Goal: Transaction & Acquisition: Purchase product/service

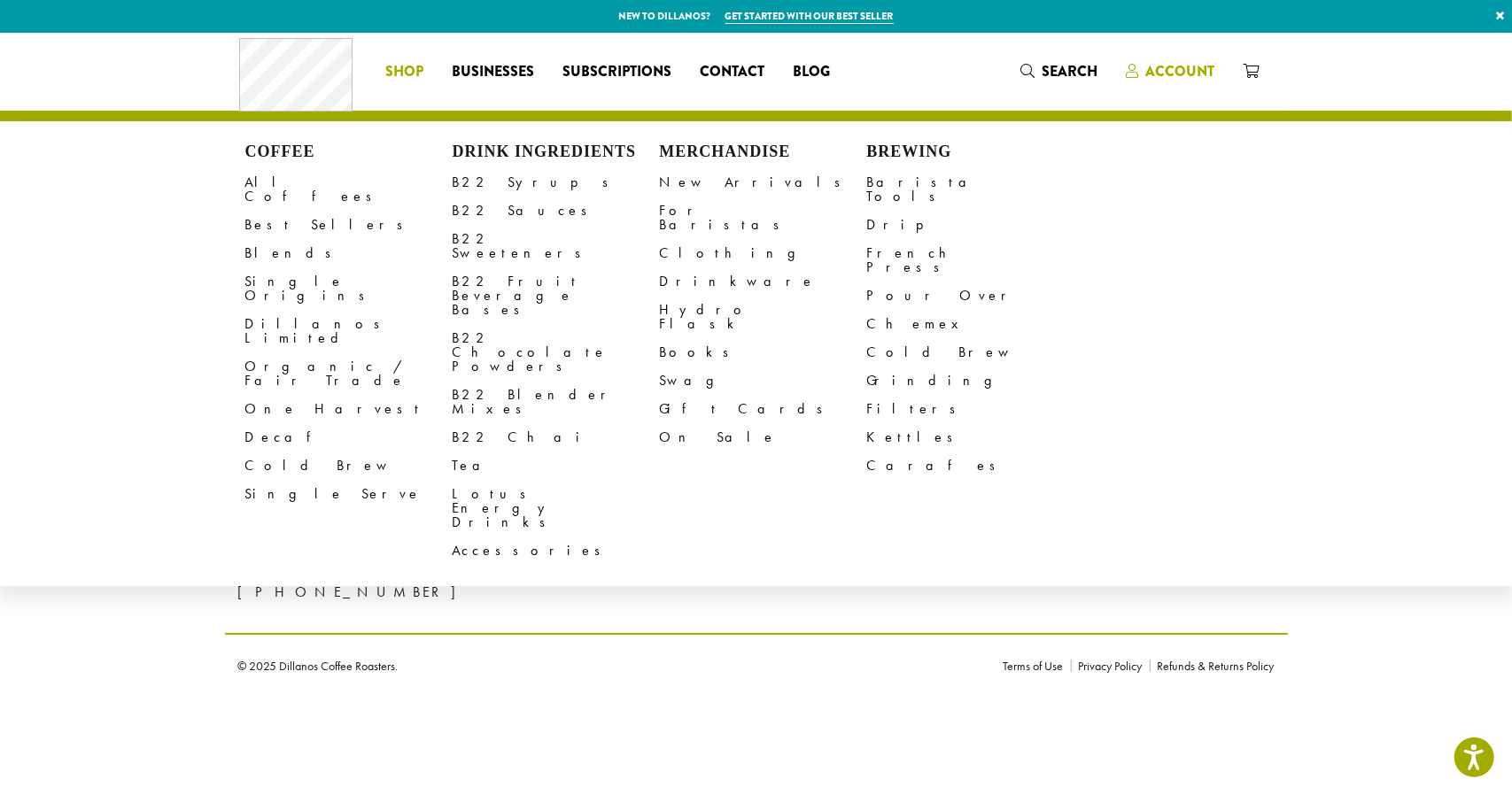
click at [1192, 72] on span "Account" at bounding box center [1180, 72] width 69 height 21
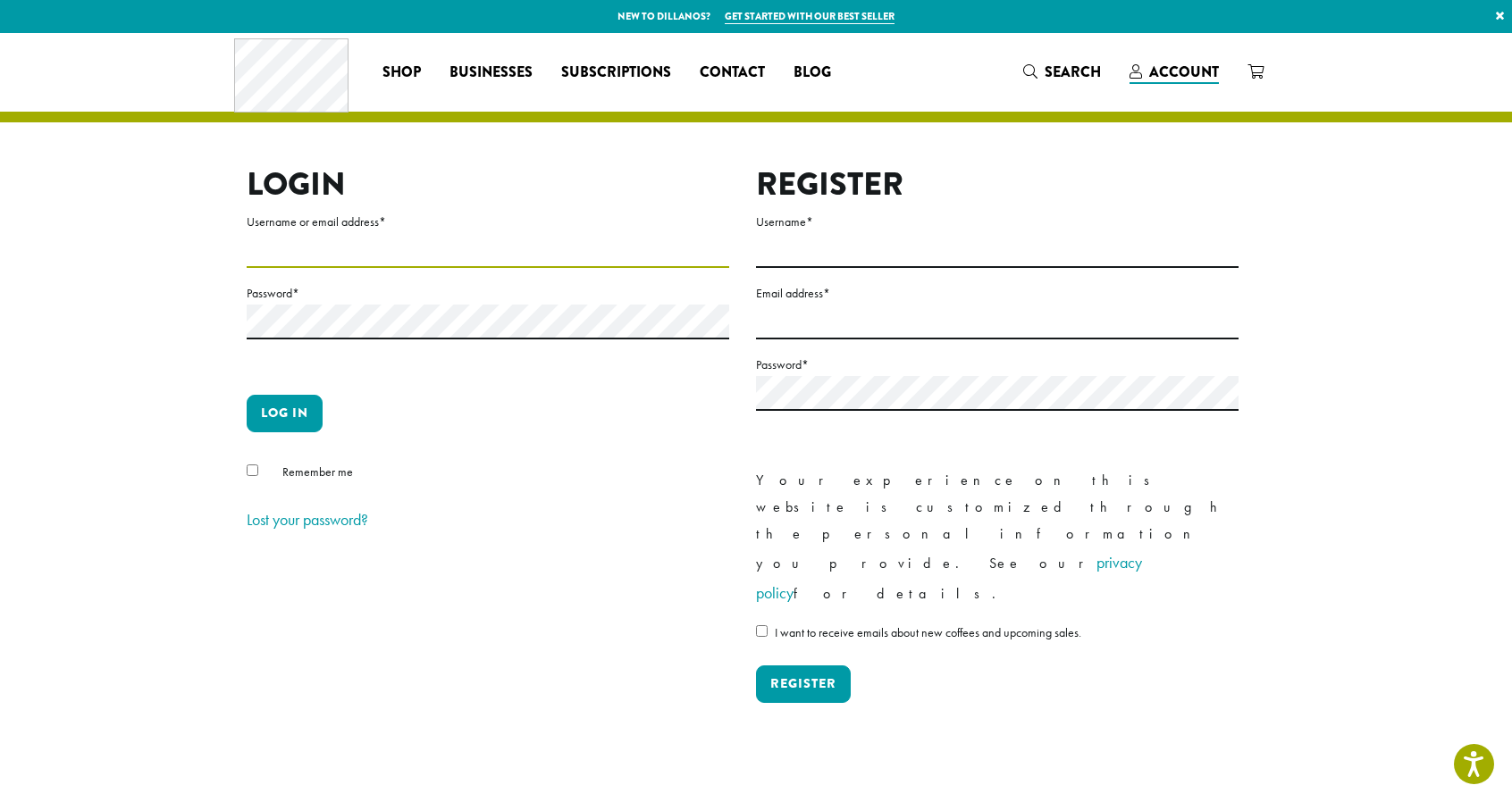
click at [304, 251] on input "Username or email address *" at bounding box center [487, 250] width 483 height 35
type input "**********"
click at [303, 421] on button "Log in" at bounding box center [284, 413] width 76 height 37
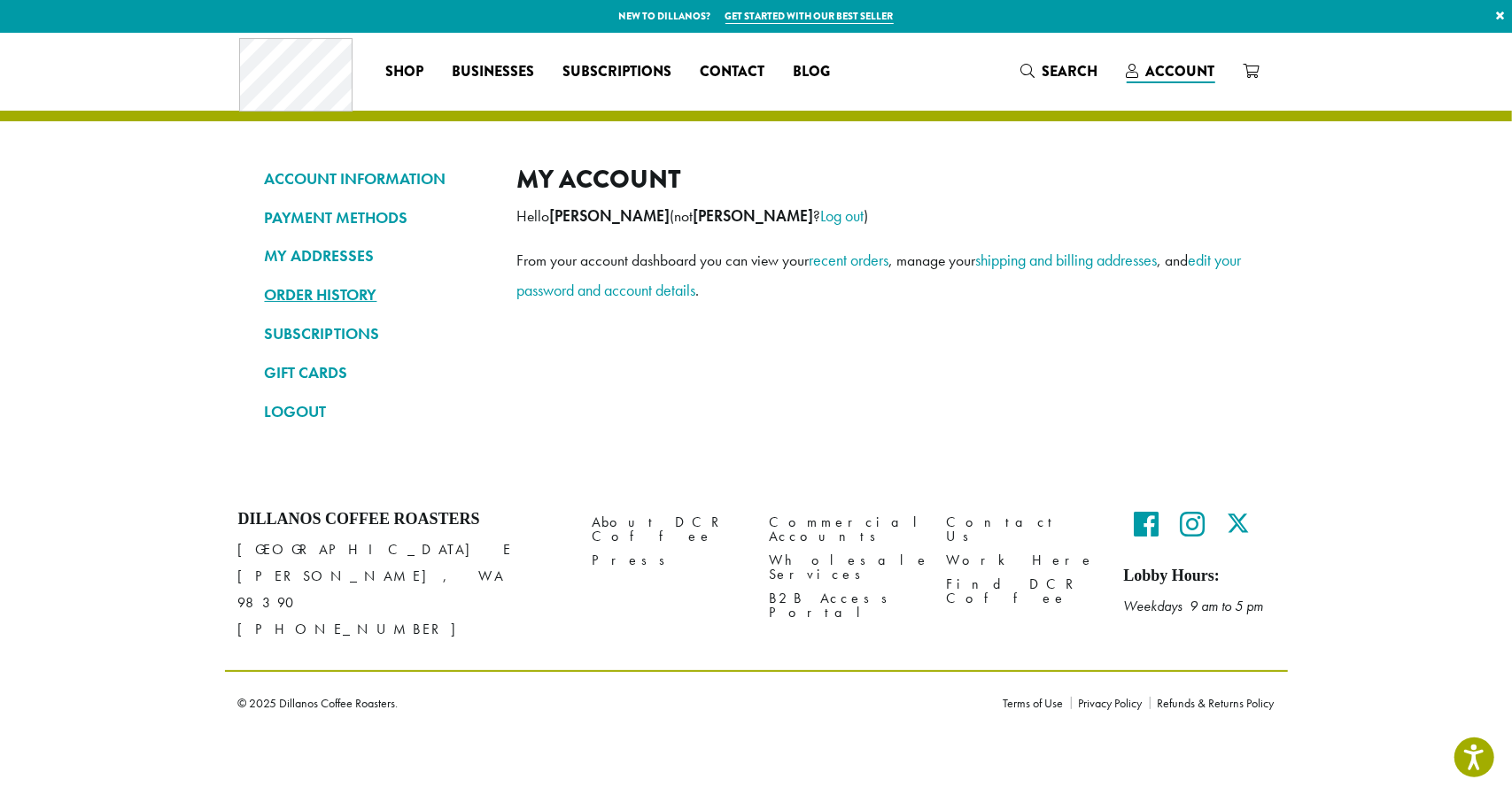
click at [331, 289] on link "ORDER HISTORY" at bounding box center [377, 295] width 226 height 30
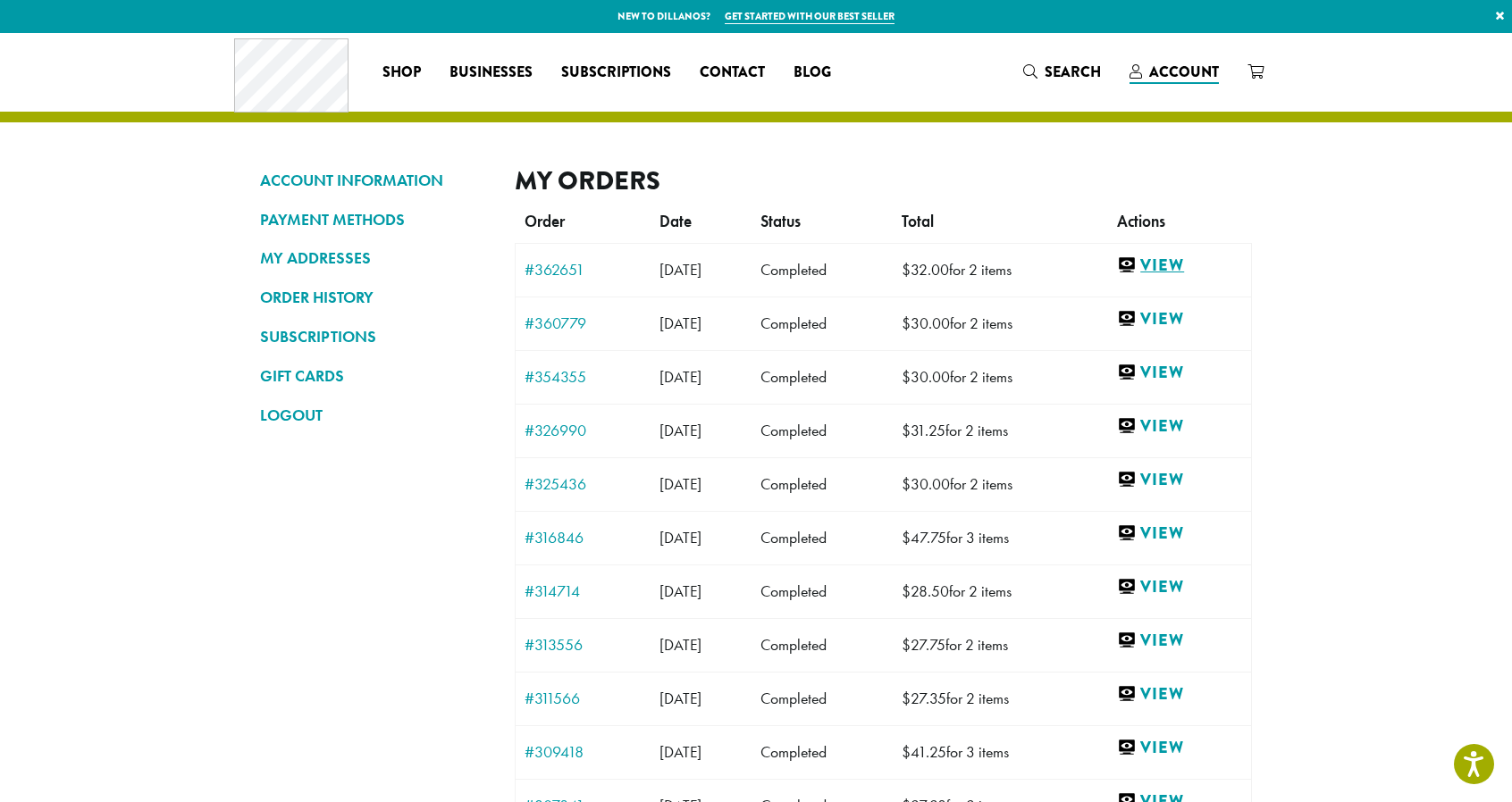
click at [1182, 260] on link "View" at bounding box center [1179, 265] width 125 height 22
click at [1190, 322] on link "View" at bounding box center [1179, 319] width 125 height 22
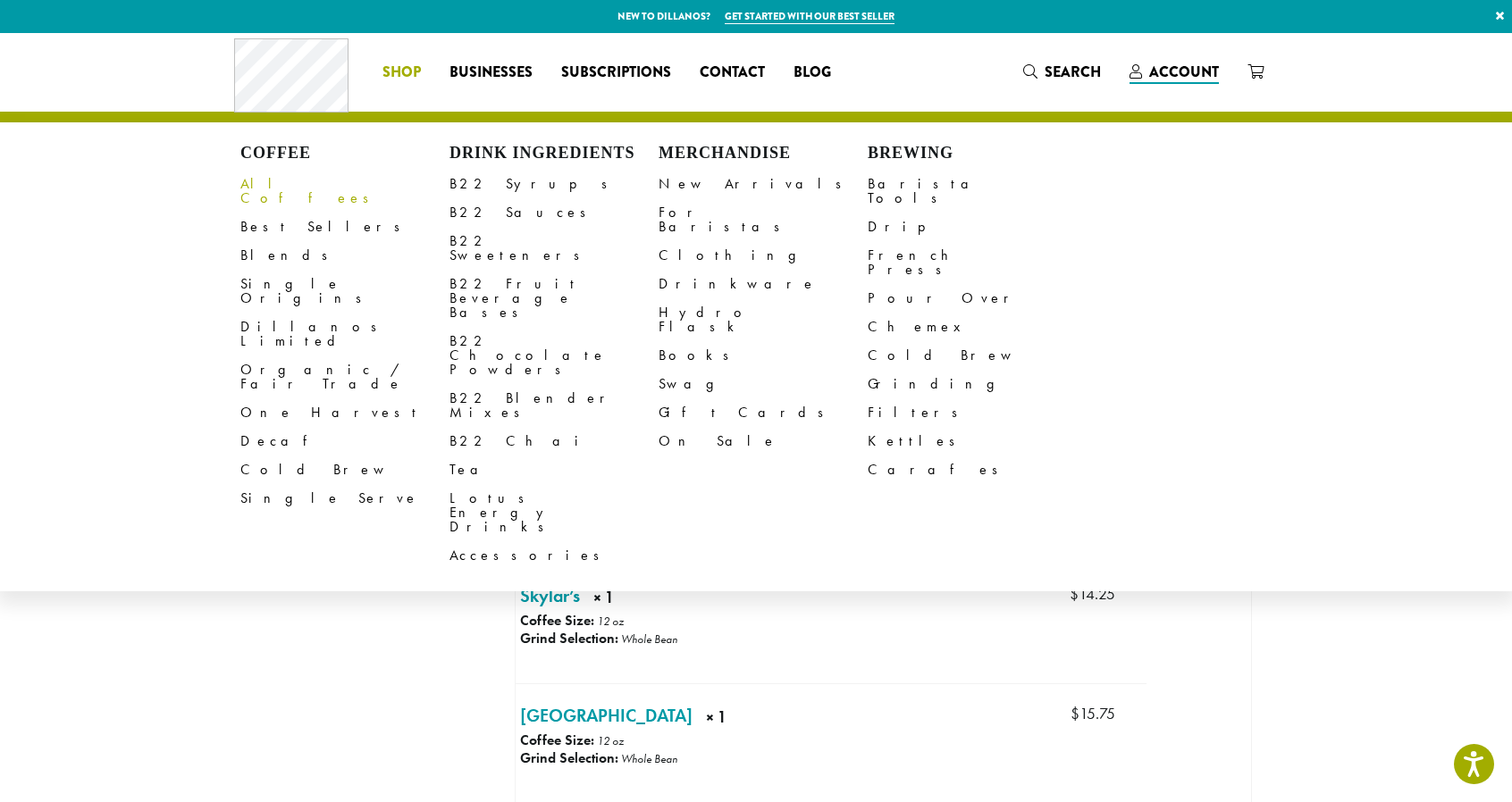
click at [262, 185] on link "All Coffees" at bounding box center [344, 191] width 209 height 43
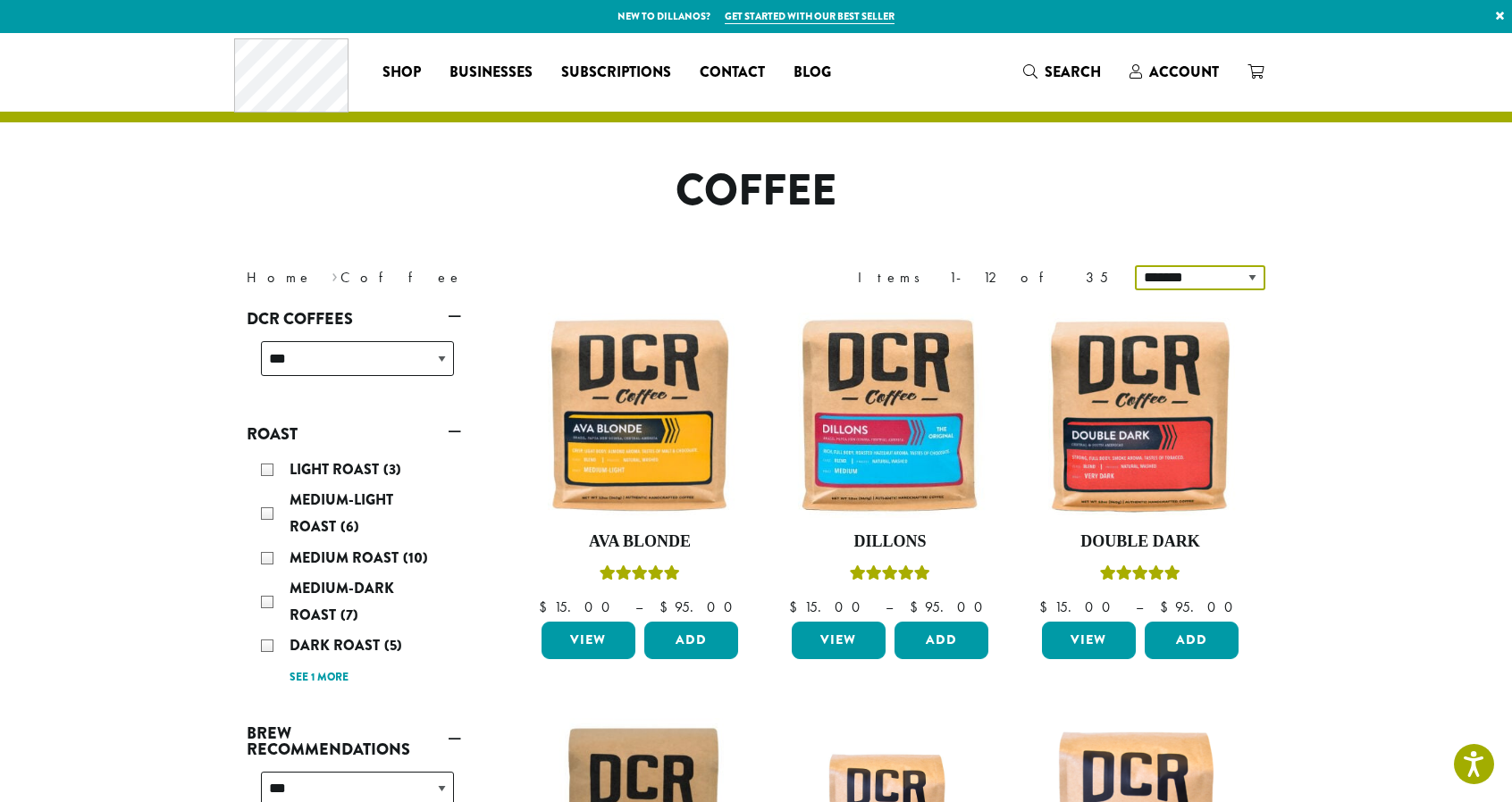
click at [1249, 273] on select "**********" at bounding box center [1199, 278] width 131 height 25
select select "*****"
click at [1137, 265] on select "**********" at bounding box center [1199, 278] width 131 height 25
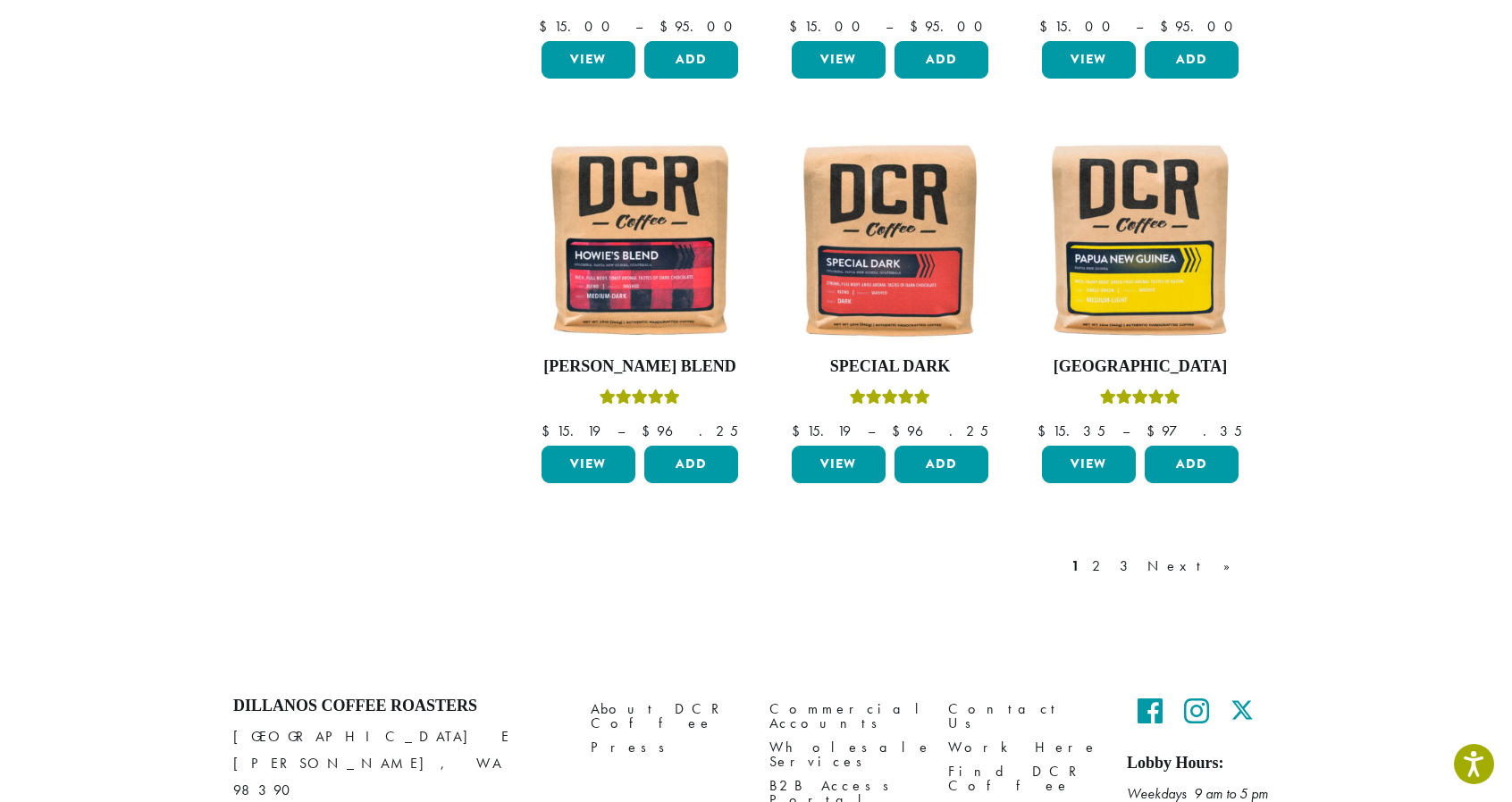
scroll to position [1426, 0]
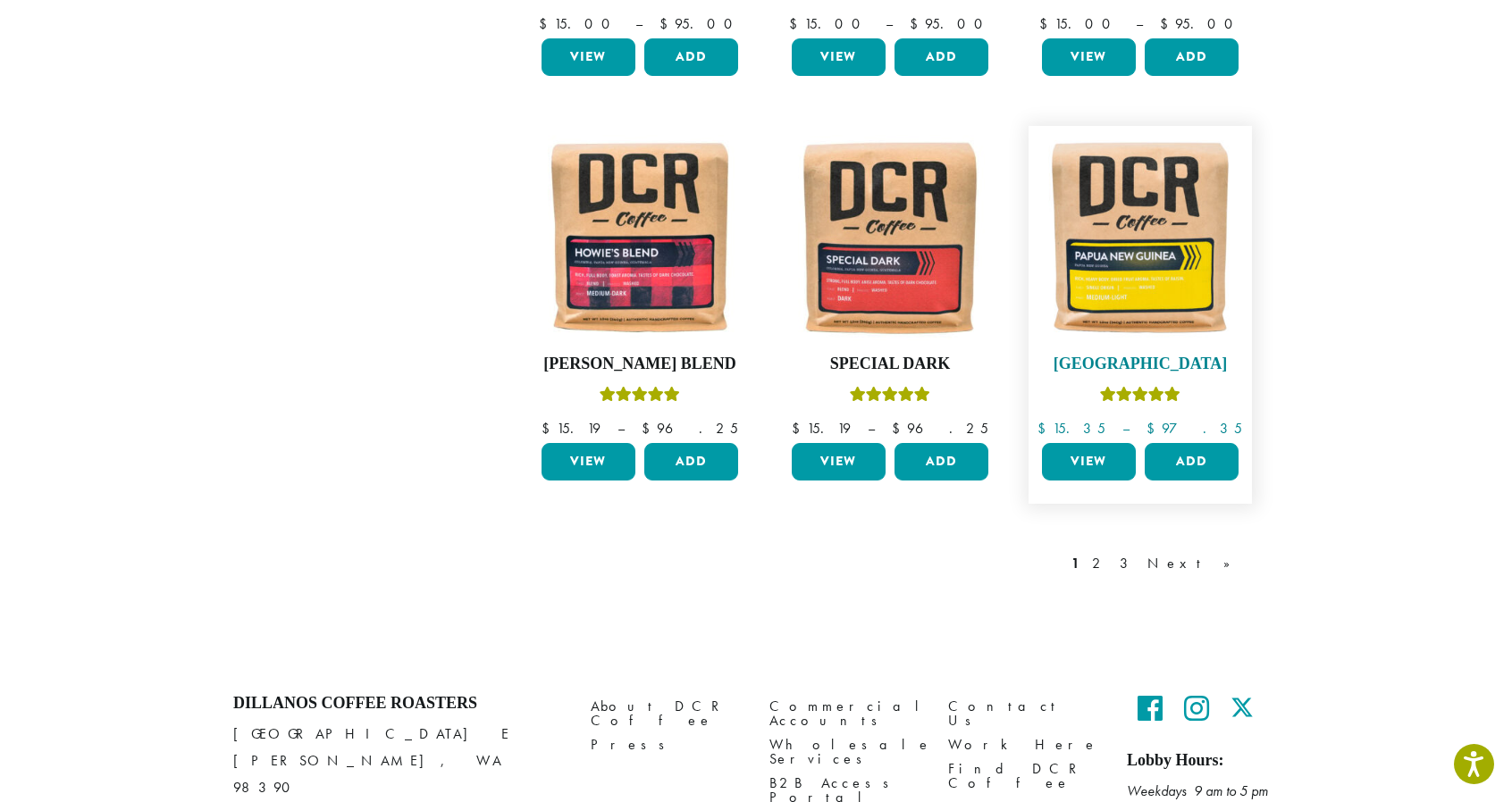
click at [1111, 250] on img at bounding box center [1139, 236] width 205 height 205
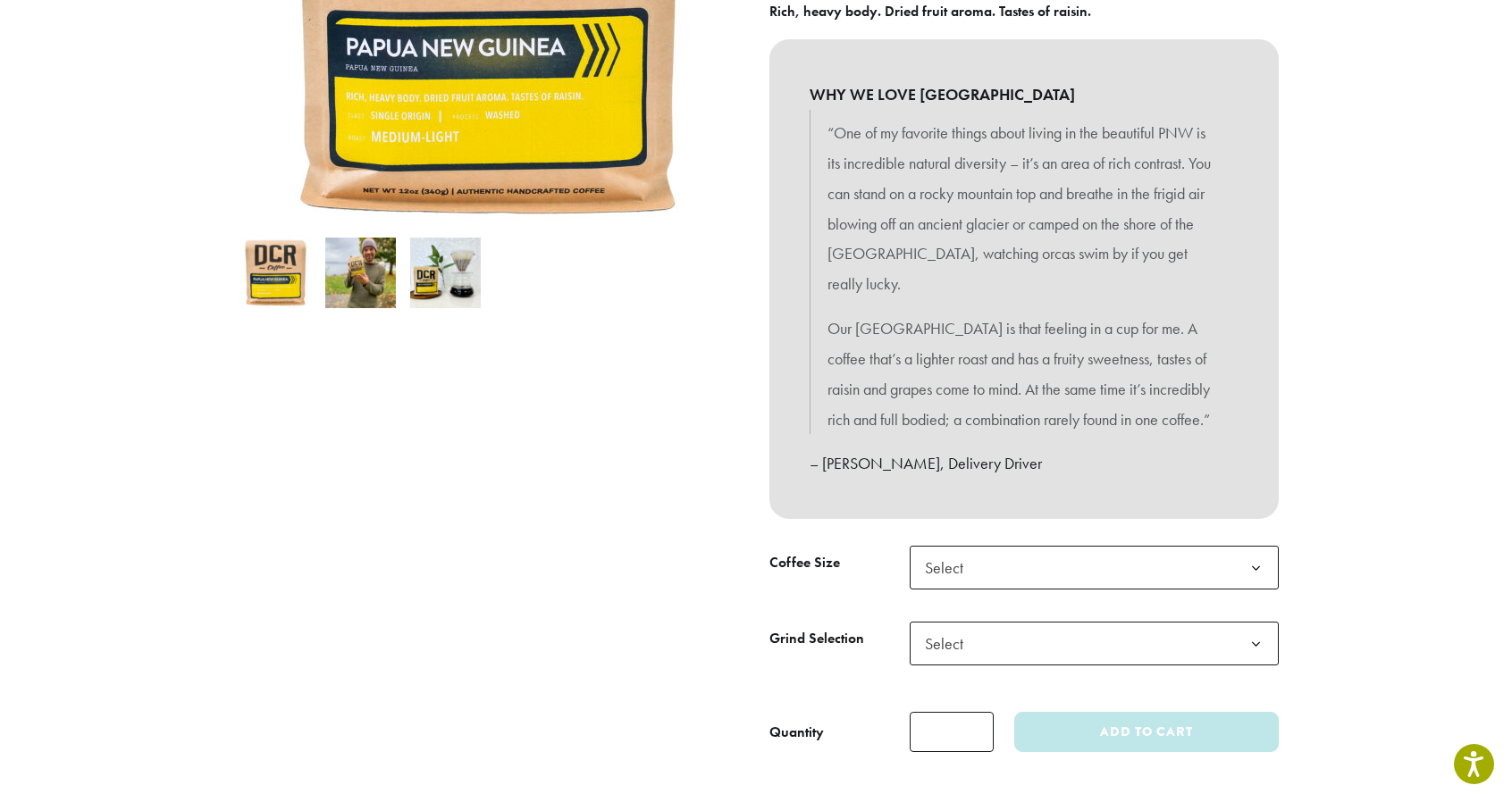
scroll to position [420, 0]
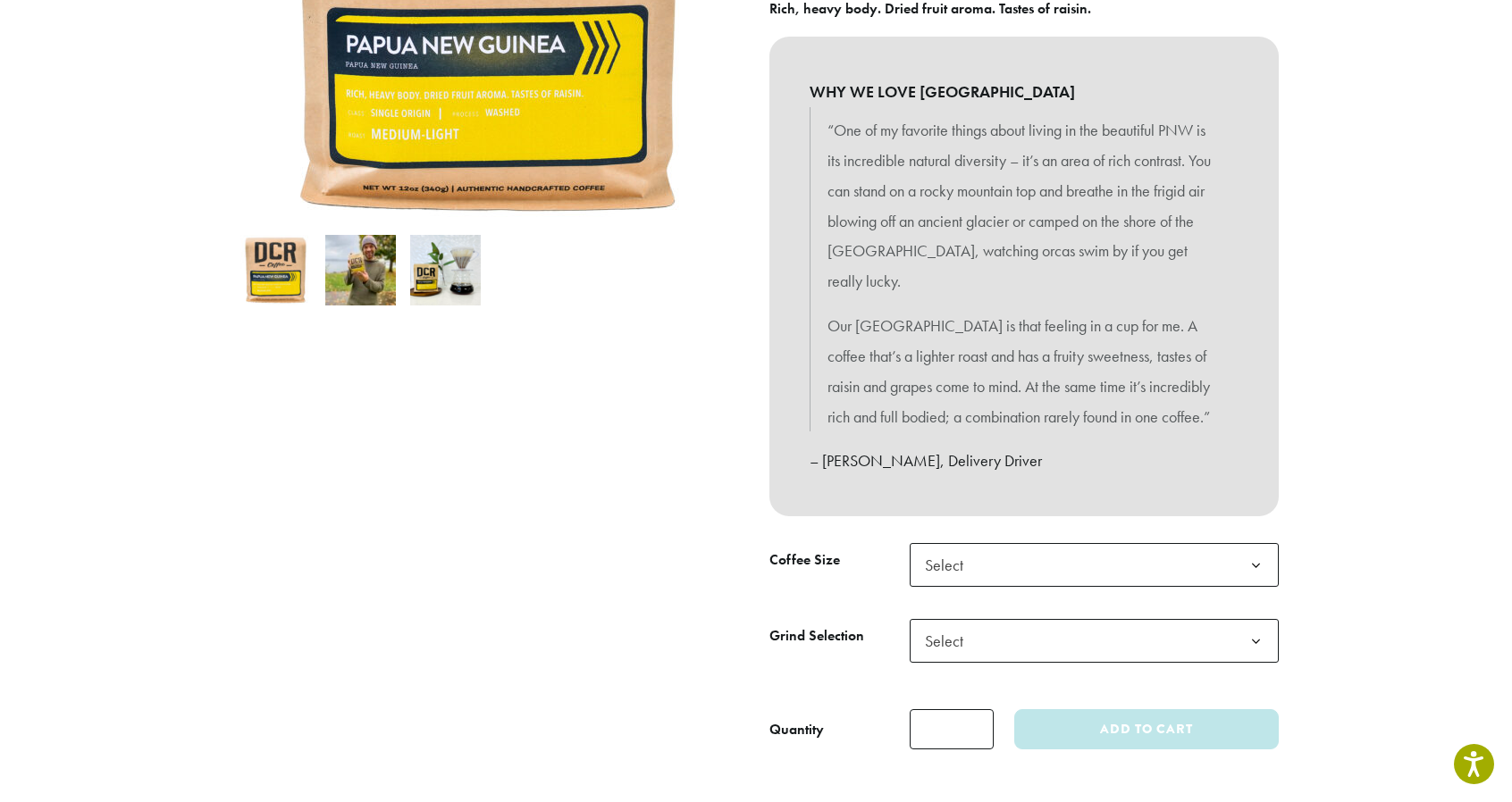
click at [1255, 544] on b at bounding box center [1255, 566] width 44 height 44
click at [1210, 619] on span "Select" at bounding box center [1093, 641] width 369 height 44
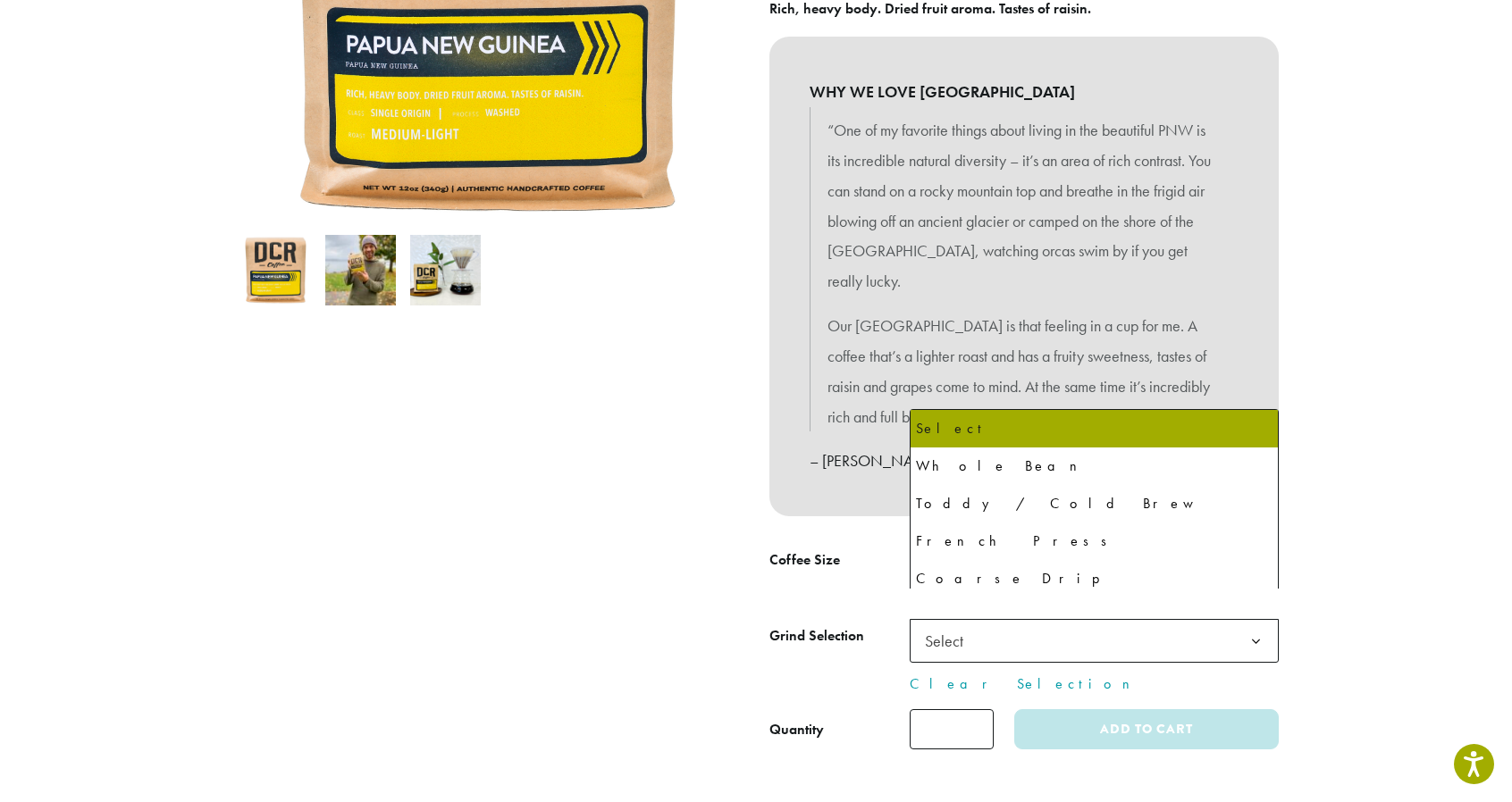
select select "*********"
select select "**********"
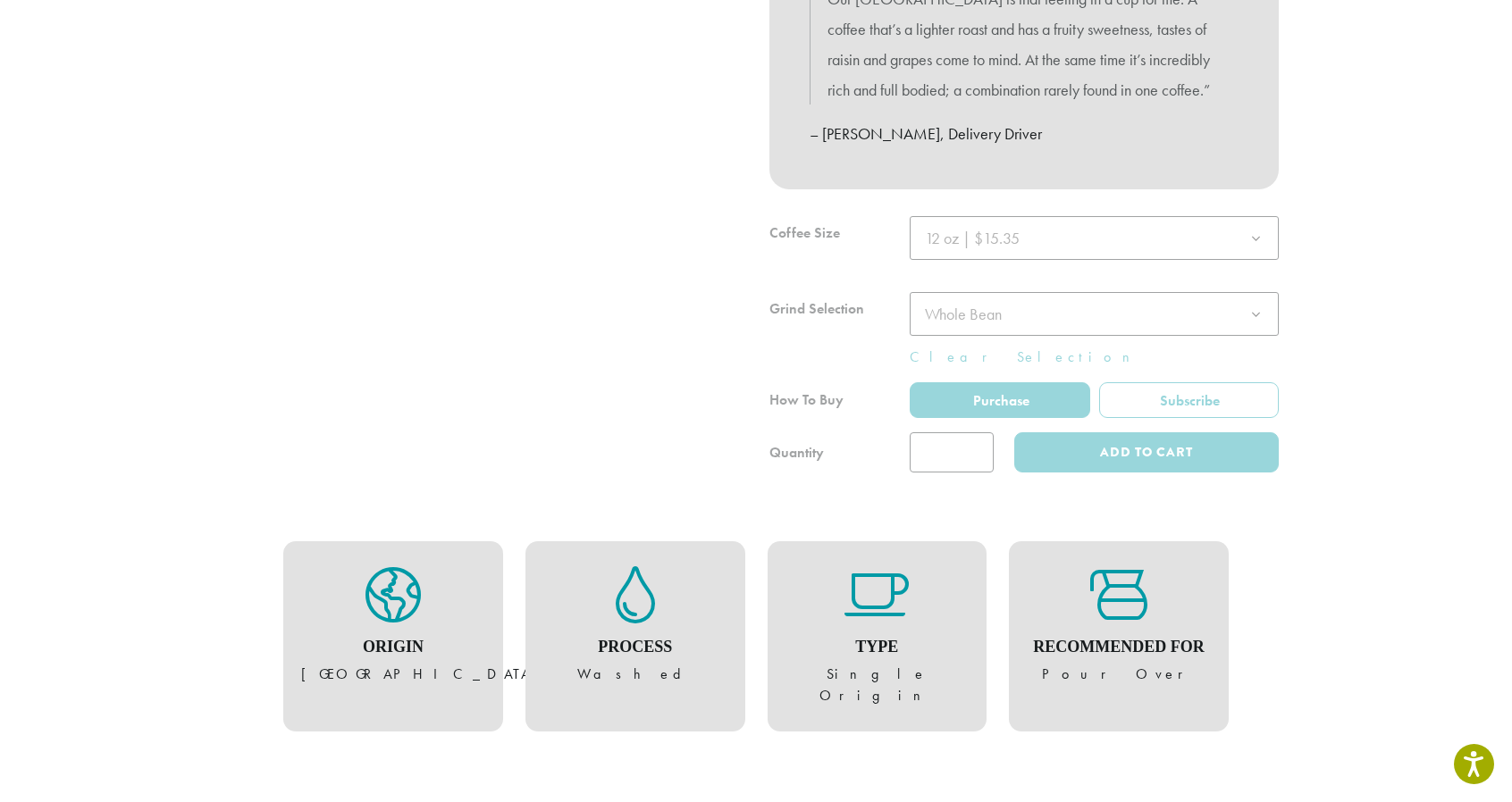
scroll to position [757, 0]
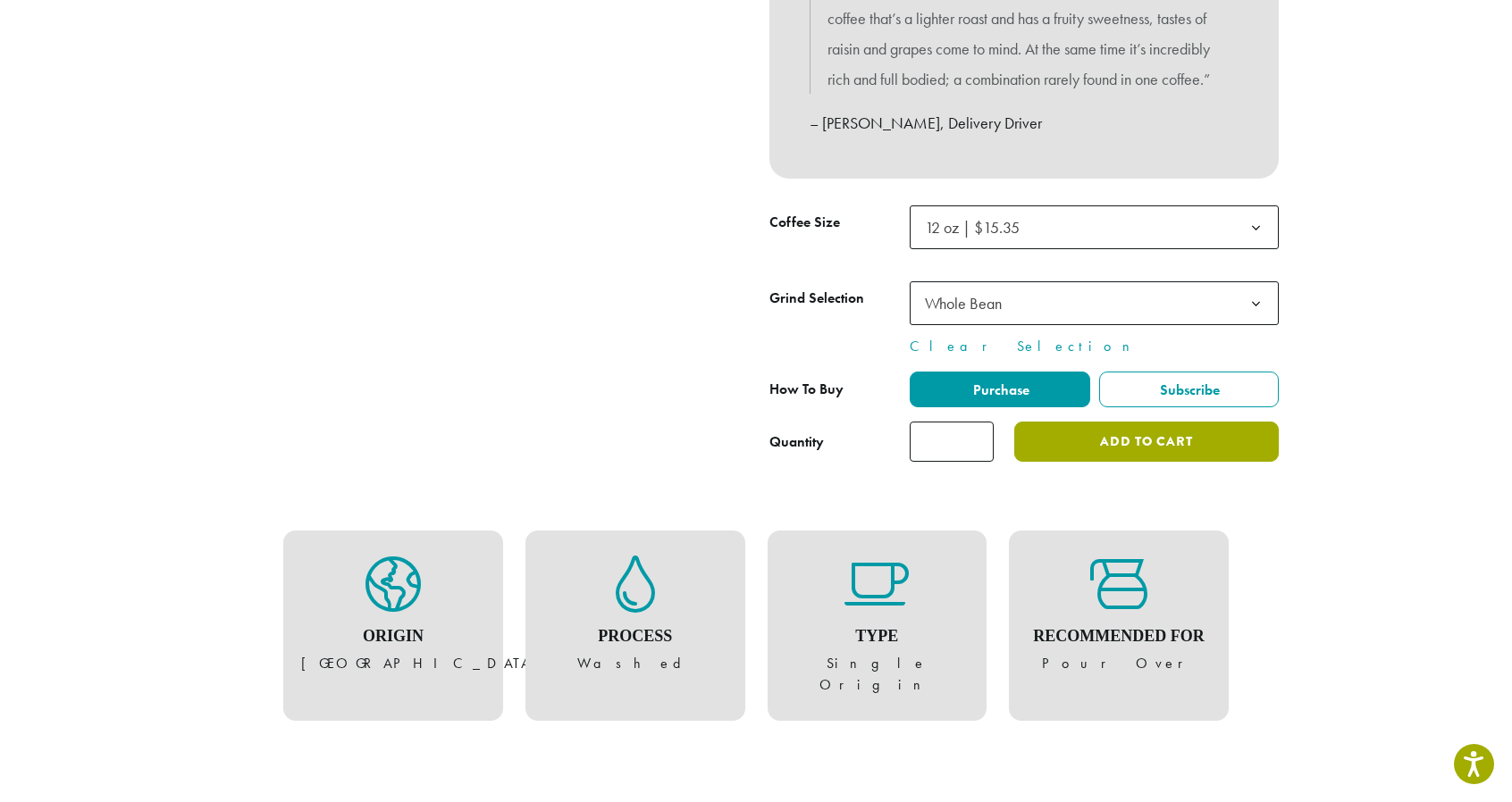
click at [1133, 422] on button "Add to cart" at bounding box center [1146, 442] width 264 height 40
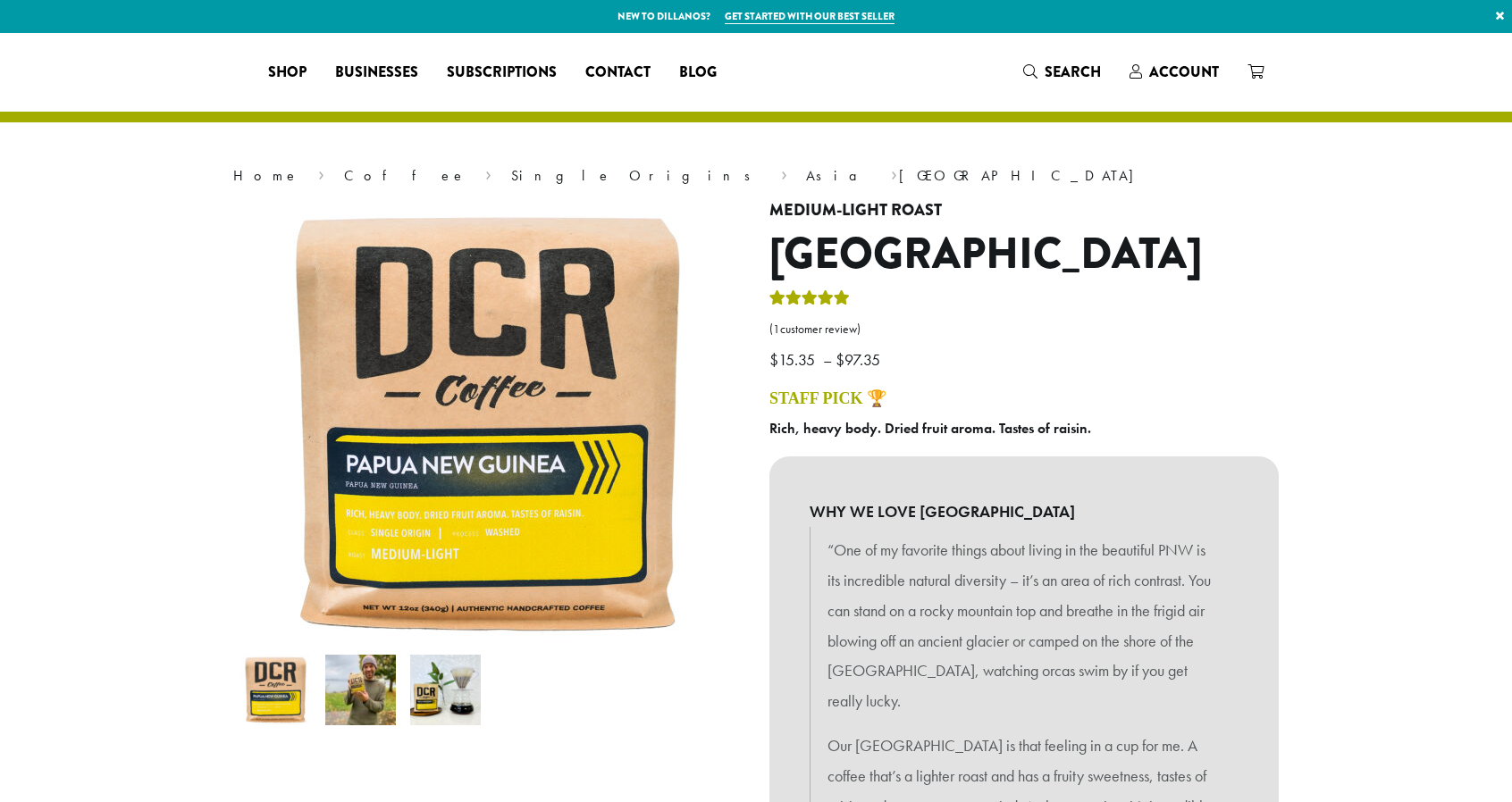
select select "*********"
select select "**********"
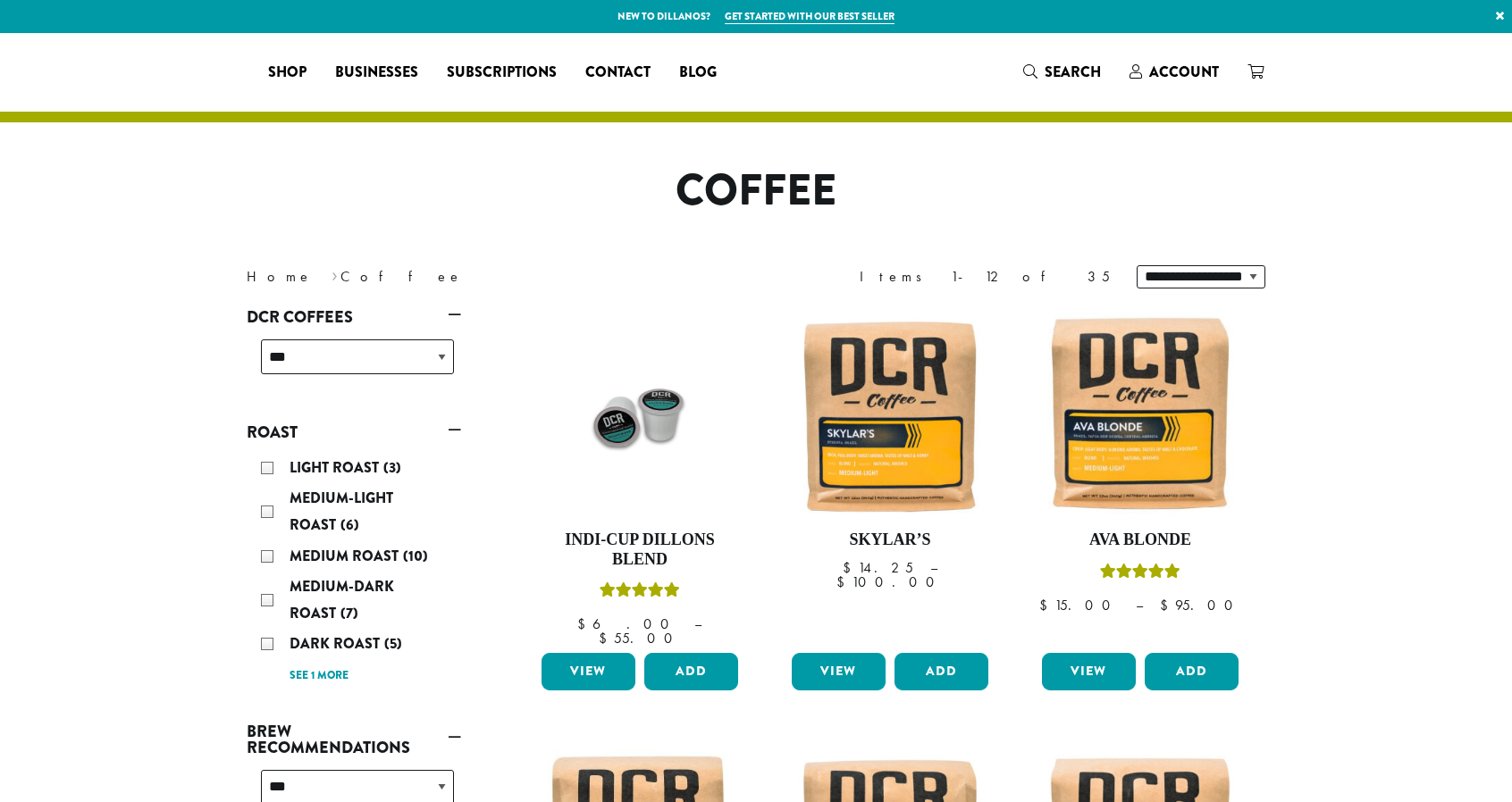
select select "*****"
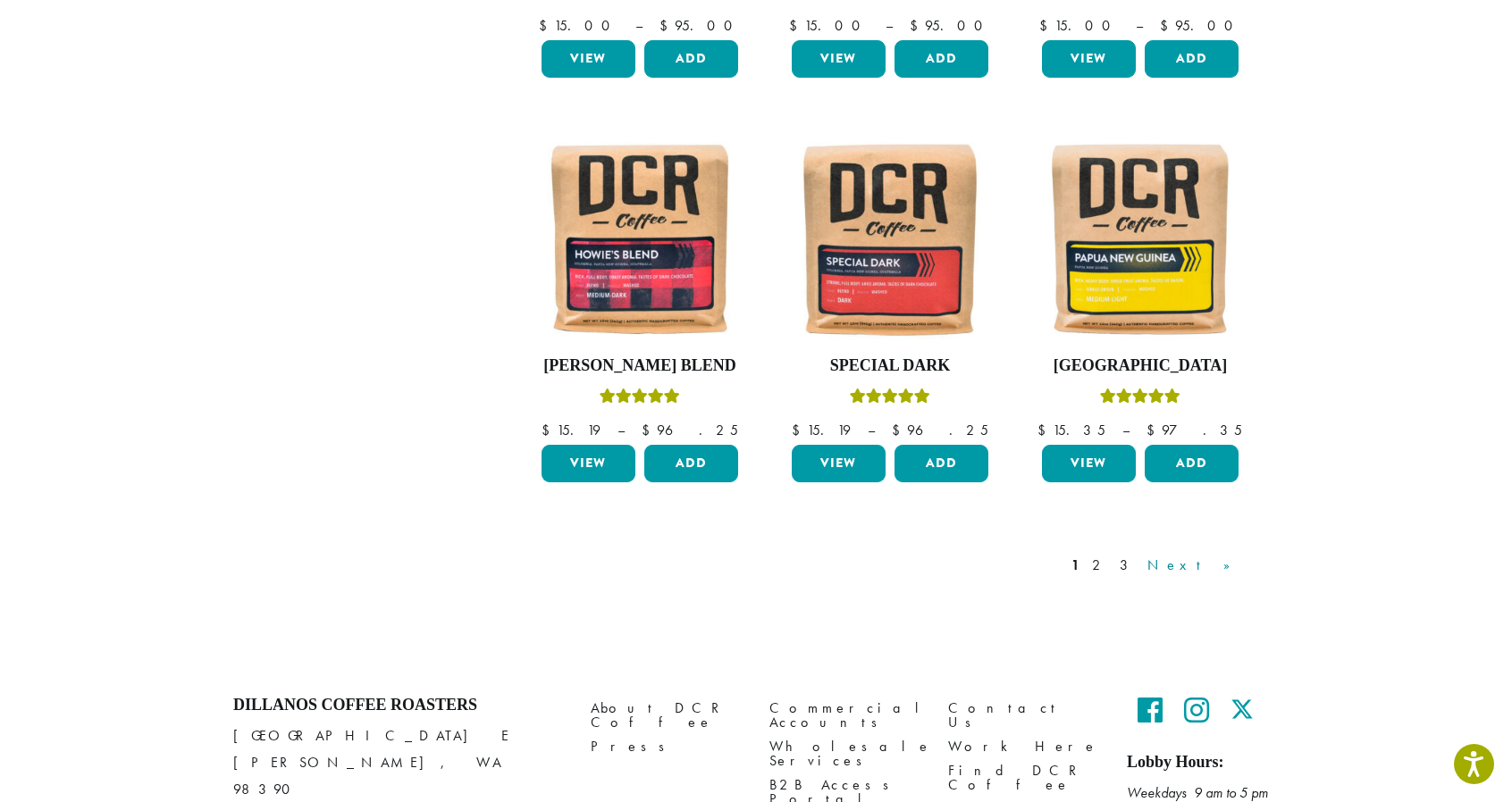
click at [1212, 555] on link "Next »" at bounding box center [1195, 566] width 103 height 21
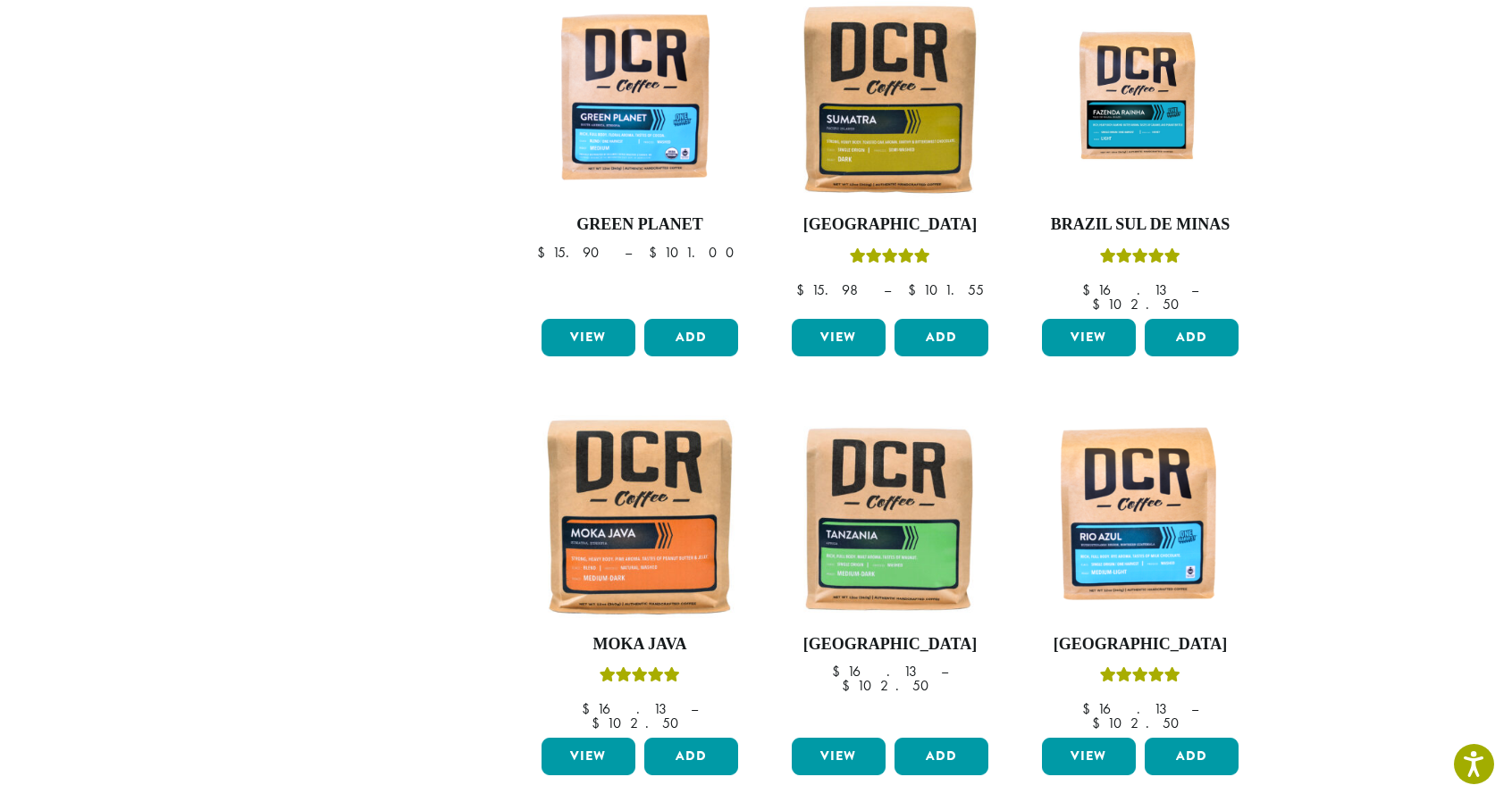
scroll to position [1500, 0]
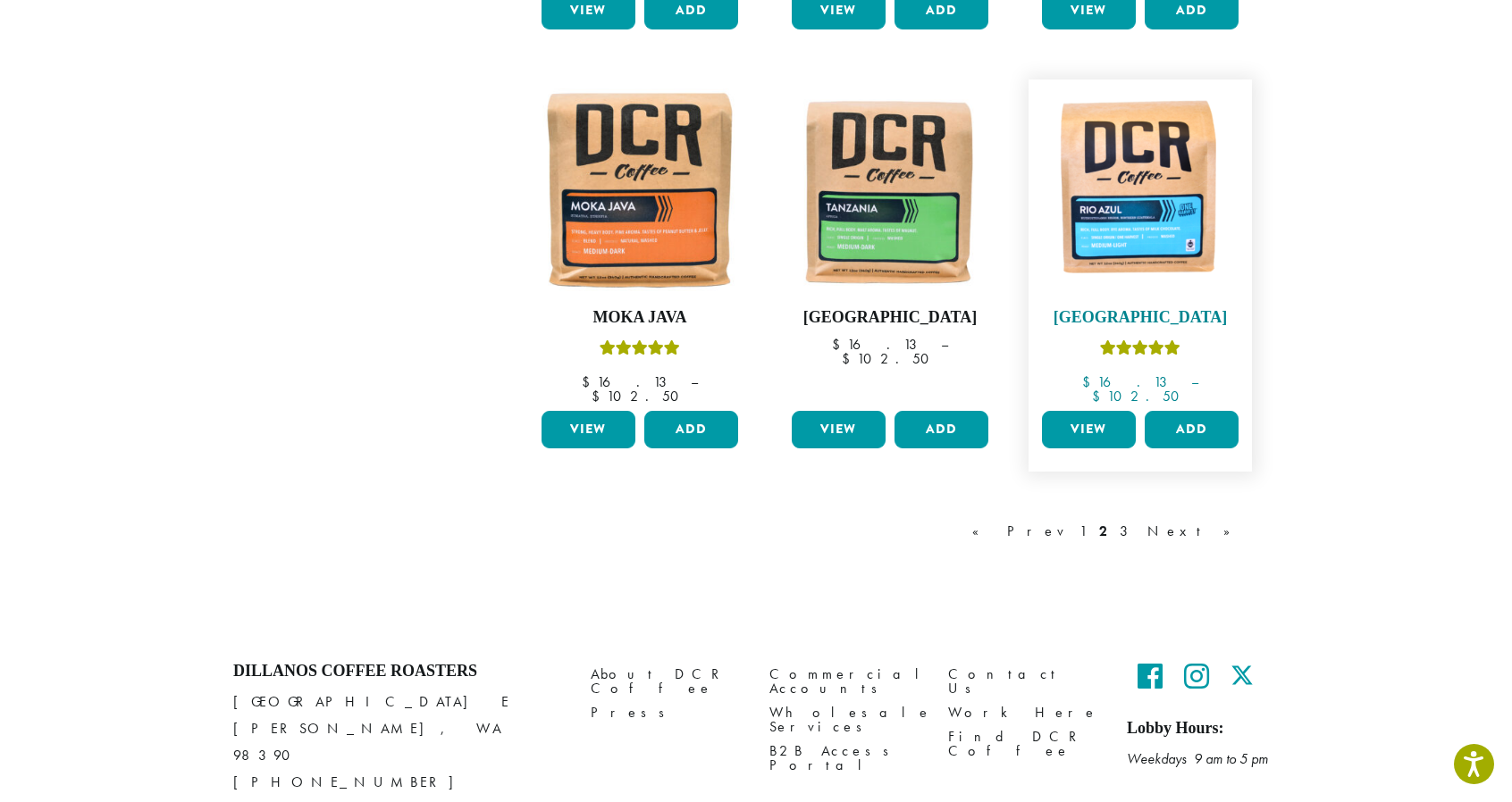
click at [1124, 168] on img at bounding box center [1139, 191] width 205 height 205
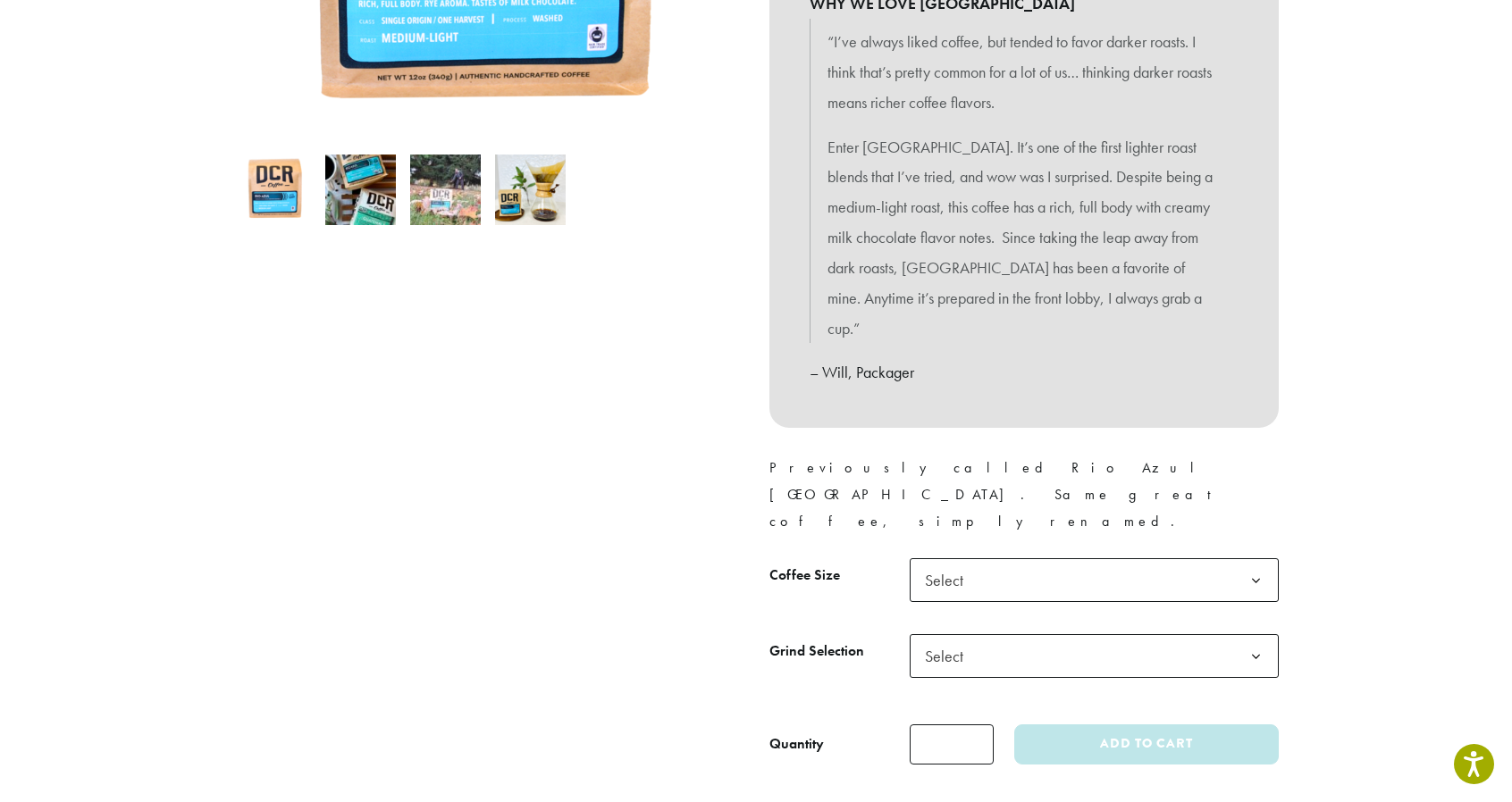
scroll to position [526, 0]
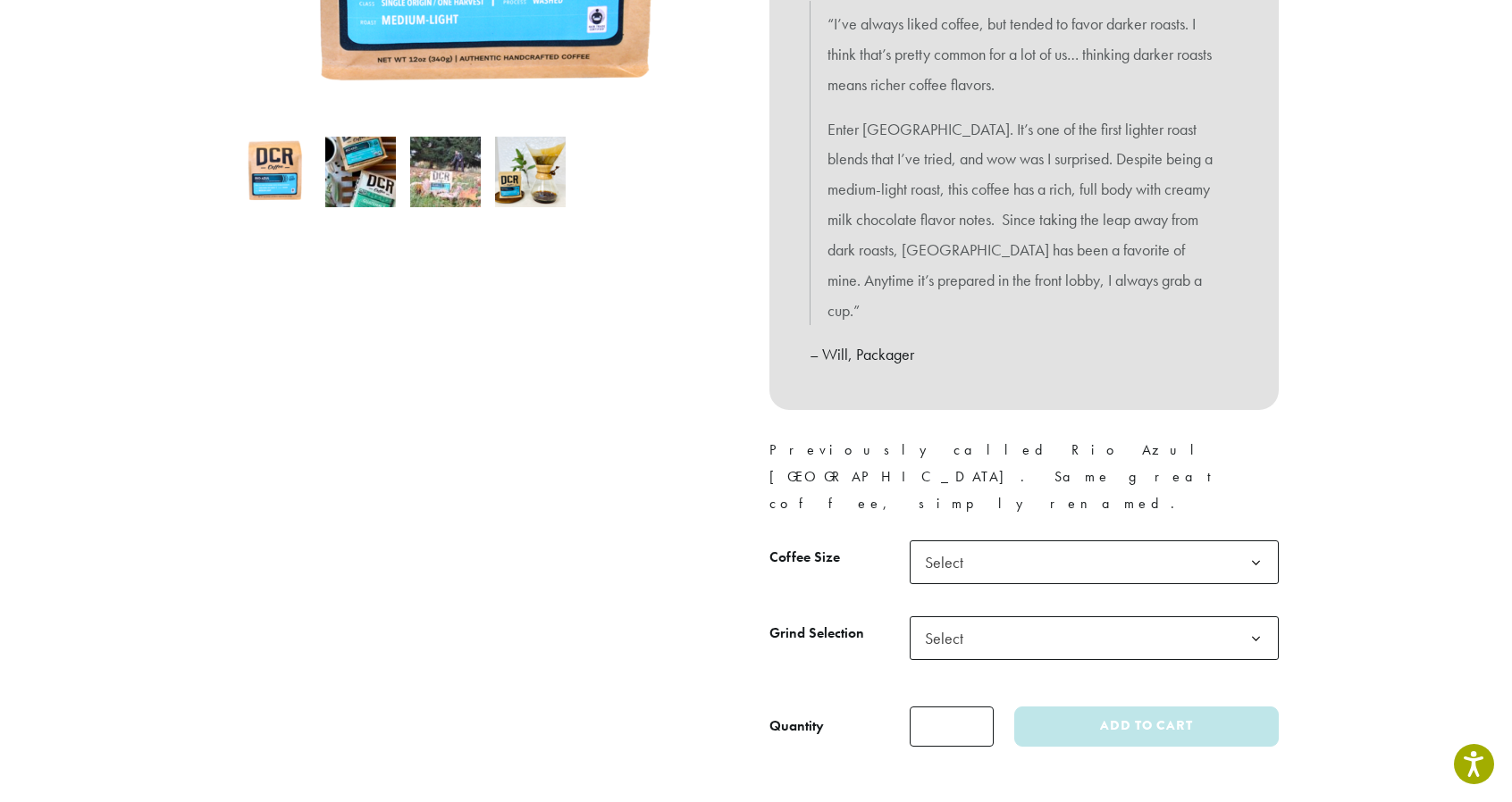
click at [1255, 542] on b at bounding box center [1255, 564] width 44 height 44
click at [1275, 617] on b at bounding box center [1255, 639] width 44 height 44
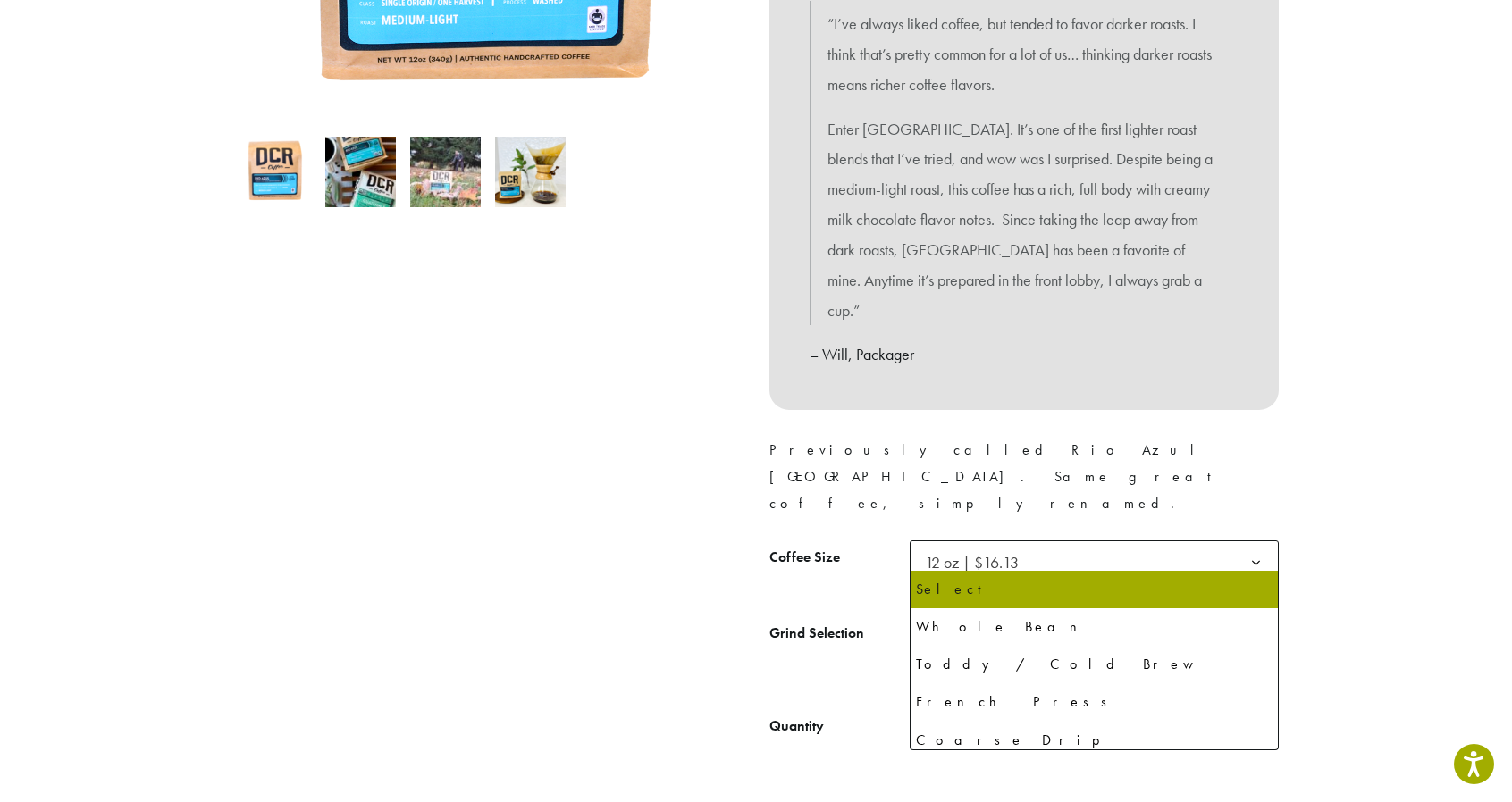
select select "*********"
select select "**********"
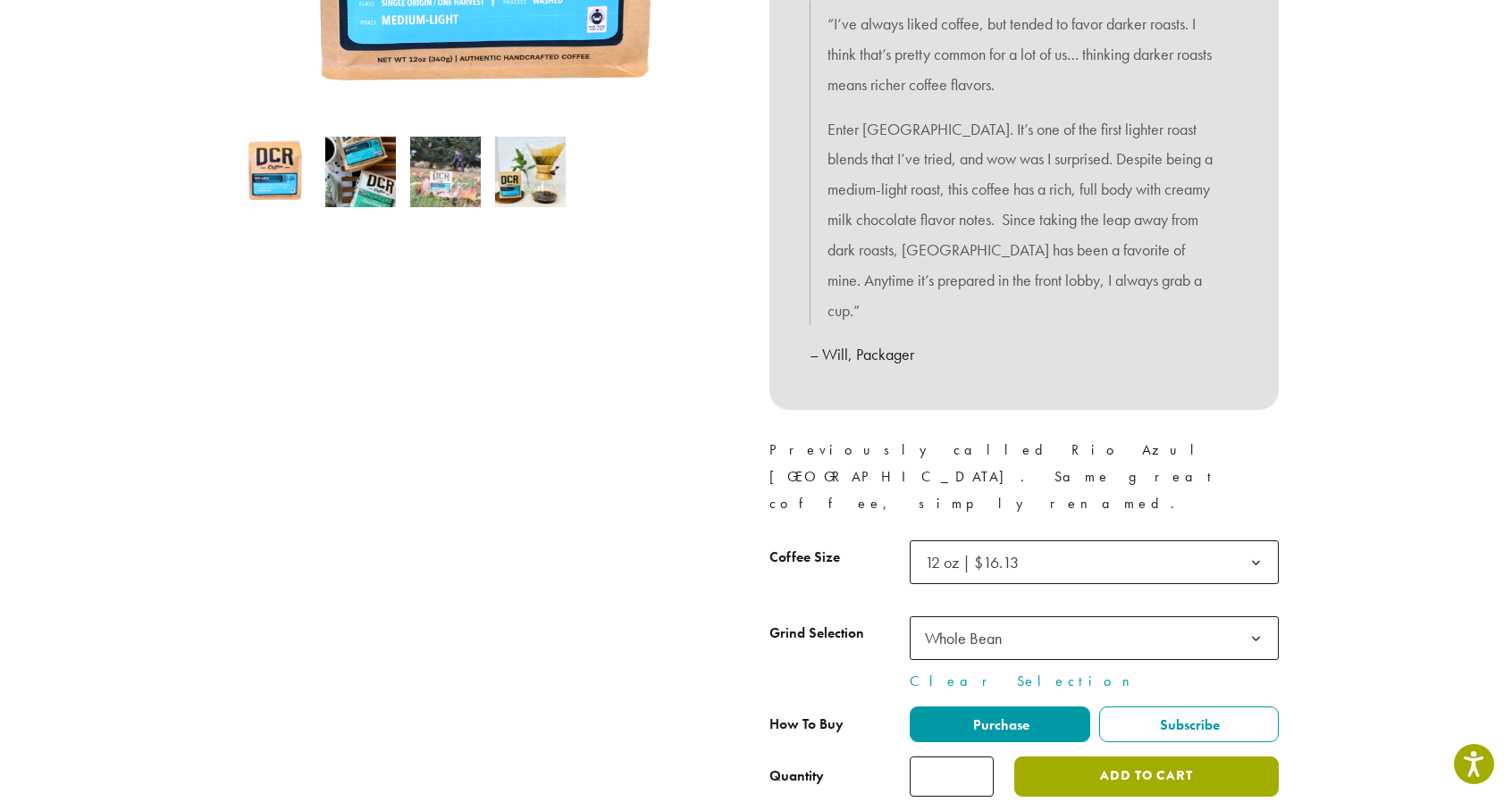
click at [1143, 756] on button "Add to cart" at bounding box center [1146, 776] width 264 height 40
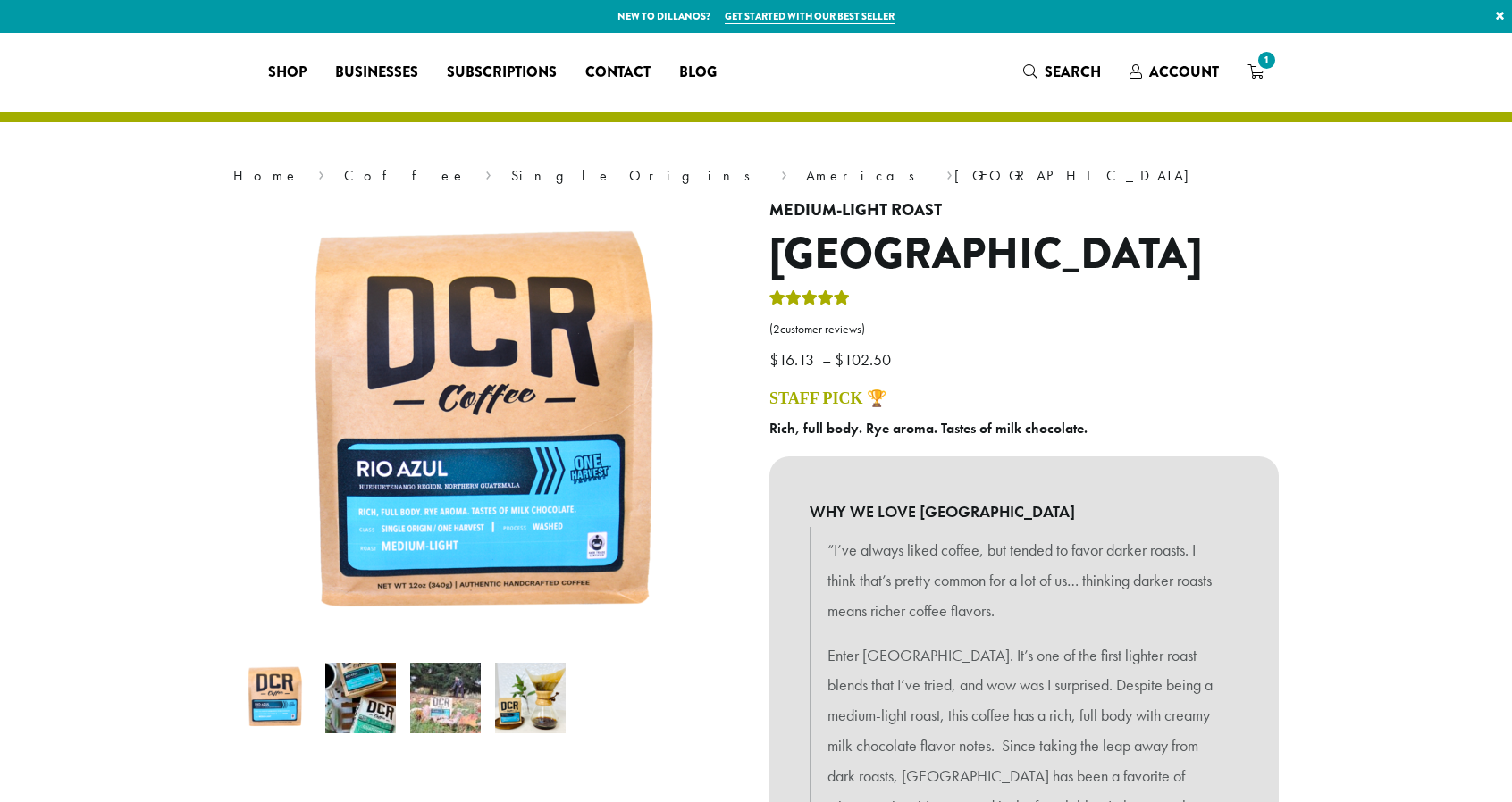
select select "*********"
select select "**********"
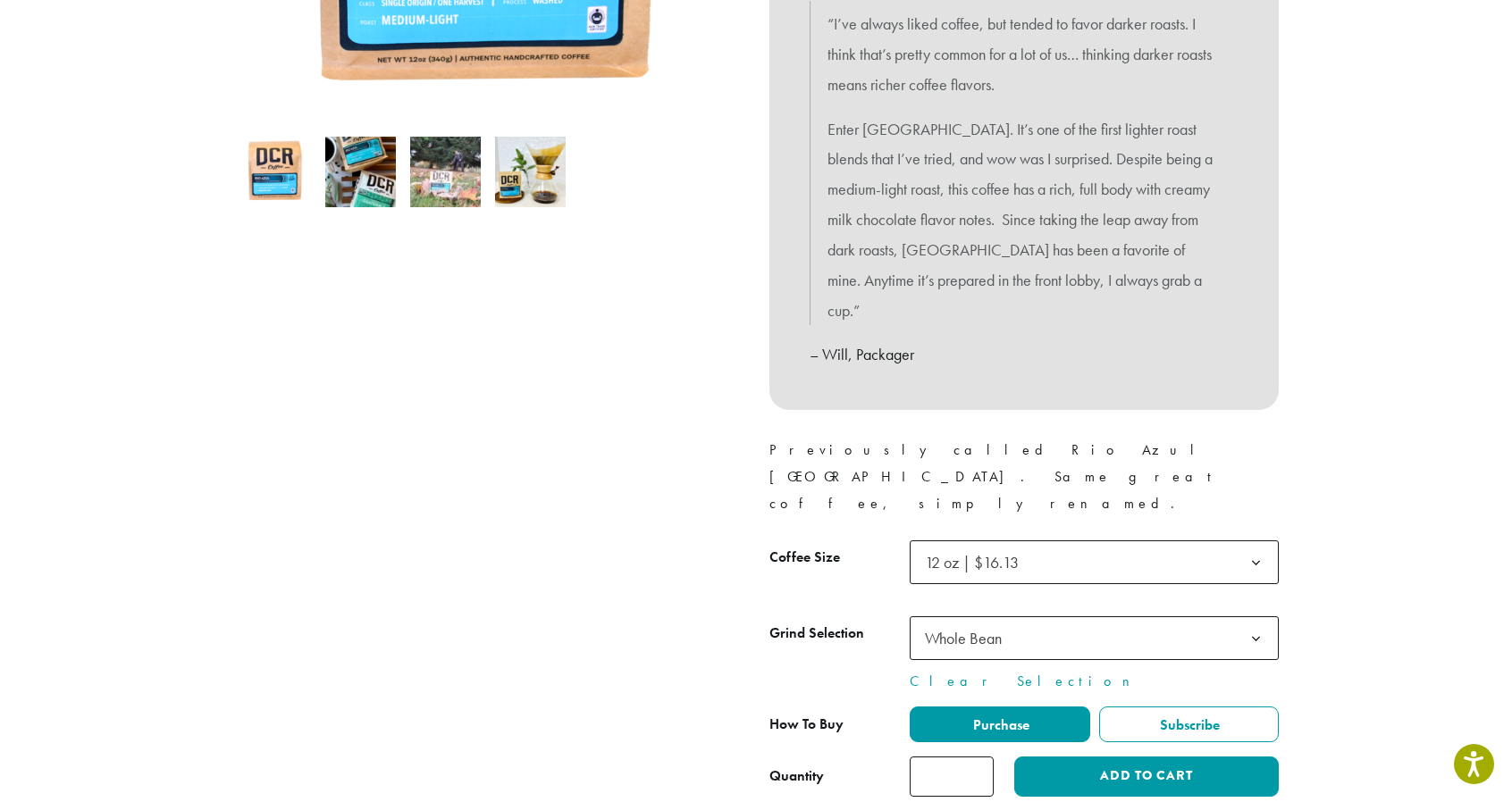
scroll to position [432, 0]
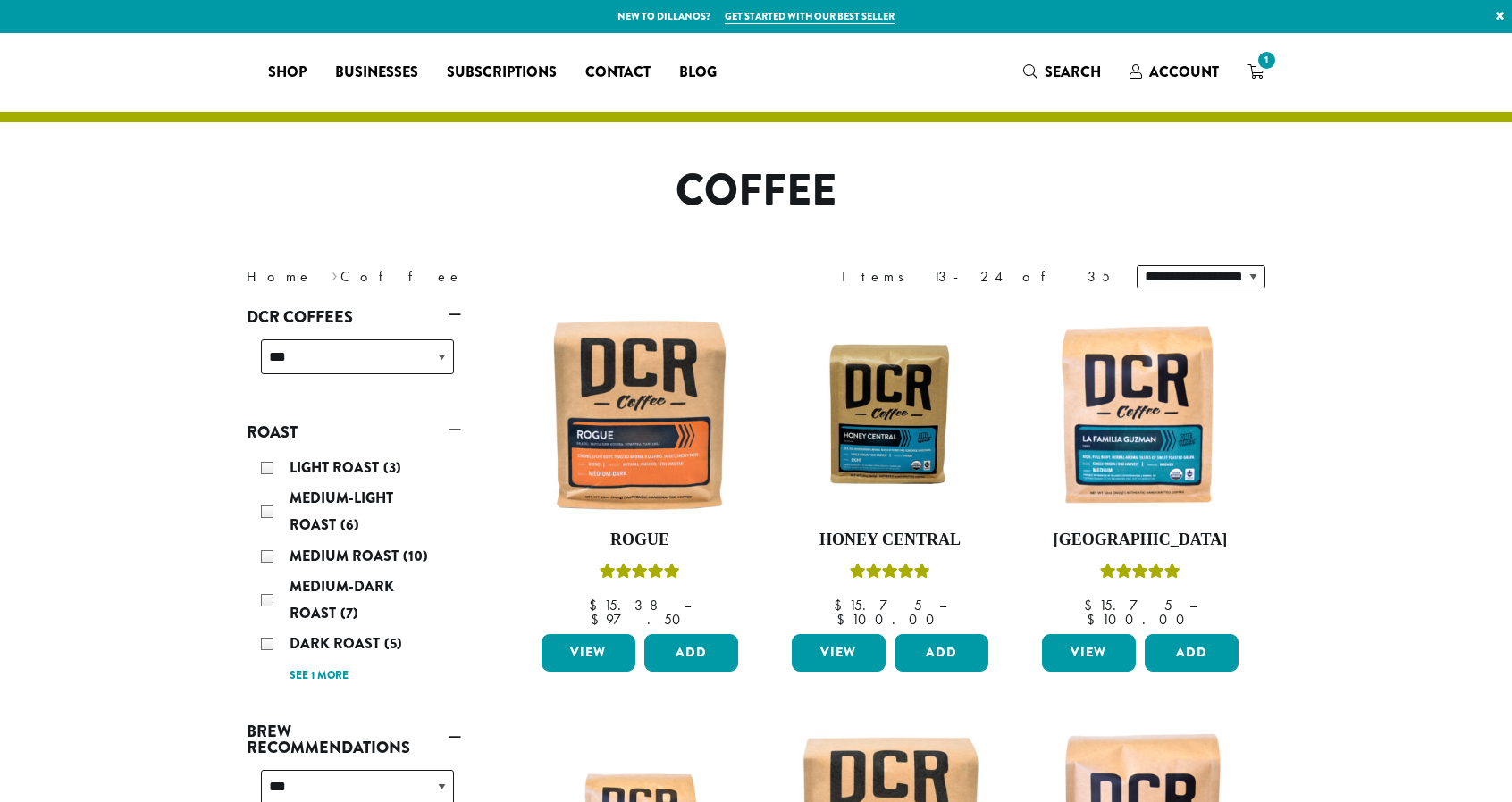
select select "*****"
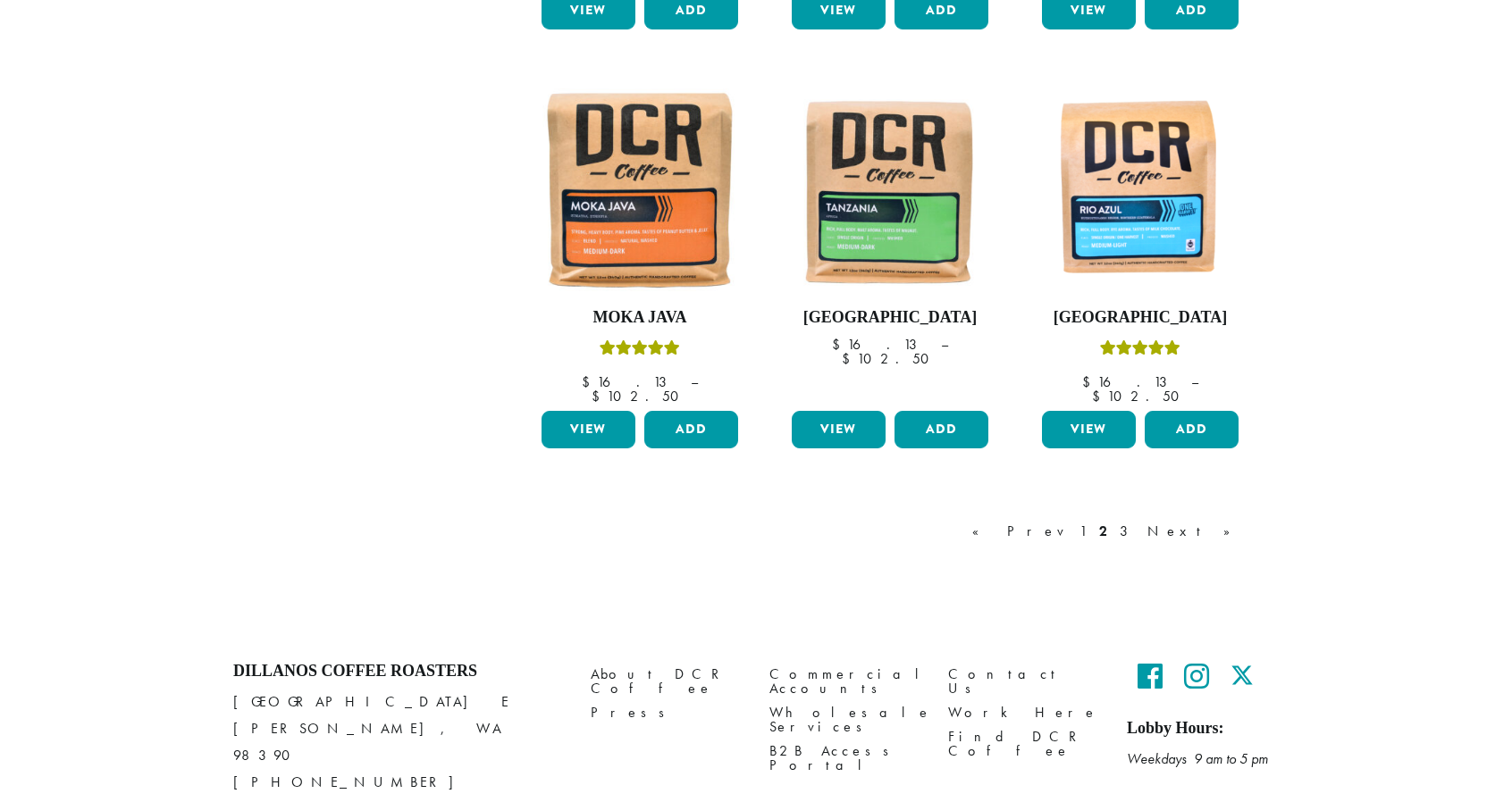
scroll to position [1500, 0]
click at [1218, 521] on link "Next »" at bounding box center [1195, 531] width 103 height 21
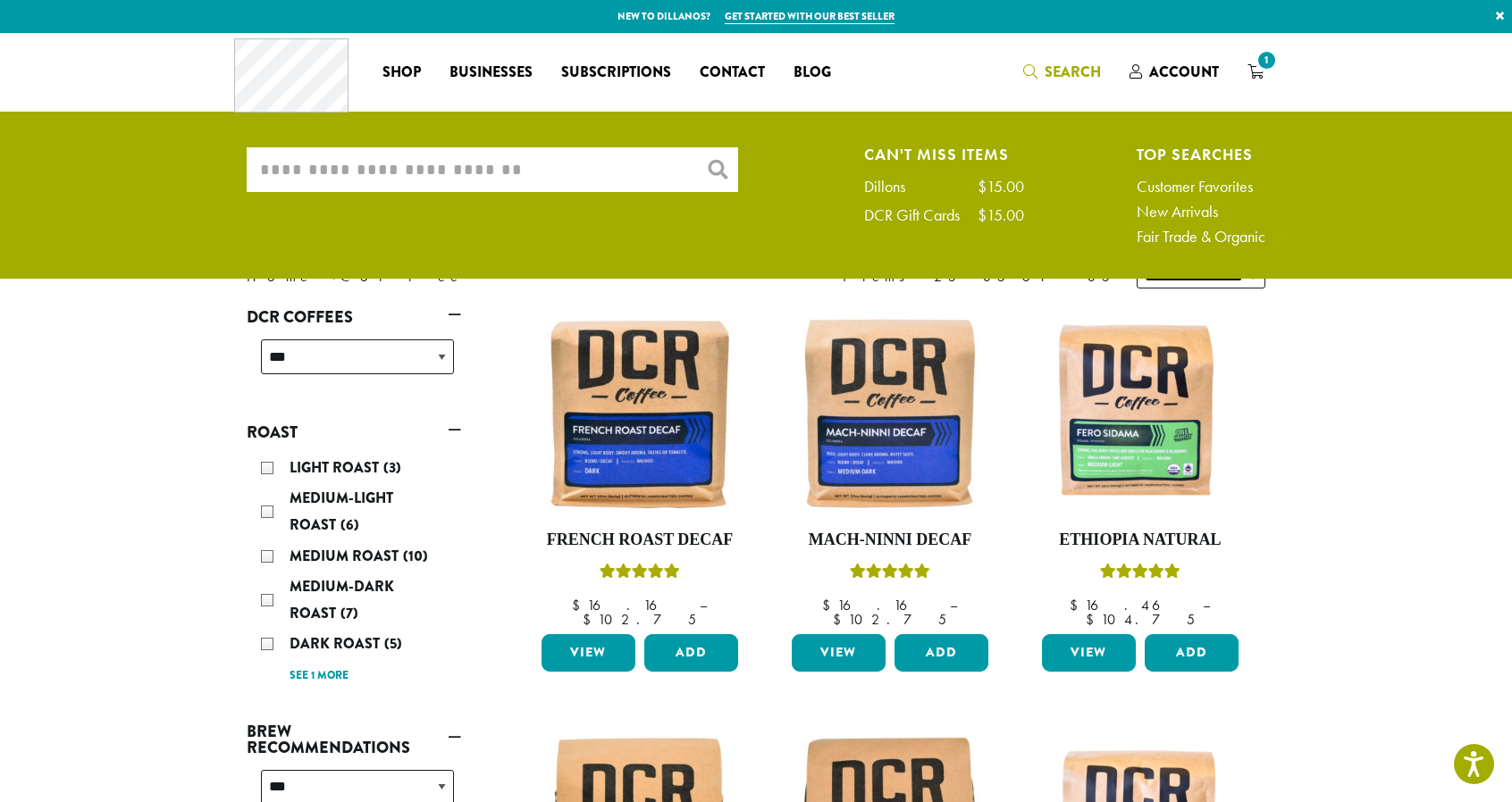
click at [429, 168] on input "What are you searching for?" at bounding box center [491, 170] width 491 height 45
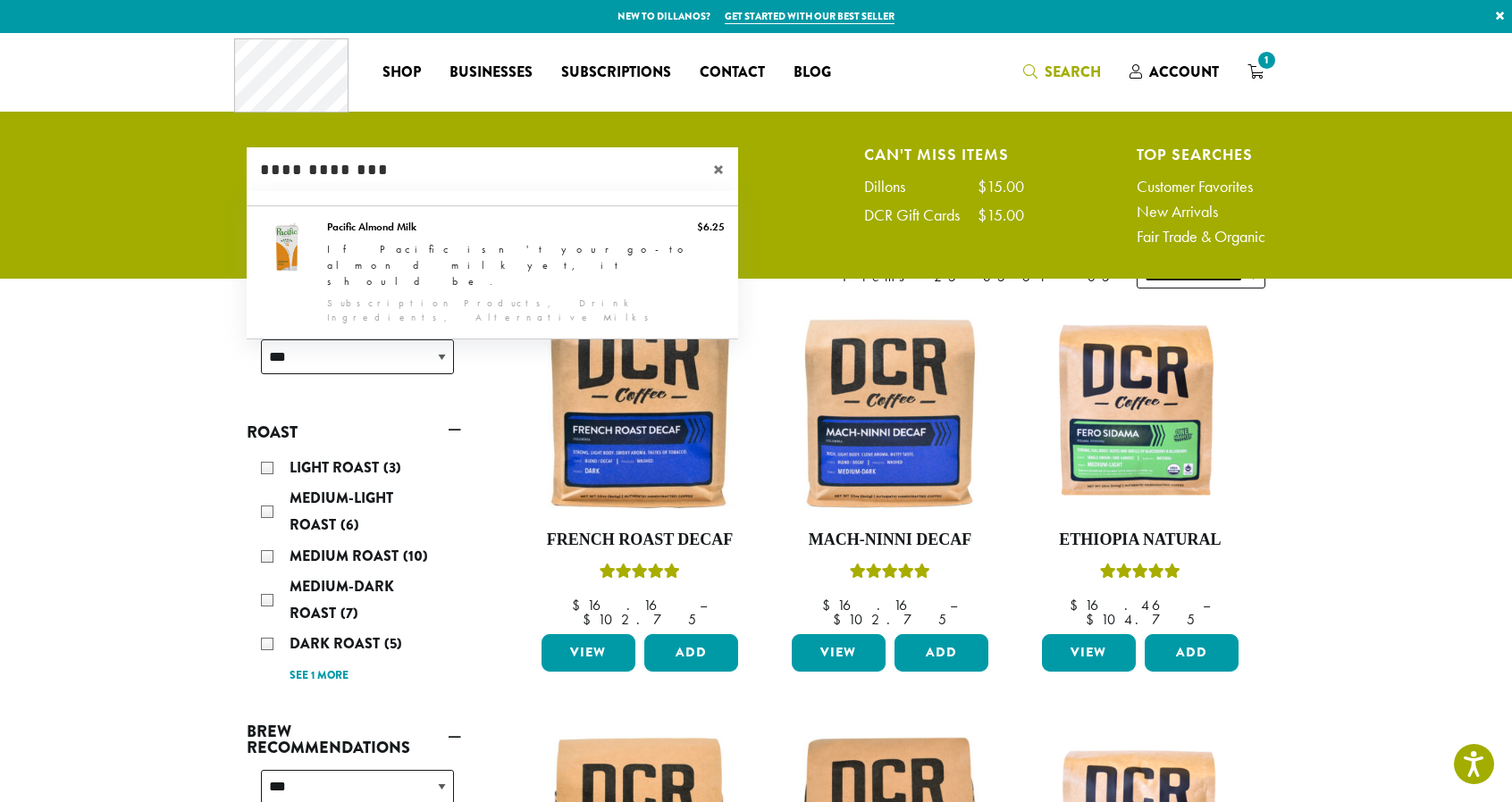
type input "**********"
click at [718, 172] on span "×" at bounding box center [725, 170] width 25 height 21
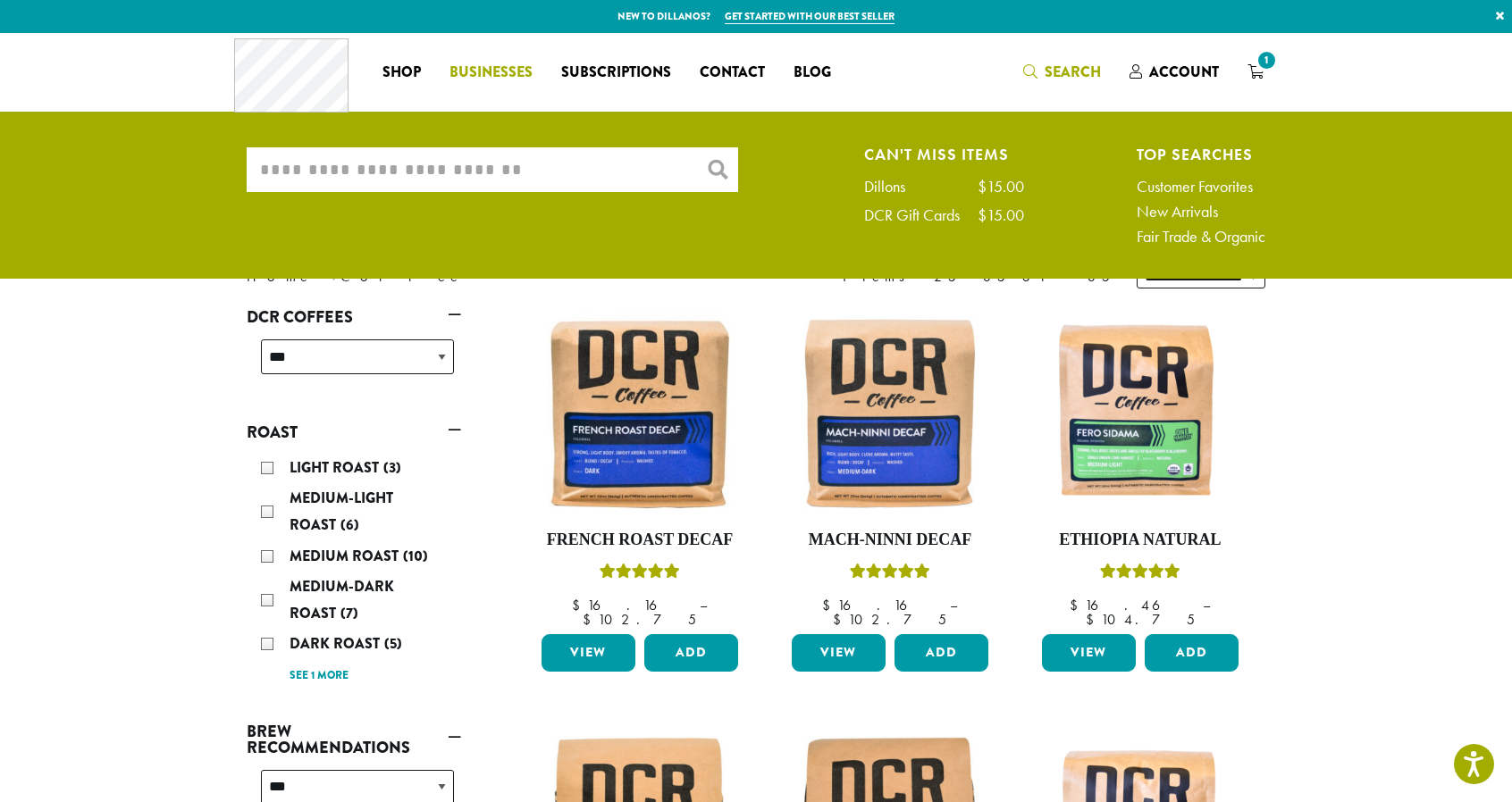
click at [471, 62] on span "Businesses" at bounding box center [490, 72] width 83 height 22
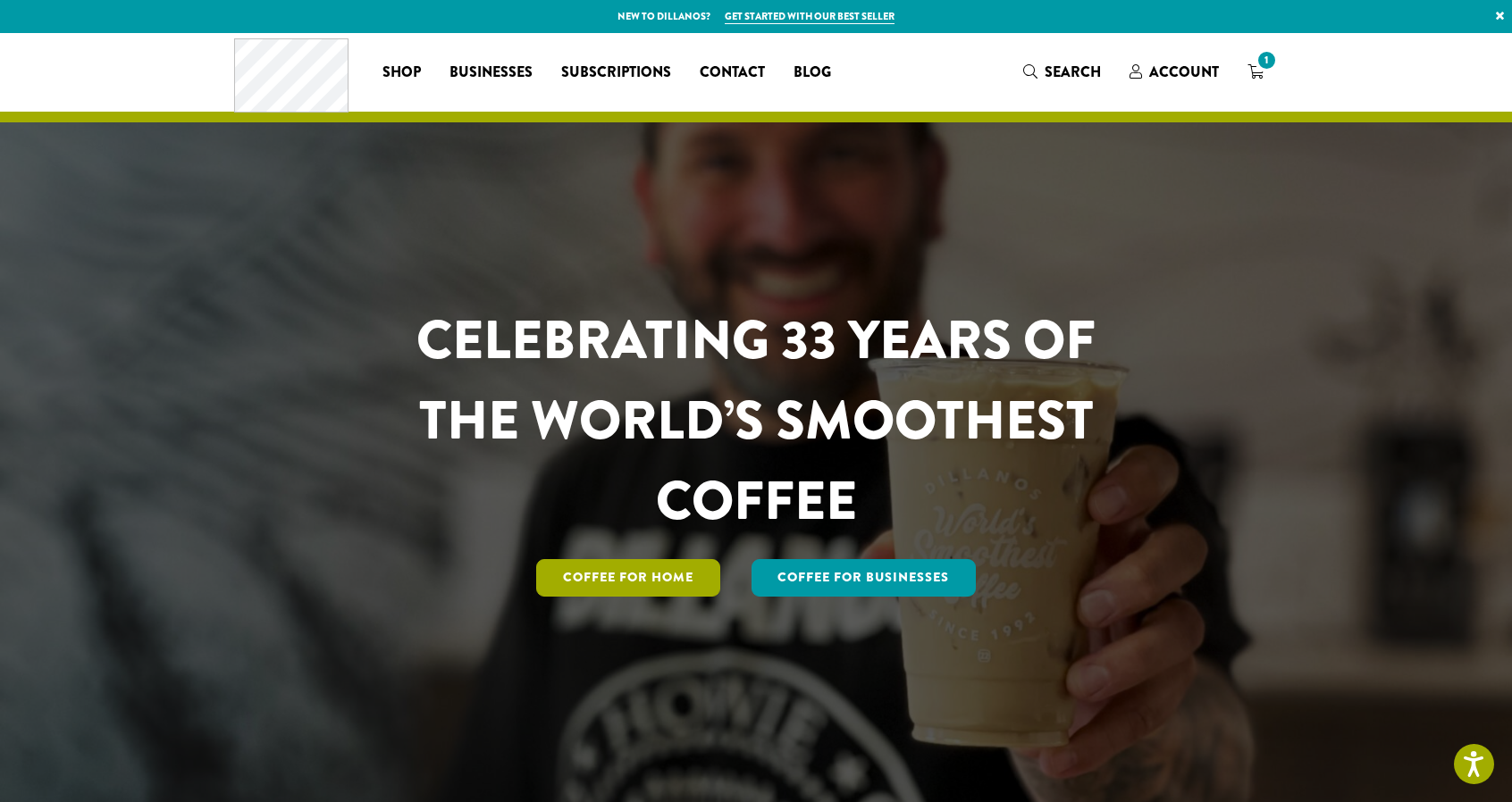
click at [611, 577] on link "Coffee for Home" at bounding box center [628, 577] width 184 height 37
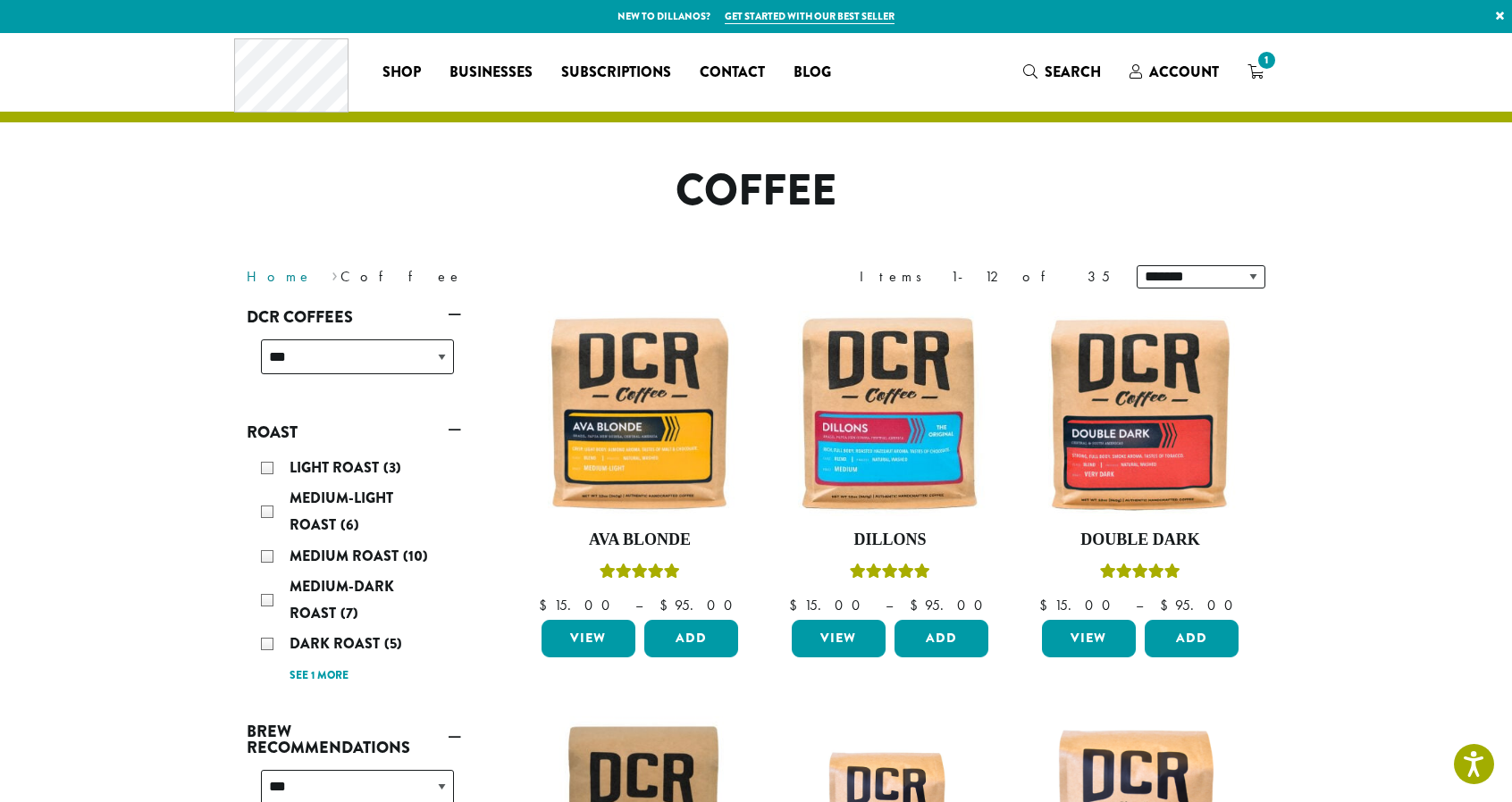
click at [257, 278] on link "Home" at bounding box center [279, 277] width 66 height 19
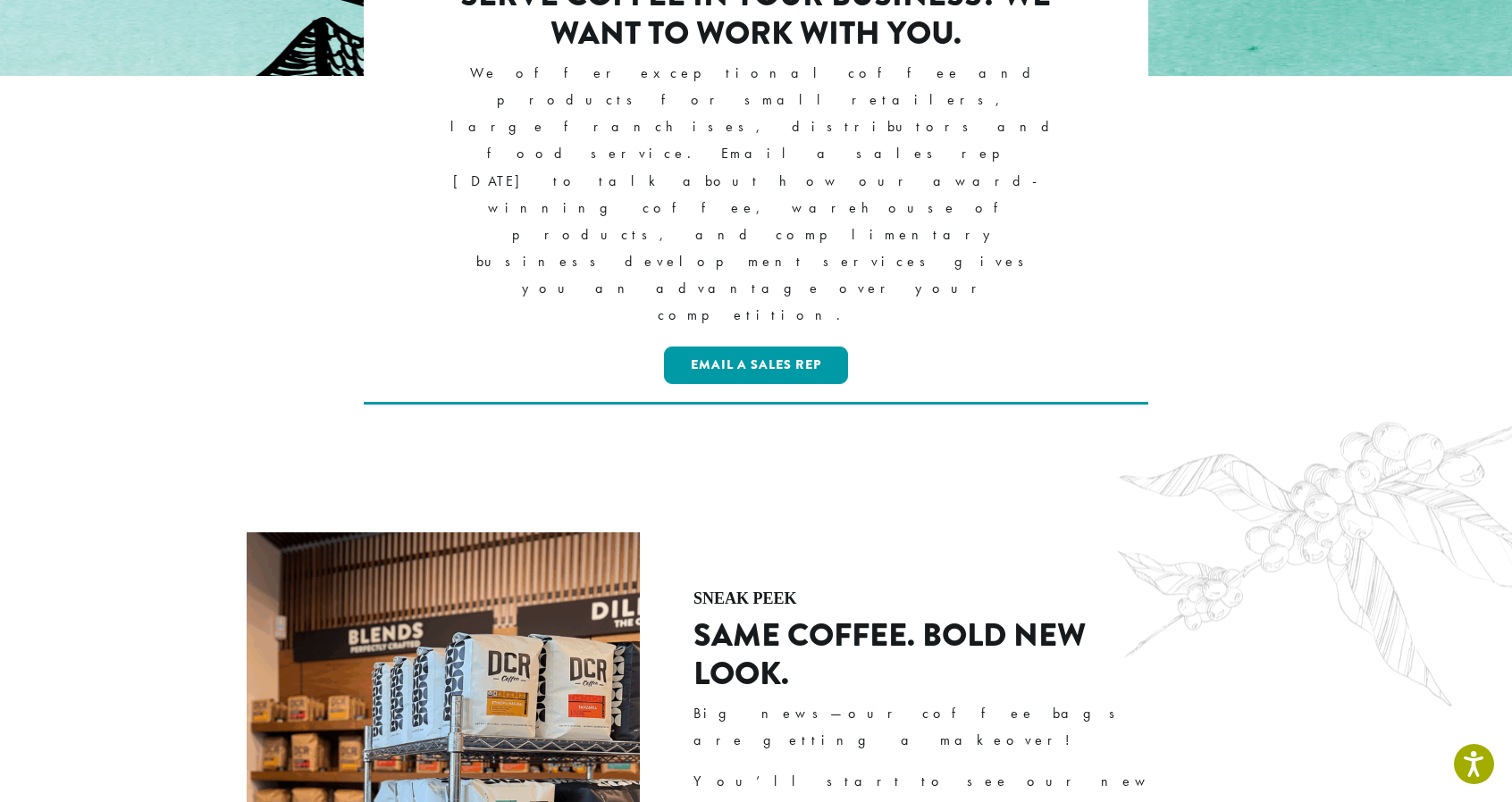
scroll to position [1957, 0]
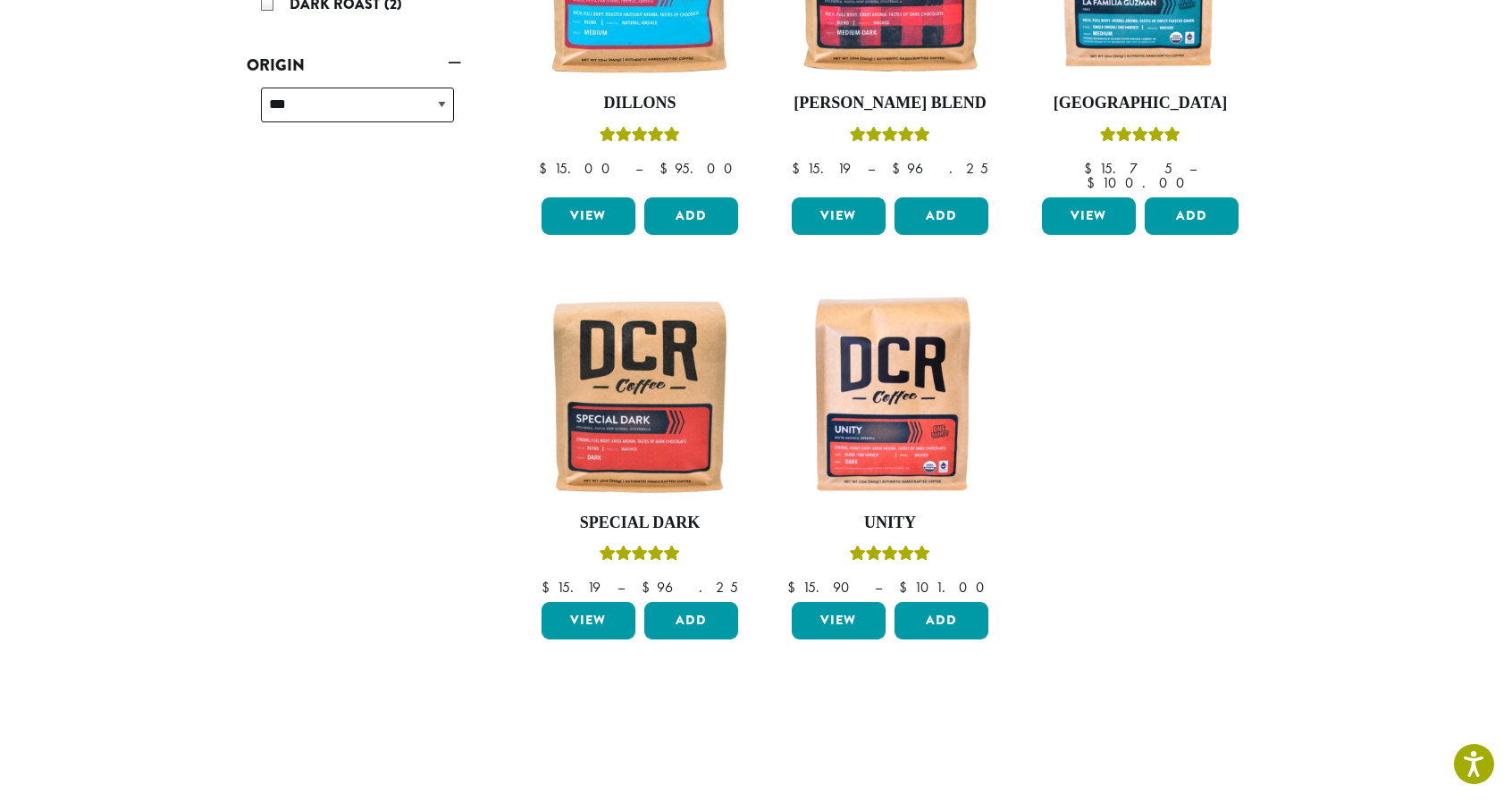
scroll to position [651, 0]
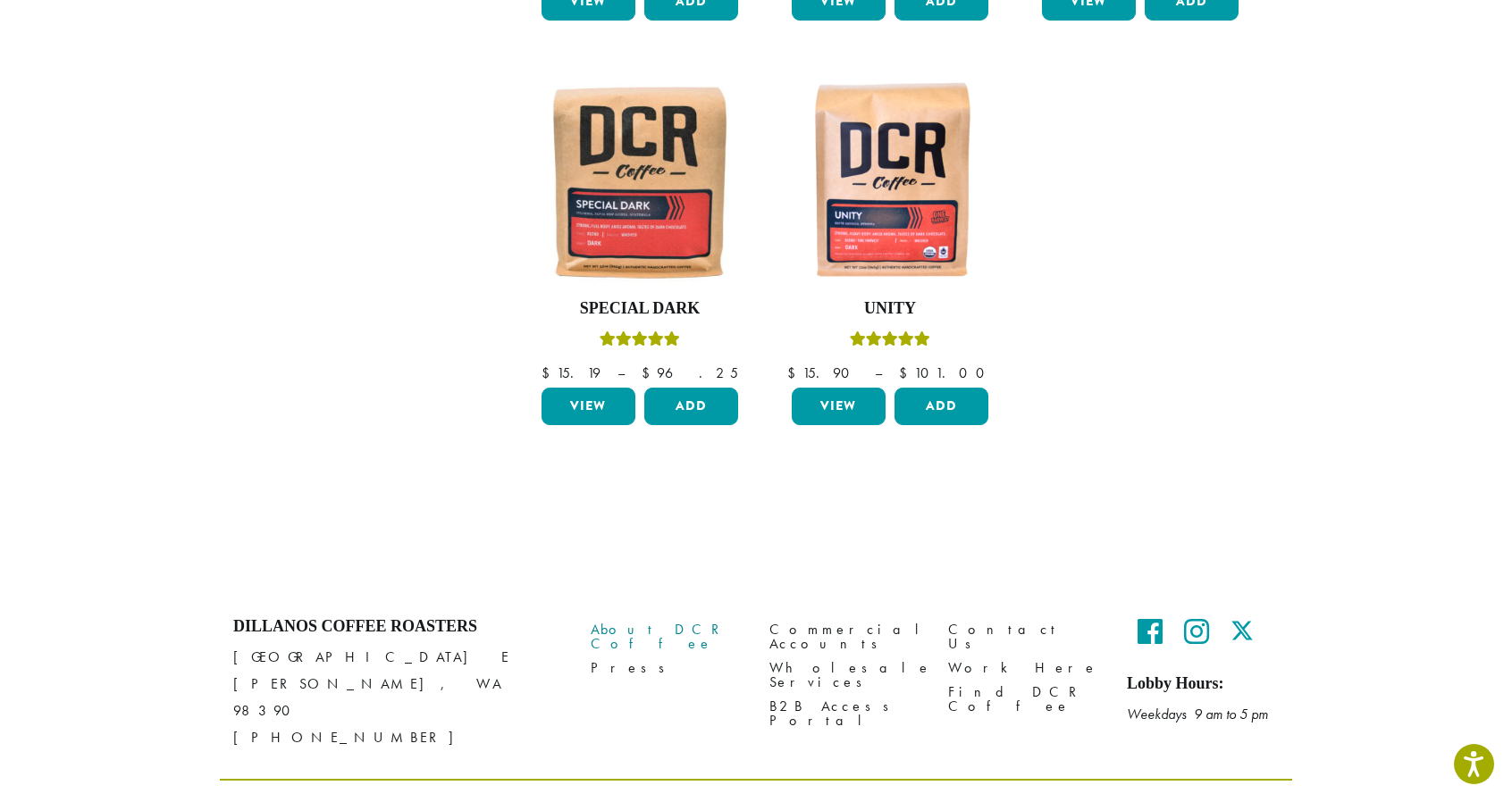
click at [645, 618] on link "About DCR Coffee" at bounding box center [666, 636] width 152 height 38
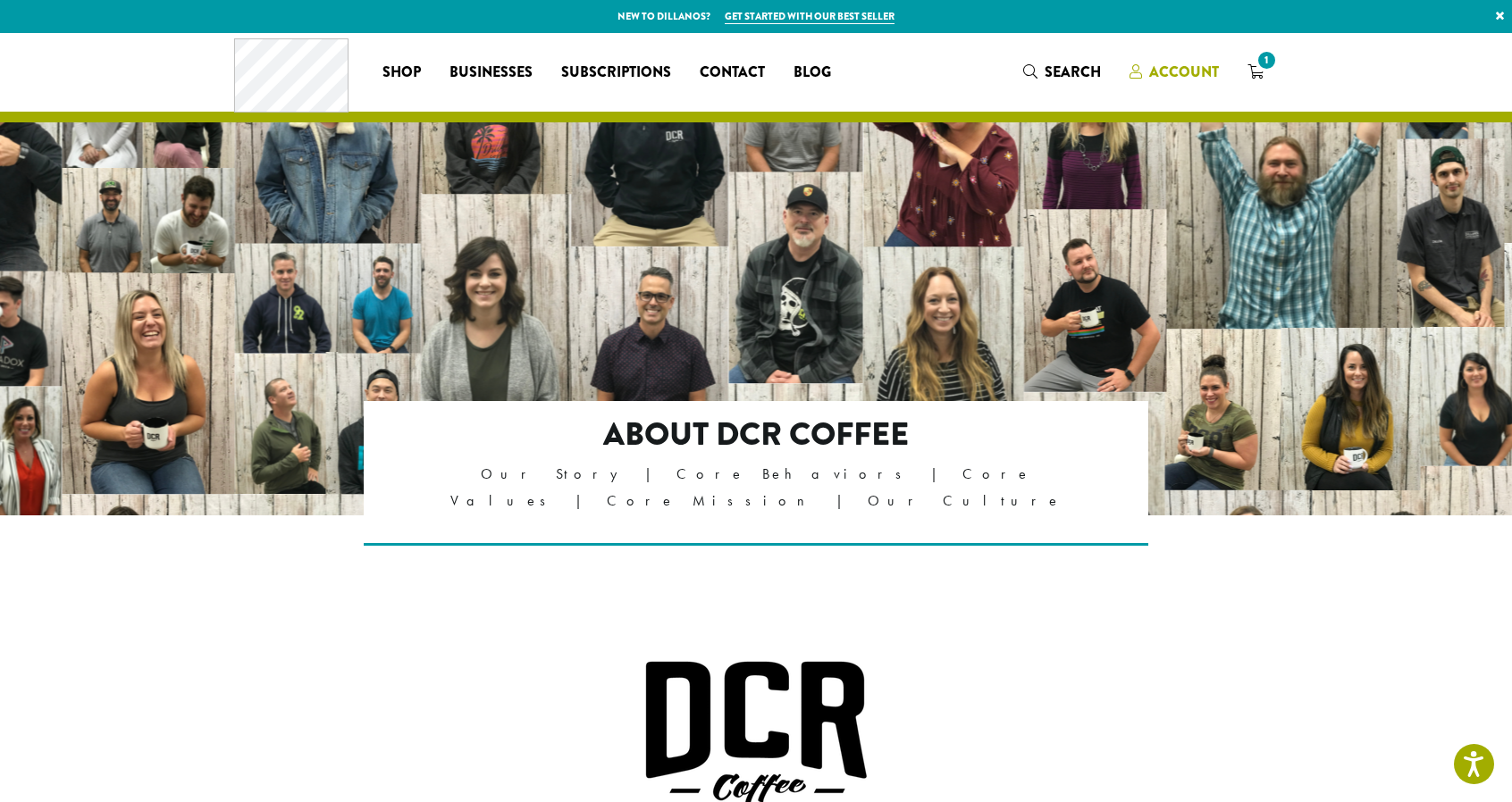
click at [1193, 63] on span "Account" at bounding box center [1183, 72] width 70 height 21
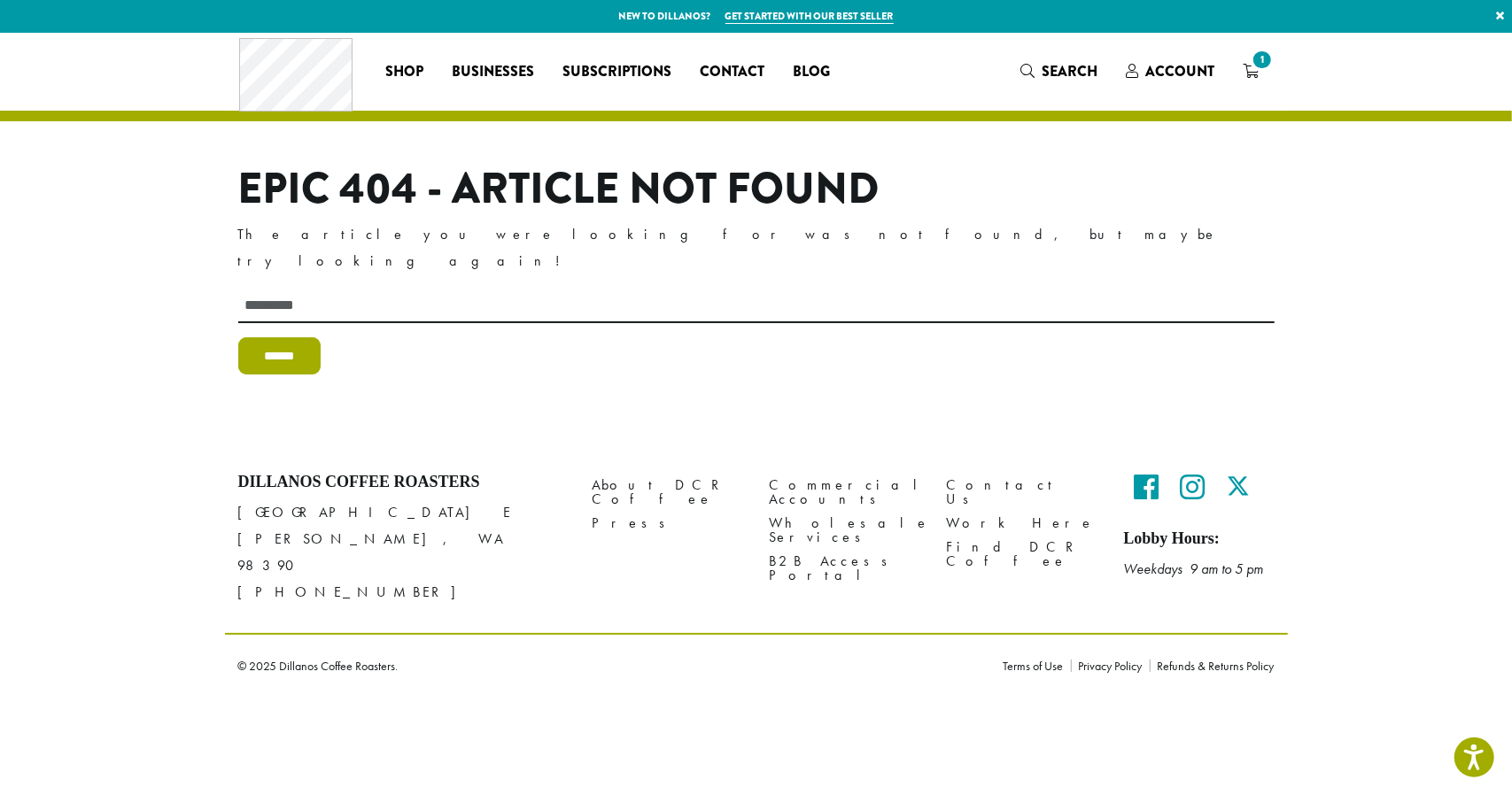
click at [290, 337] on input "******" at bounding box center [280, 355] width 83 height 37
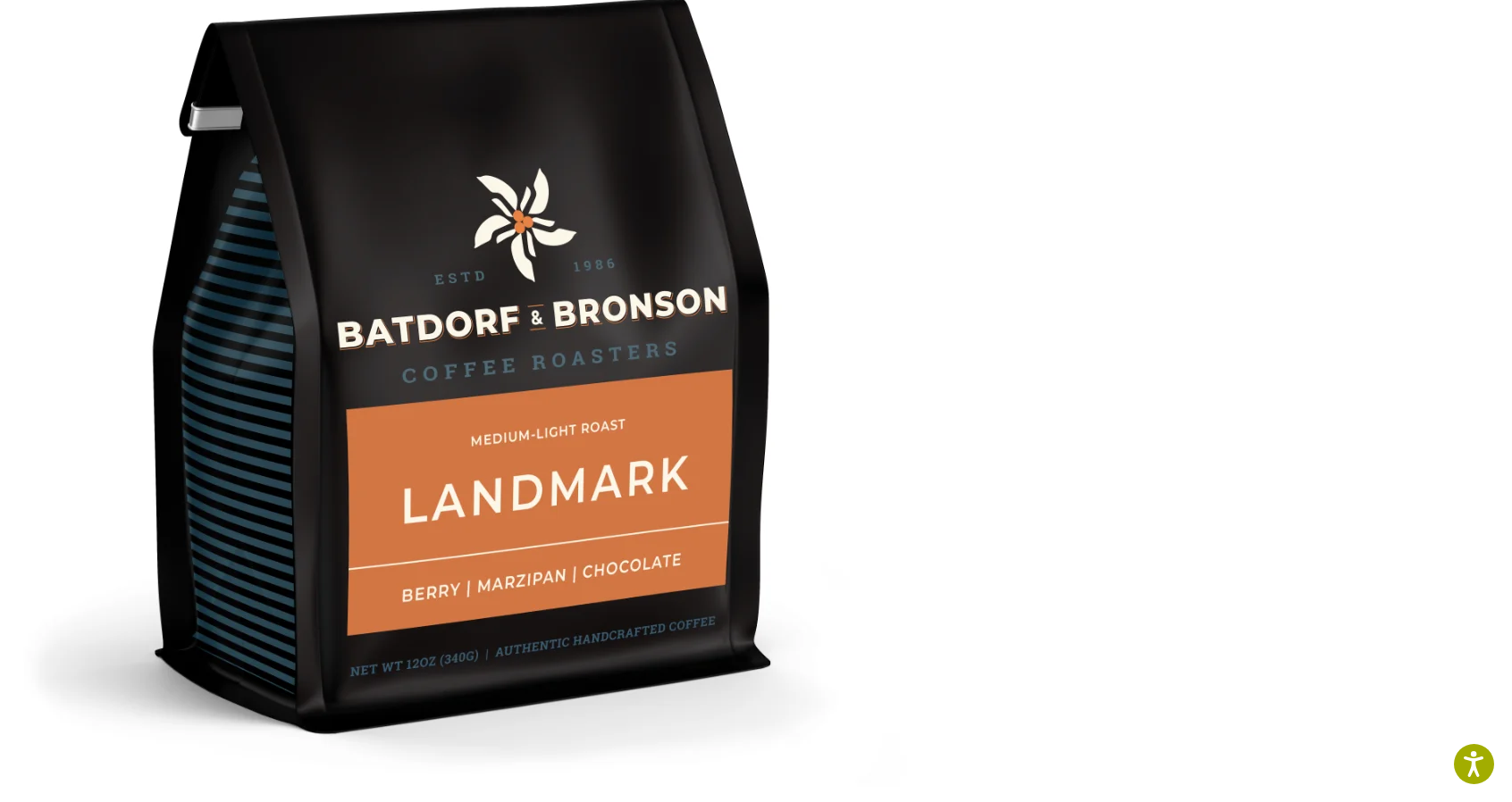
scroll to position [1732, 0]
click at [511, 413] on img at bounding box center [460, 366] width 894 height 894
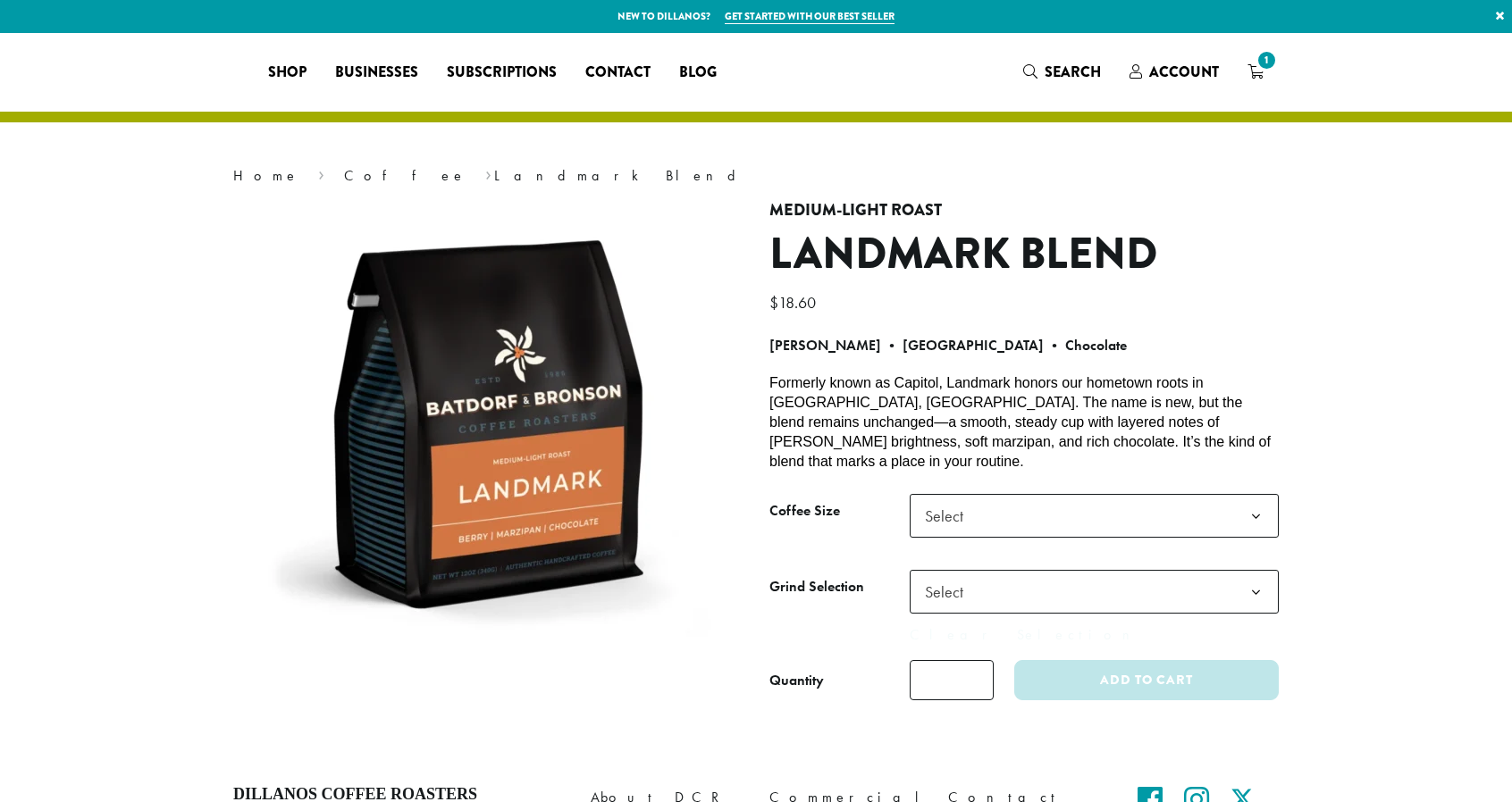
select select
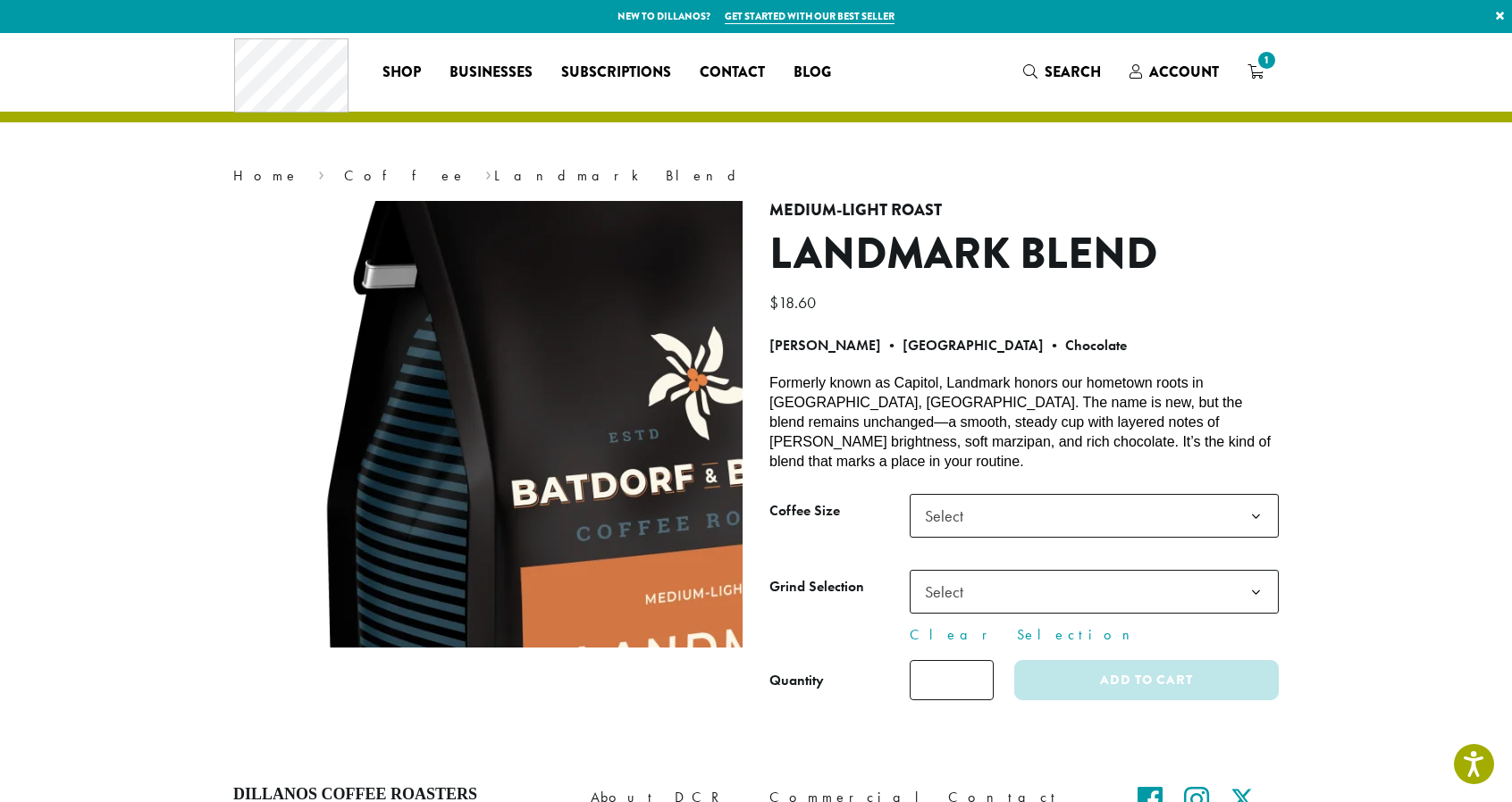
click at [1256, 504] on b at bounding box center [1255, 517] width 44 height 44
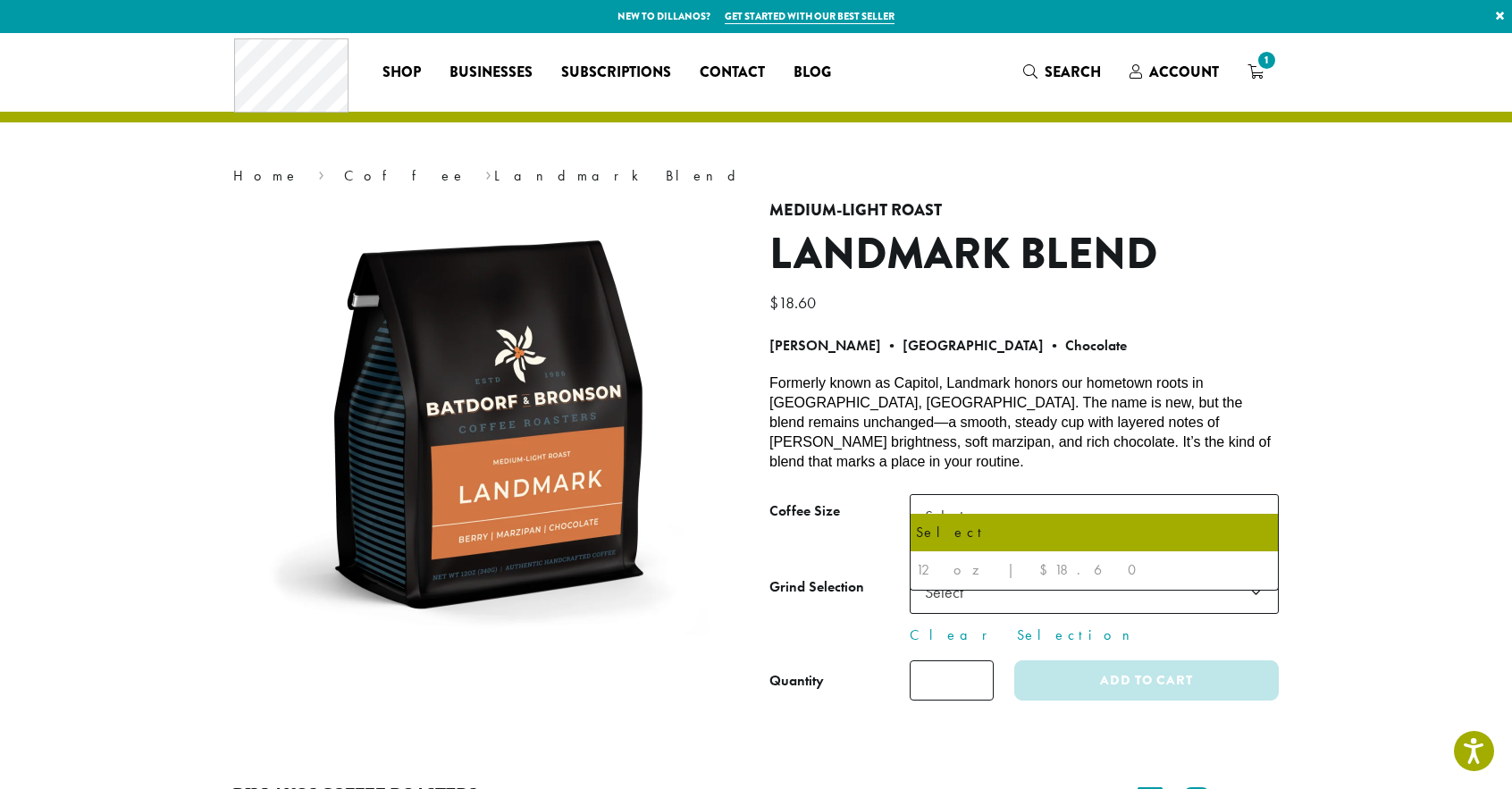
click at [949, 579] on div "12 oz | $18.60" at bounding box center [1094, 570] width 357 height 27
click at [936, 571] on div "12 oz | $18.60" at bounding box center [1094, 570] width 357 height 27
click at [968, 568] on div "12 oz | $18.60" at bounding box center [1094, 570] width 357 height 27
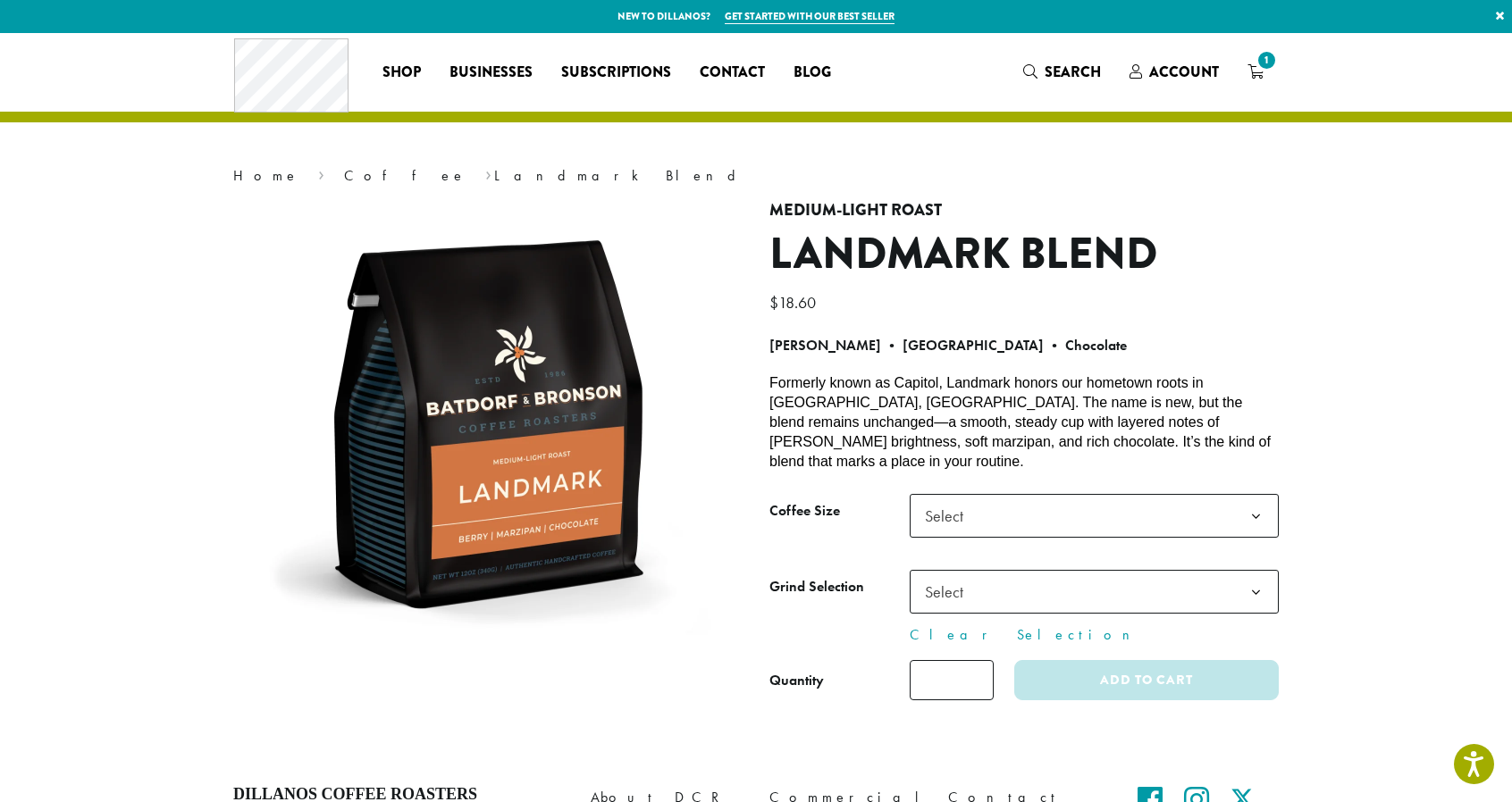
click at [1254, 495] on b at bounding box center [1255, 517] width 44 height 44
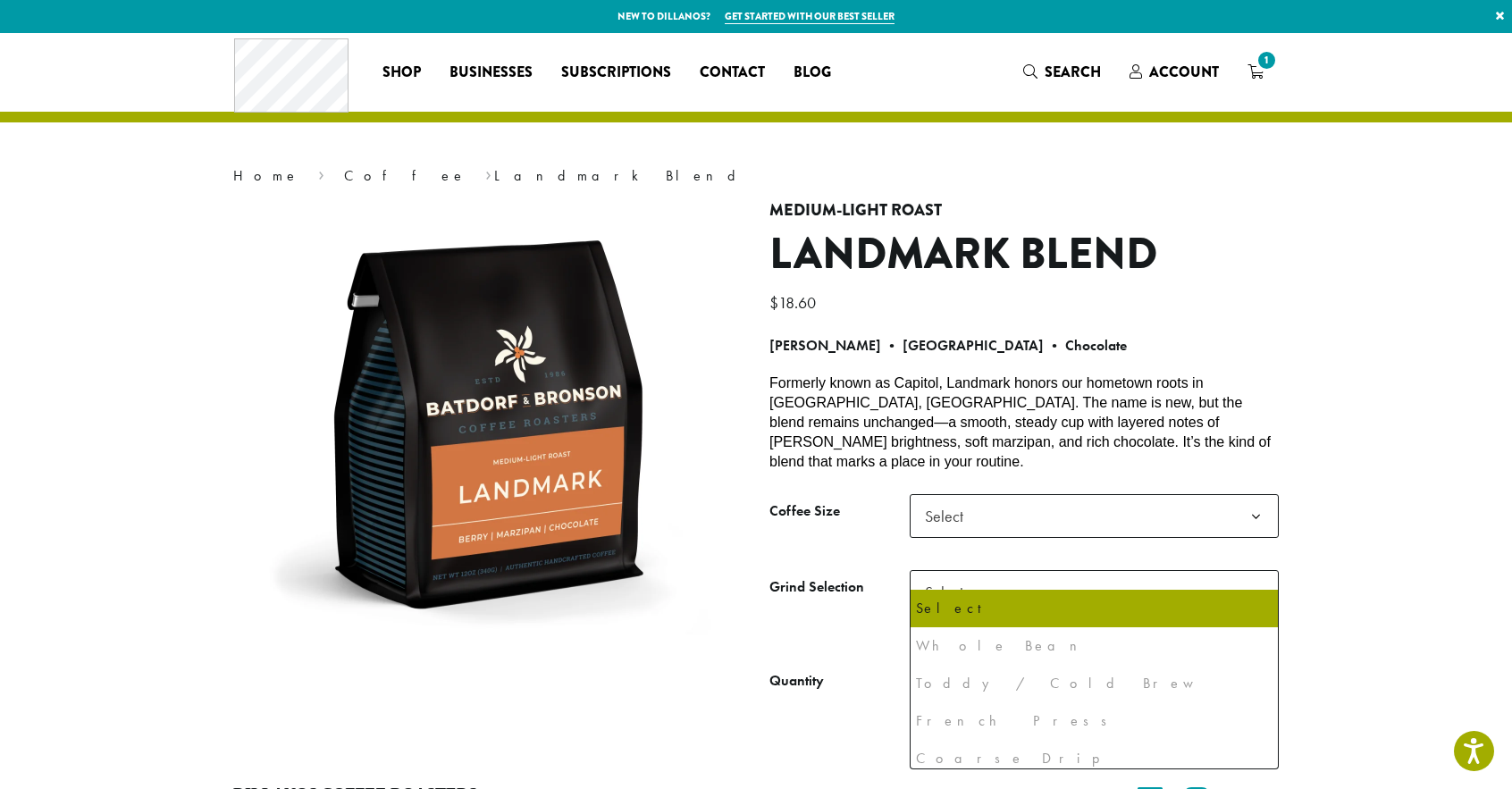
click at [1256, 571] on b at bounding box center [1255, 592] width 44 height 44
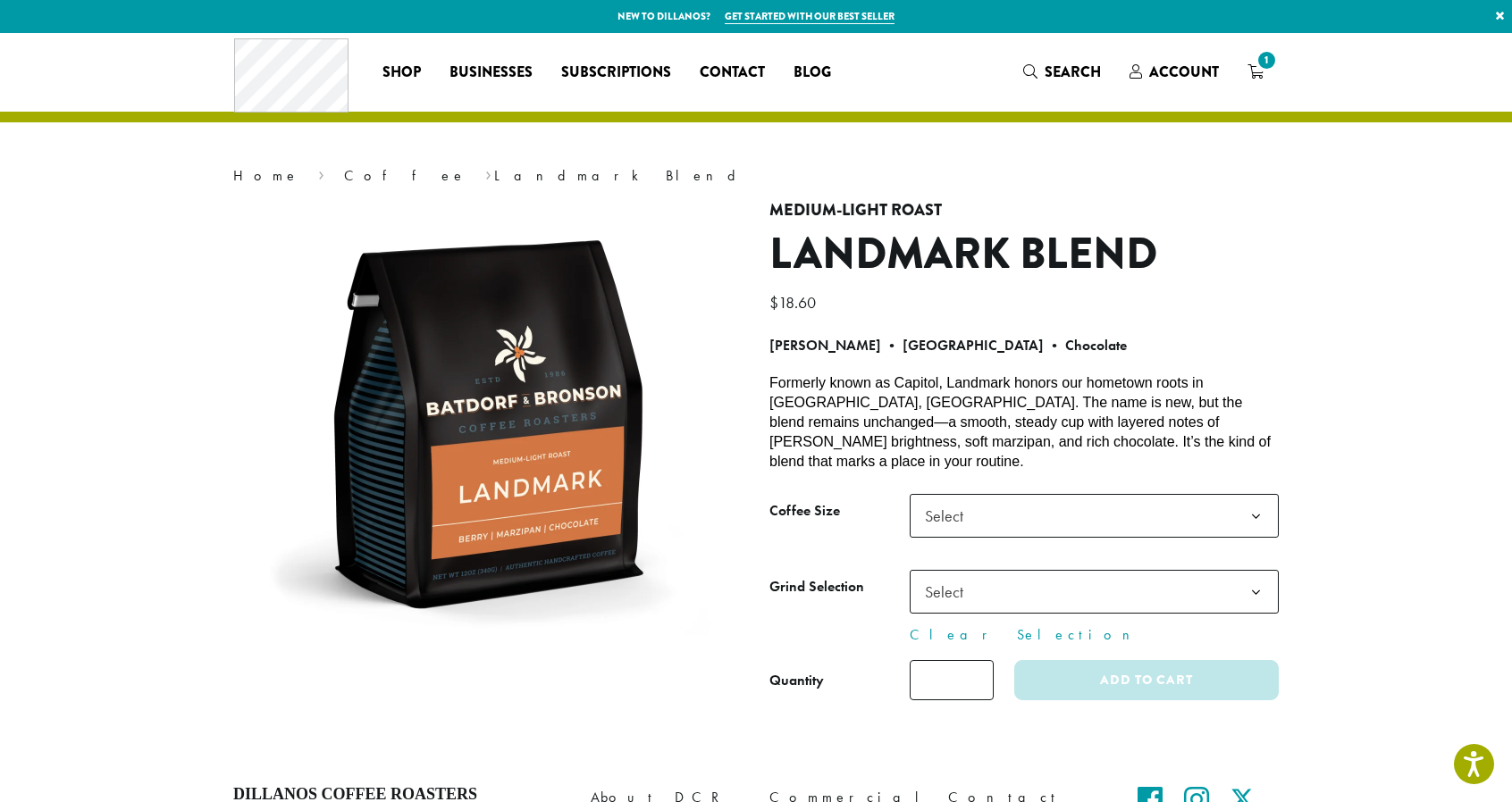
click at [1437, 455] on section "**********" at bounding box center [756, 396] width 1512 height 725
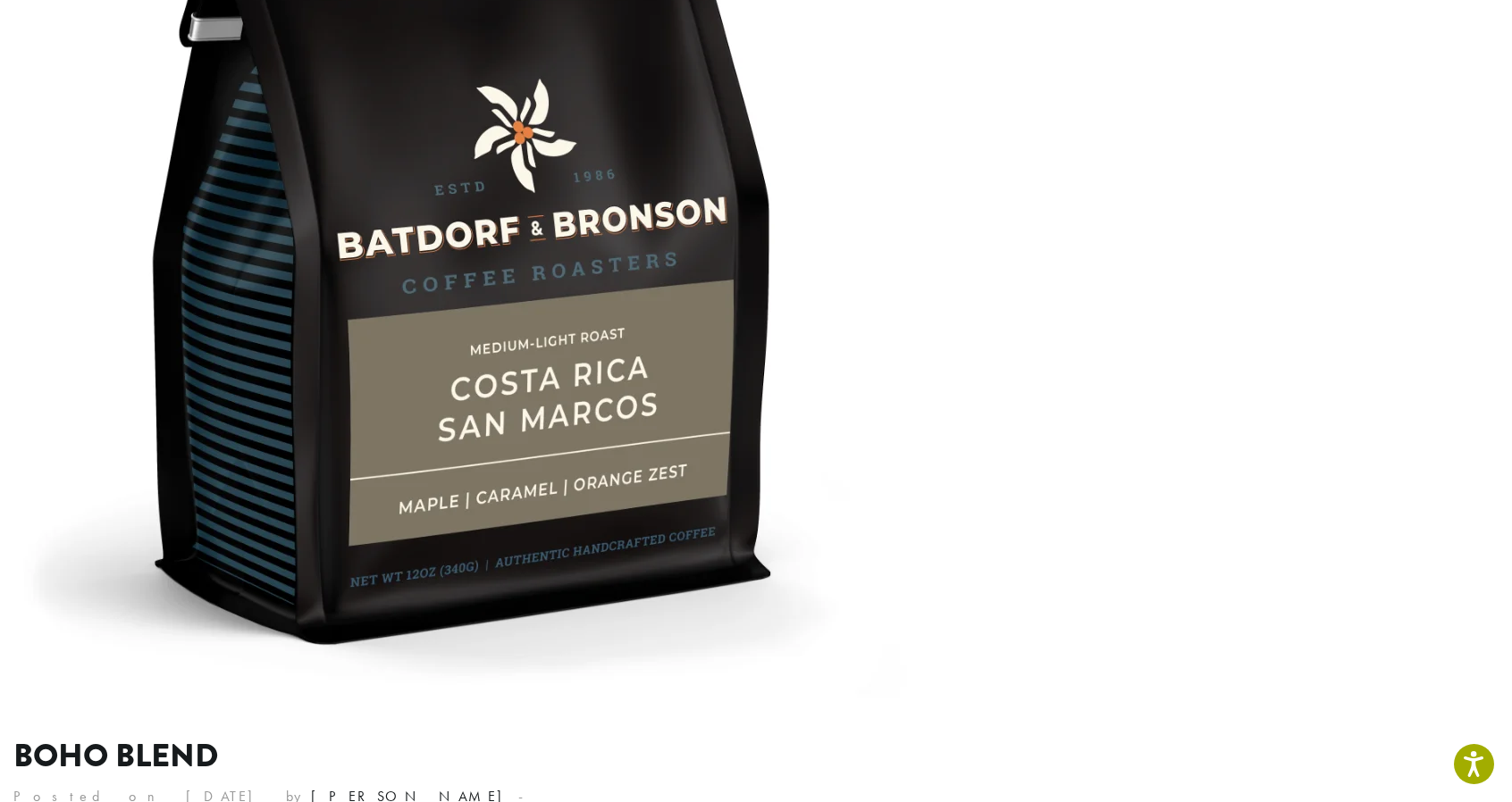
scroll to position [3813, 0]
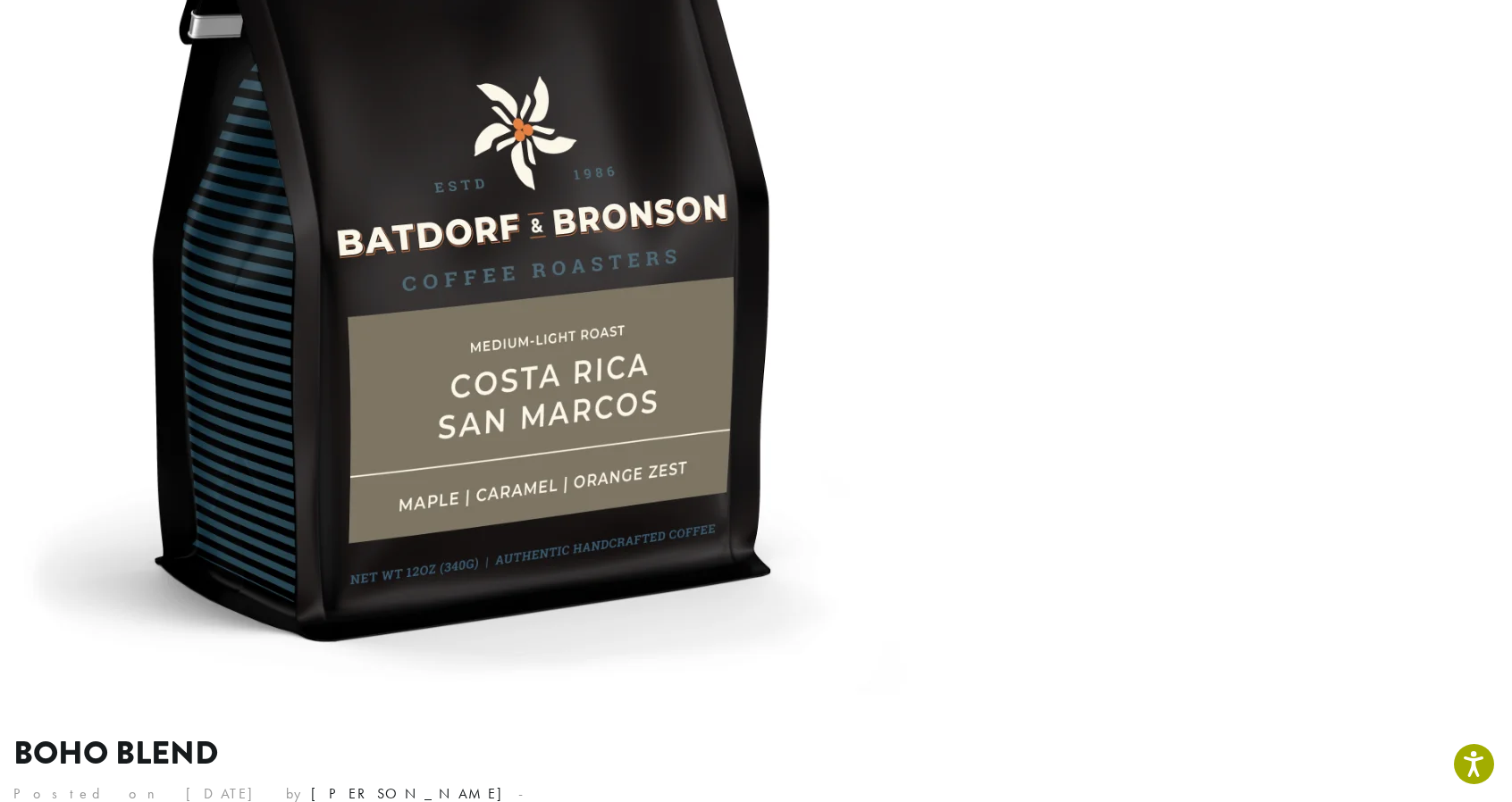
click at [583, 387] on img at bounding box center [460, 273] width 894 height 894
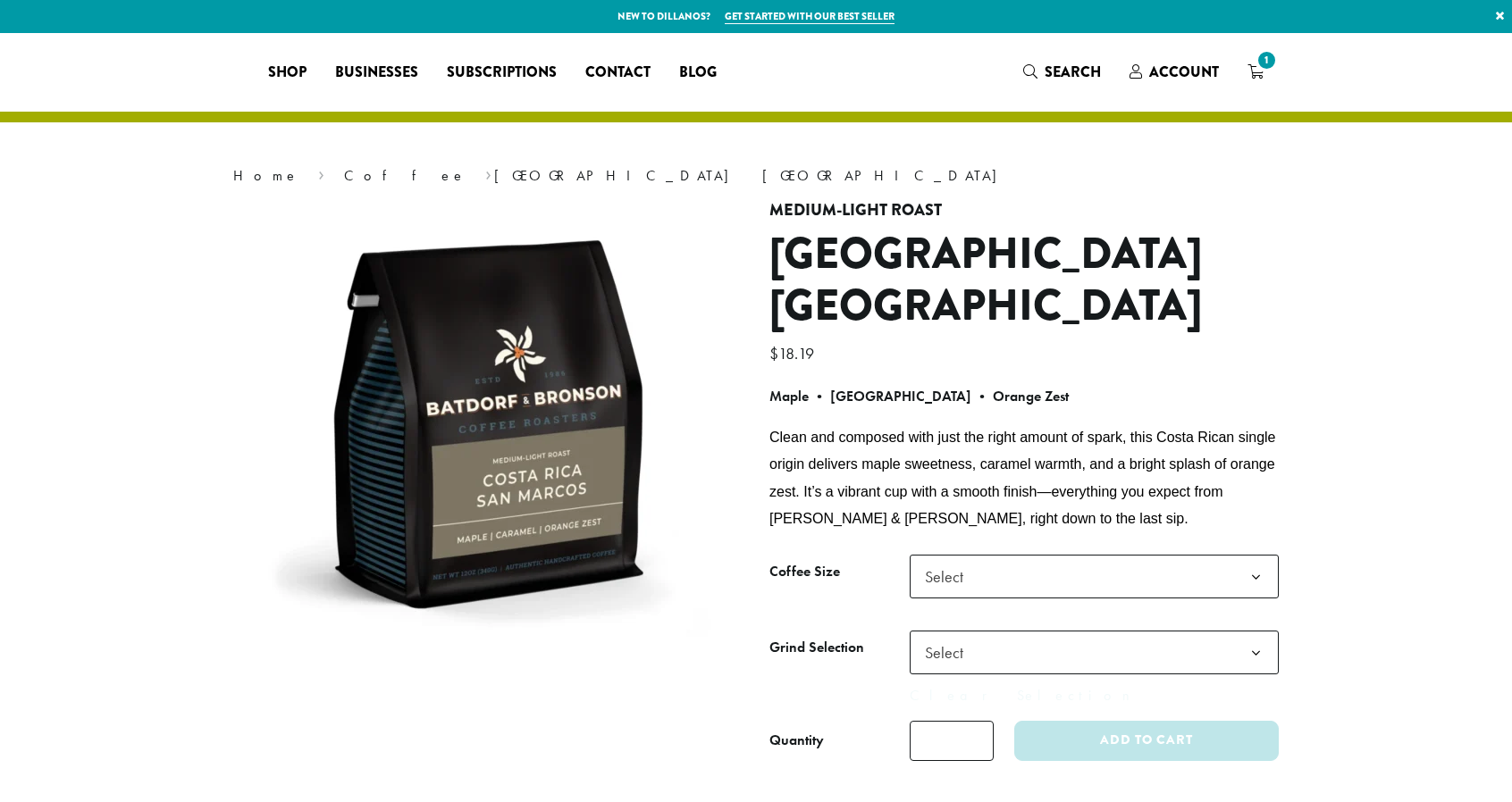
select select
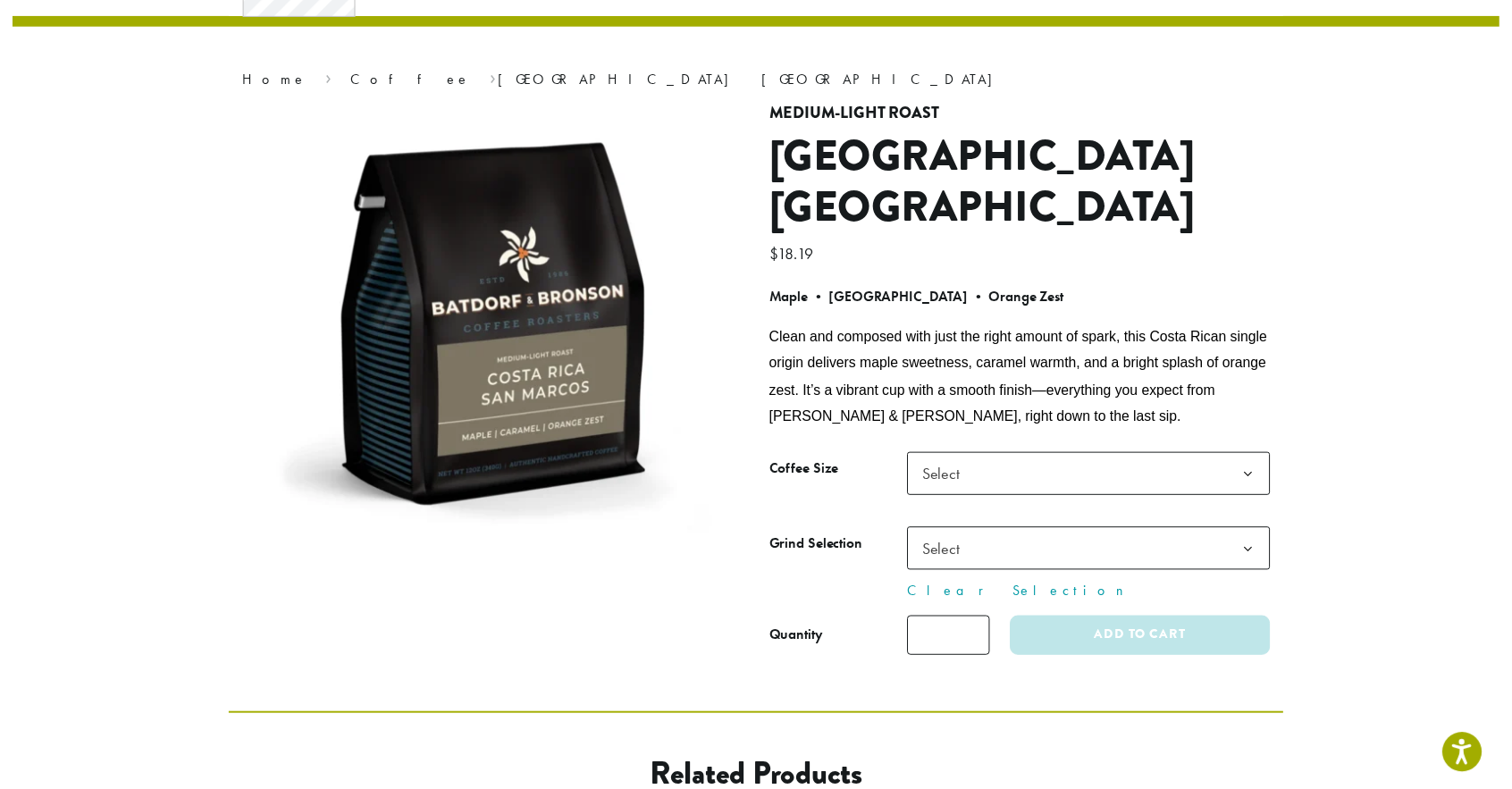
scroll to position [68, 0]
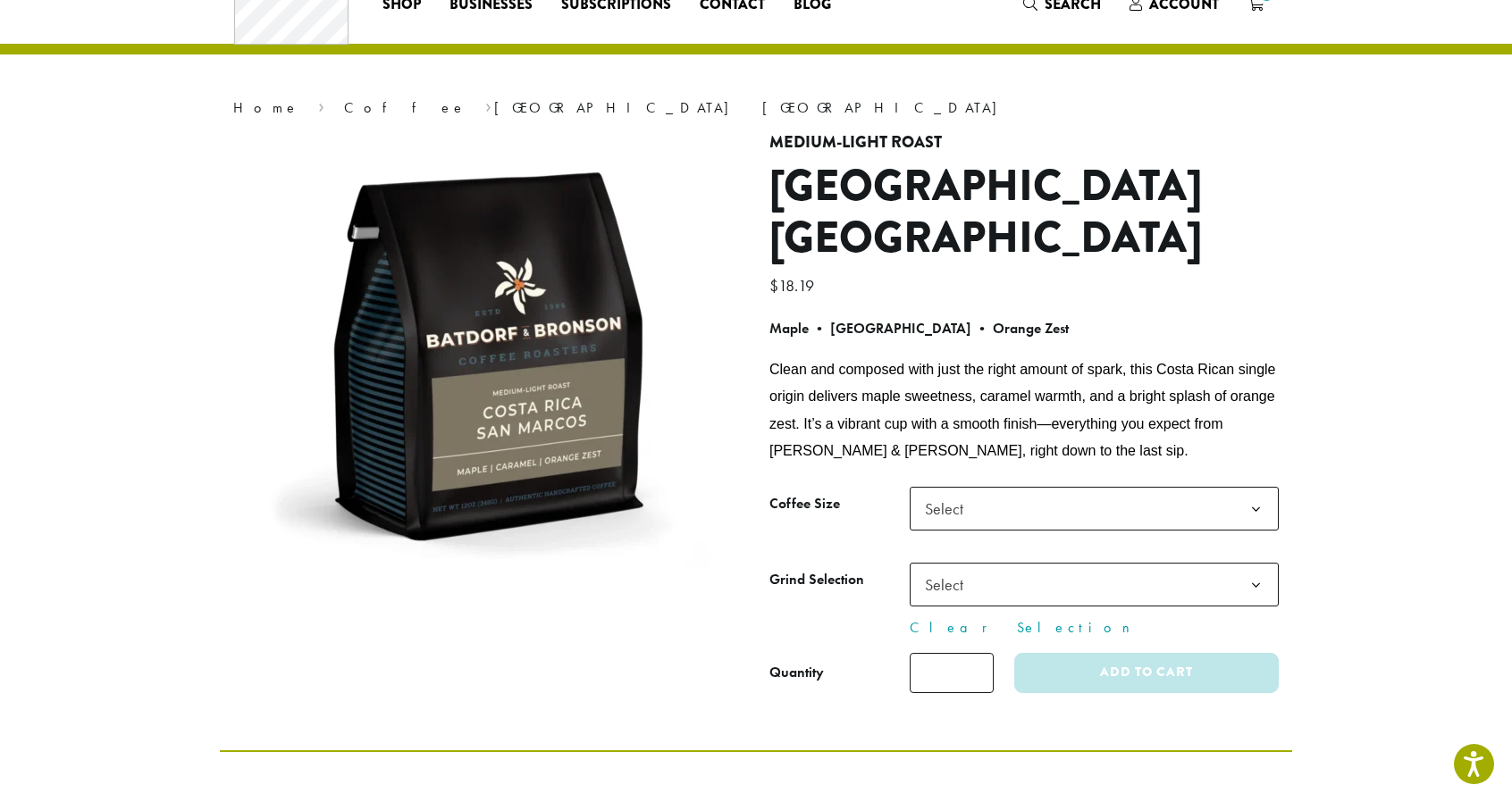
click at [1251, 513] on b at bounding box center [1255, 509] width 44 height 44
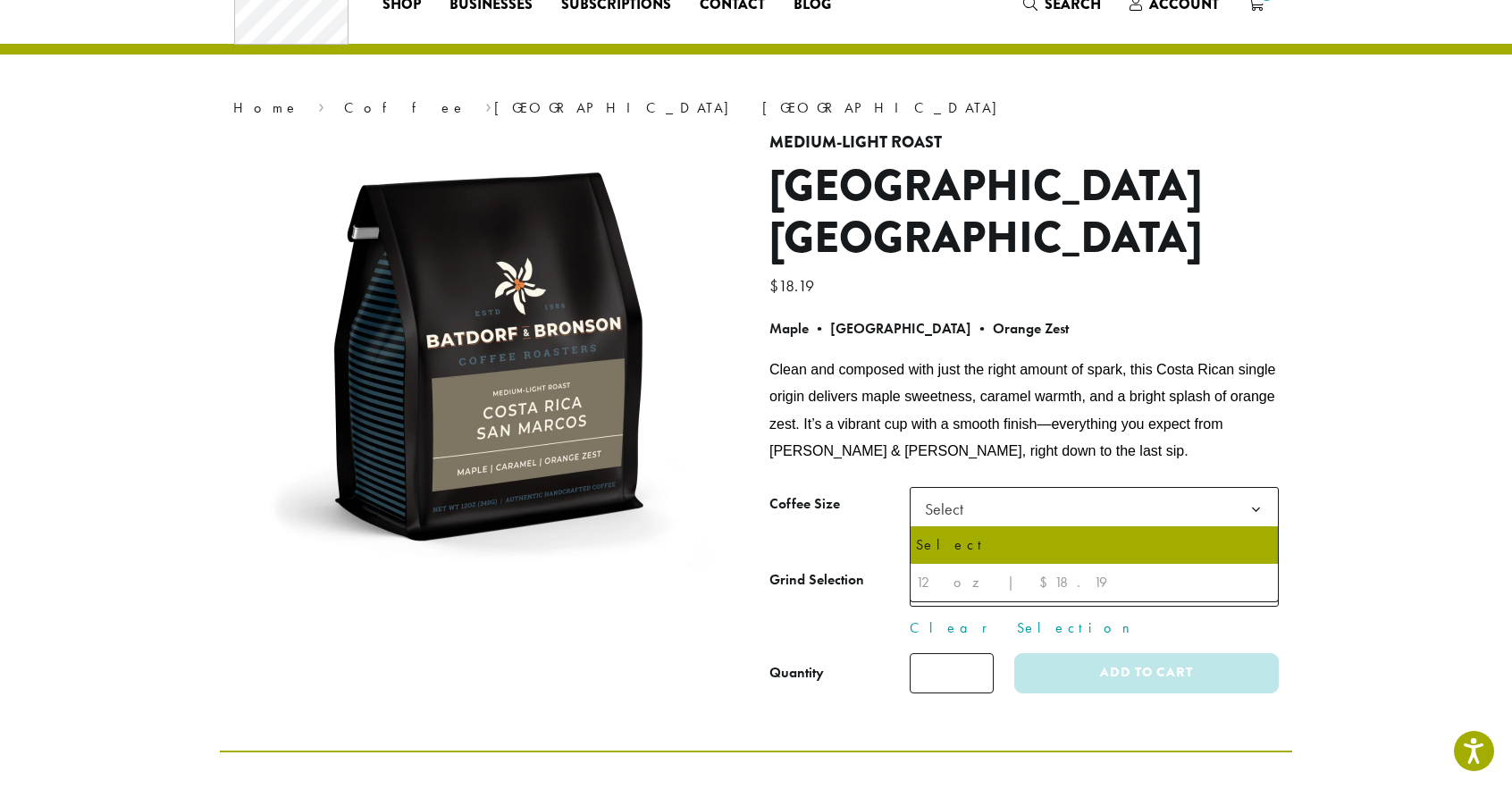
click at [993, 598] on li "12 oz | $18.19" at bounding box center [1093, 582] width 367 height 37
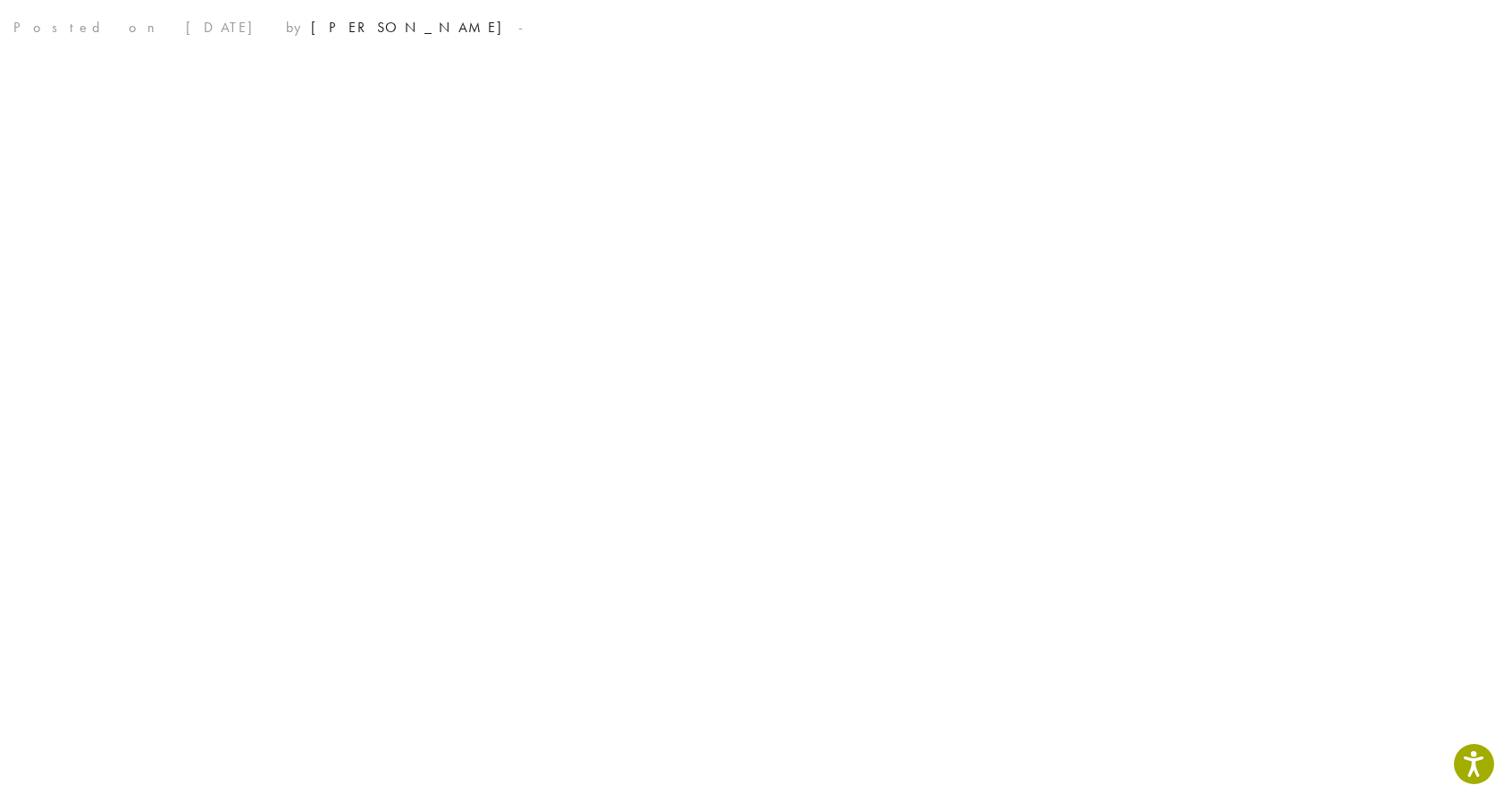
scroll to position [6568, 0]
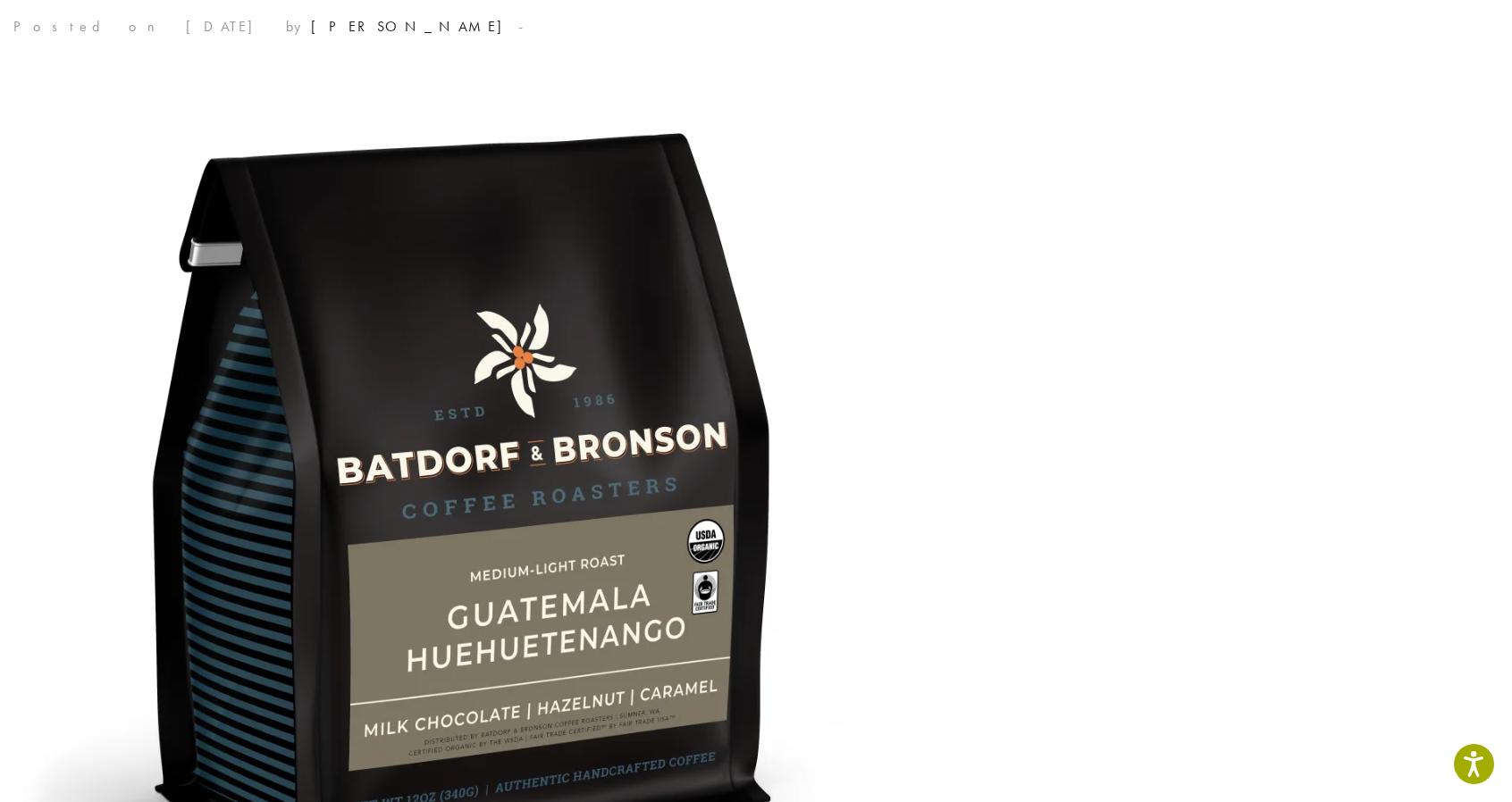
click at [546, 648] on img at bounding box center [460, 501] width 894 height 894
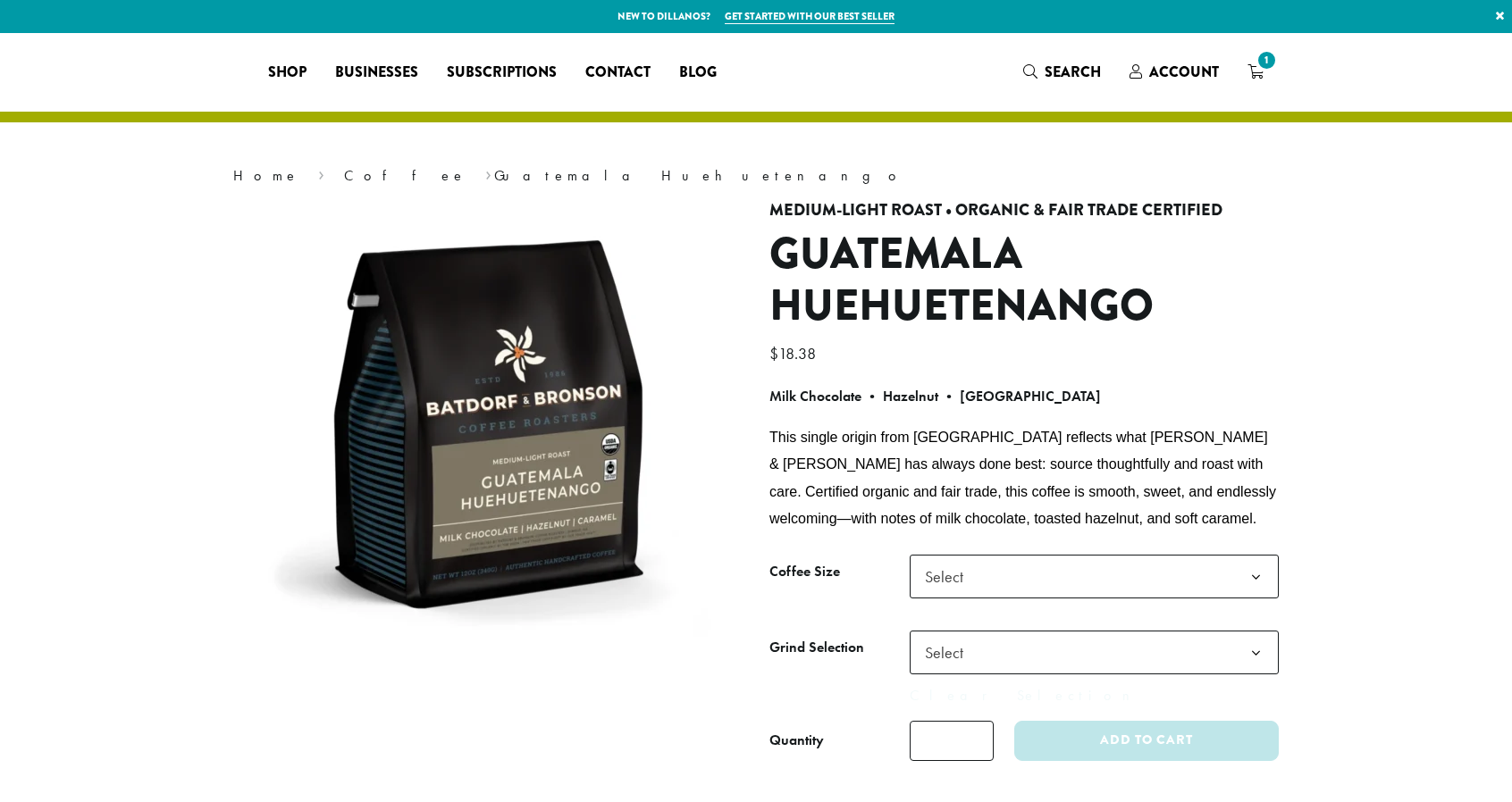
select select
click at [1244, 578] on b at bounding box center [1255, 578] width 44 height 44
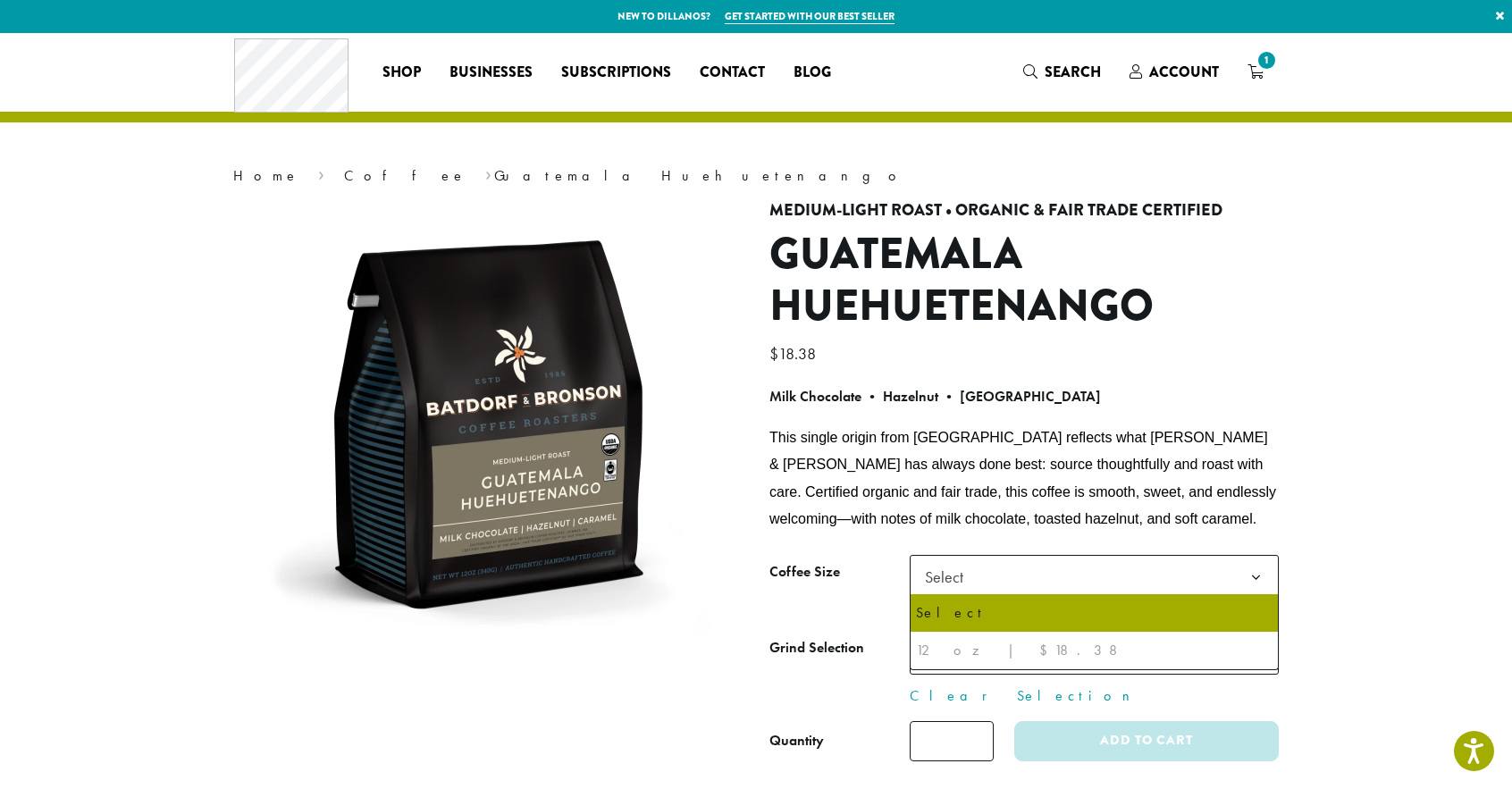
click at [1359, 436] on section "**********" at bounding box center [756, 426] width 1512 height 785
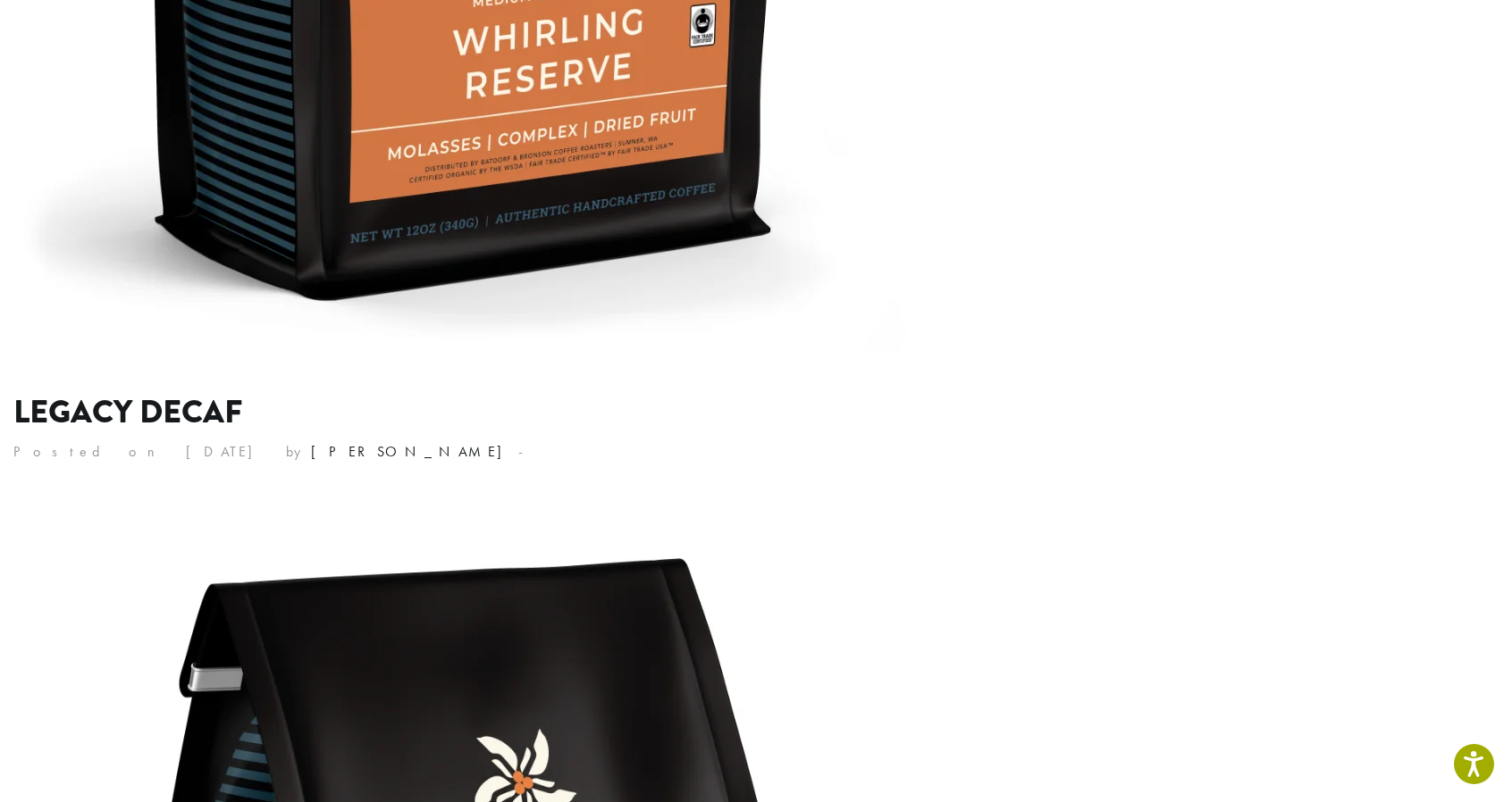
scroll to position [9137, 0]
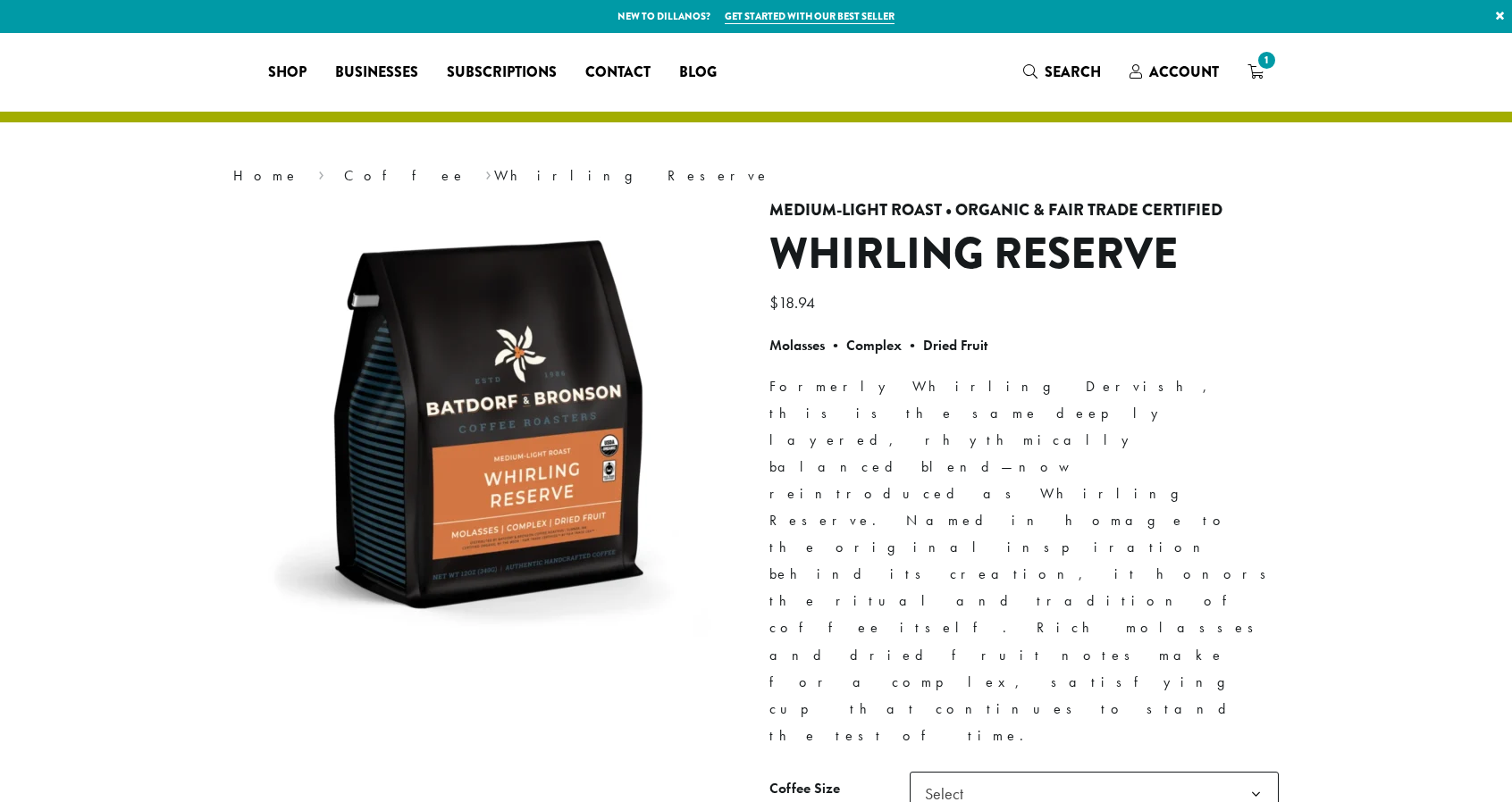
select select
click at [1250, 772] on b at bounding box center [1255, 794] width 44 height 44
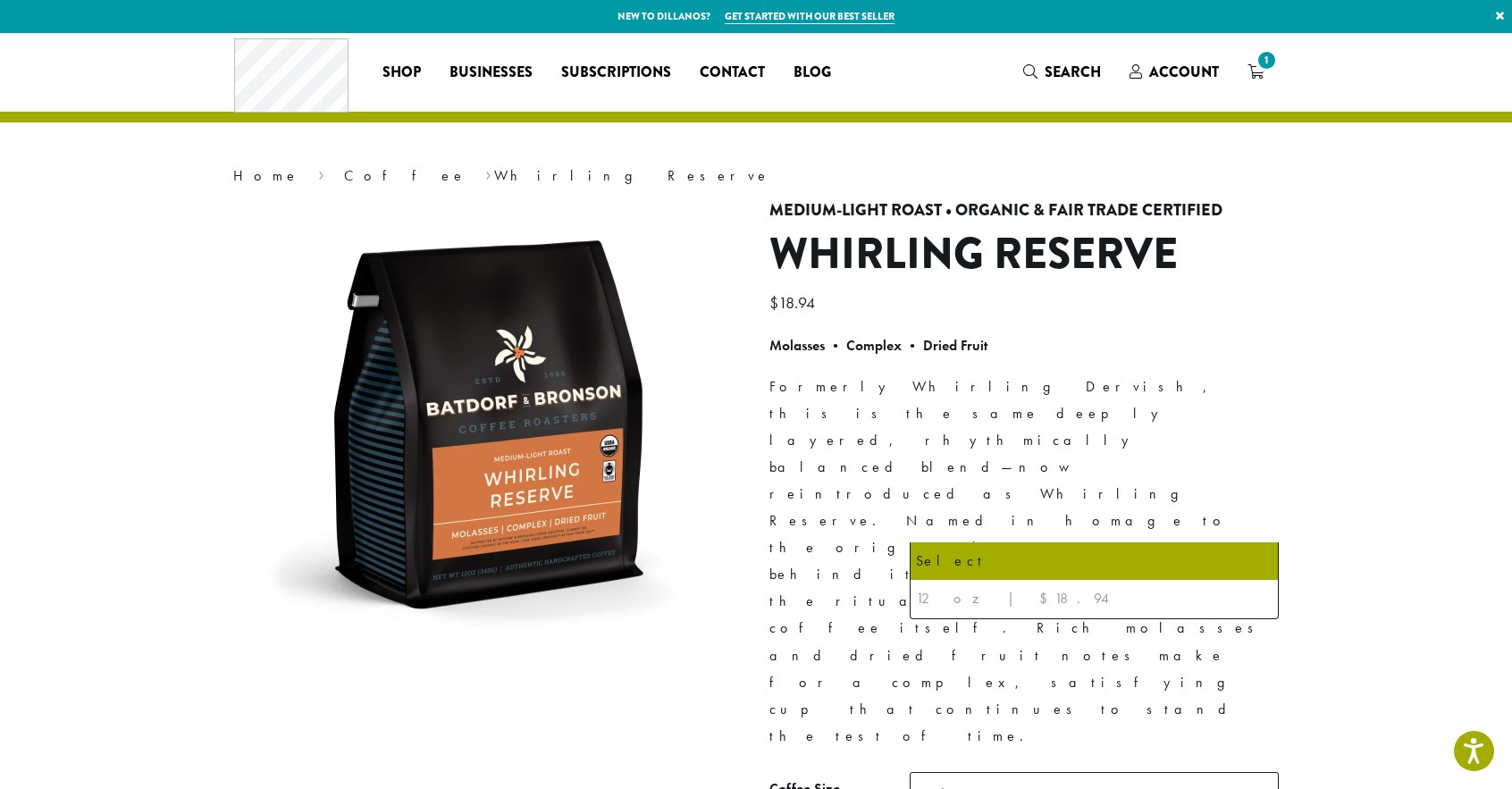
click at [997, 606] on div "12 oz | $18.94" at bounding box center [1094, 598] width 357 height 27
click at [980, 610] on div "12 oz | $18.94" at bounding box center [1094, 598] width 357 height 27
click at [954, 610] on div "12 oz | $18.94" at bounding box center [1094, 598] width 357 height 27
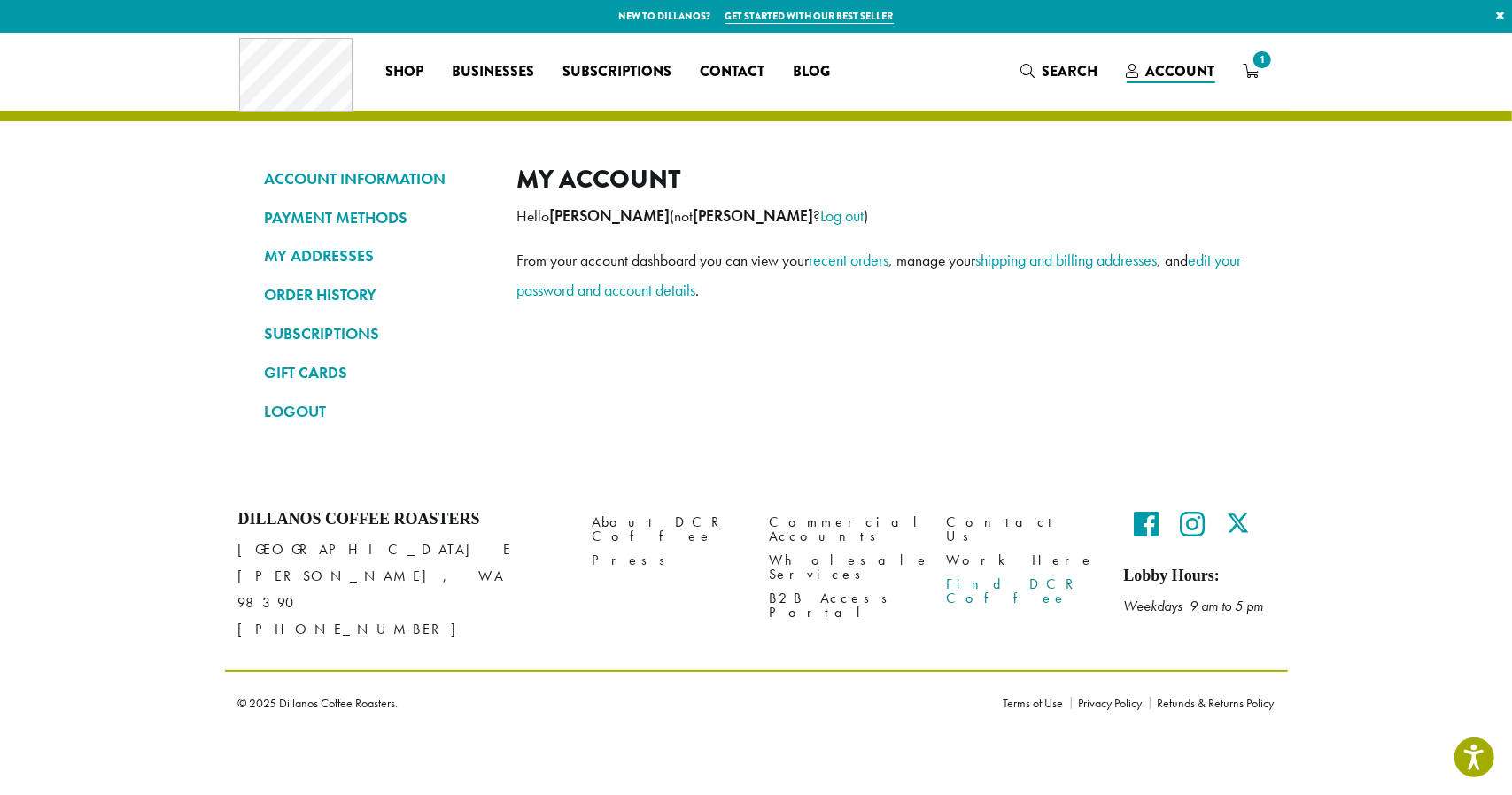
click at [980, 577] on link "Find DCR Coffee" at bounding box center [1021, 592] width 150 height 38
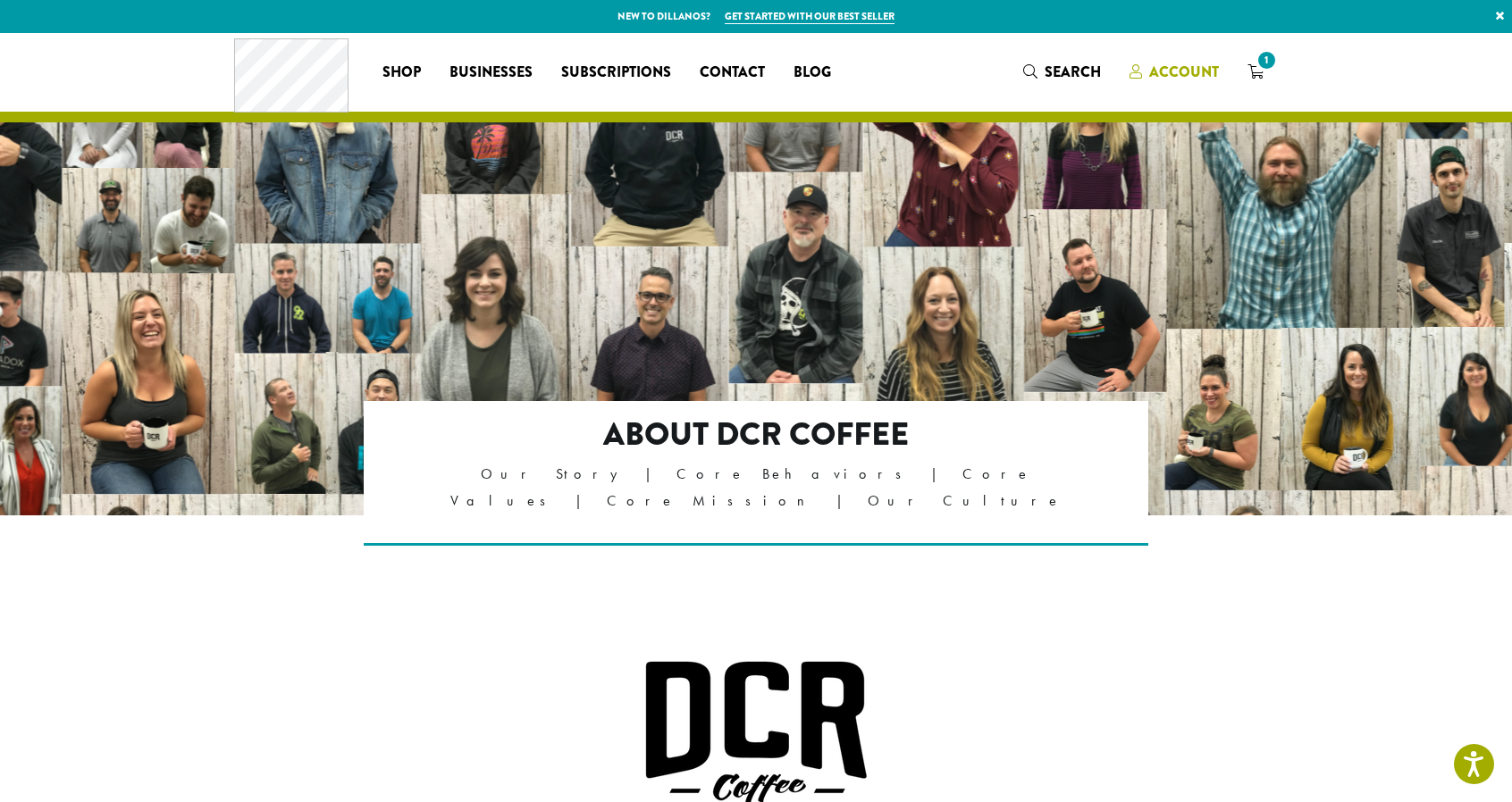
click at [1168, 72] on span "Account" at bounding box center [1183, 72] width 70 height 21
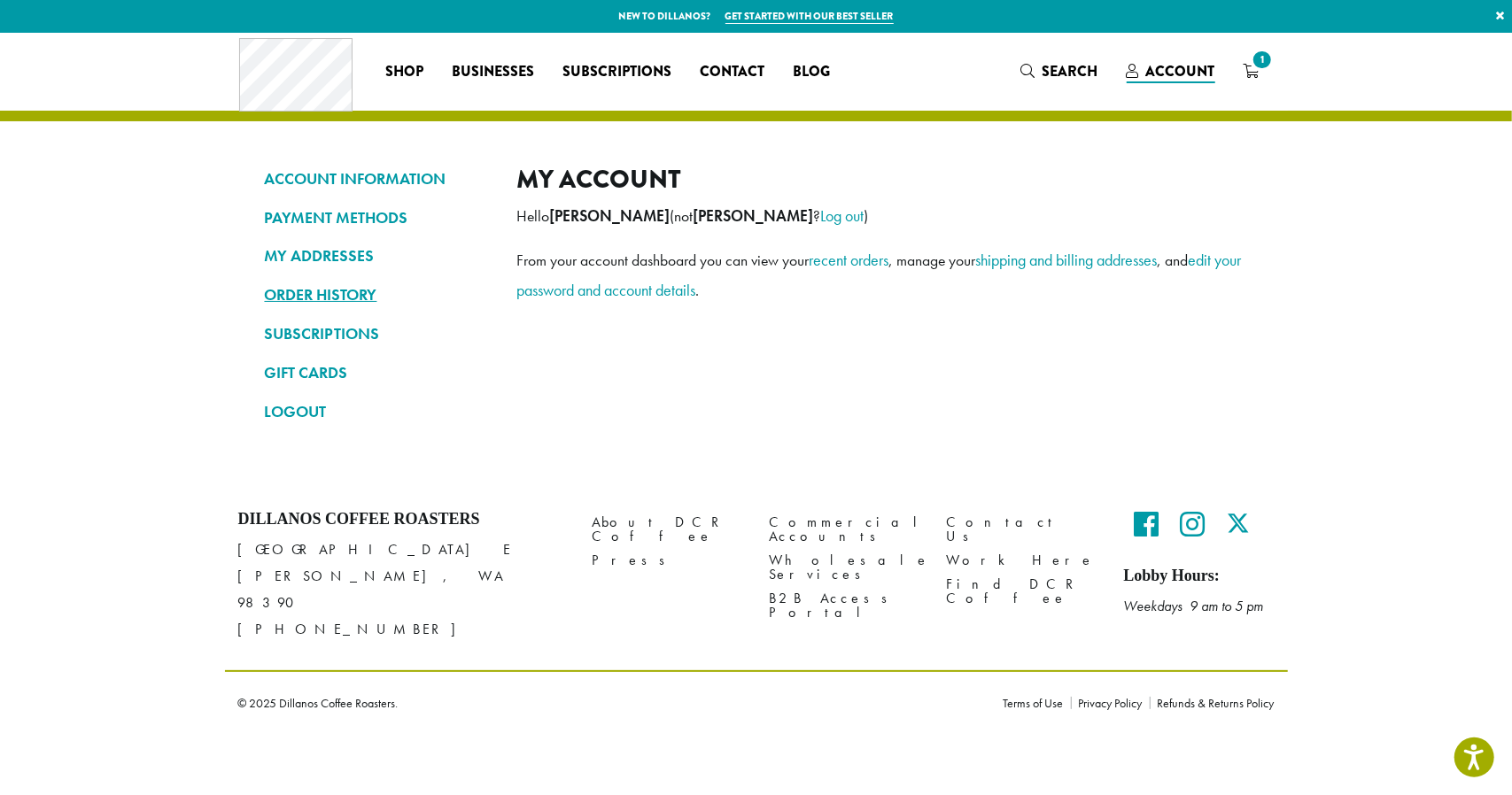
click at [317, 298] on link "ORDER HISTORY" at bounding box center [377, 295] width 226 height 30
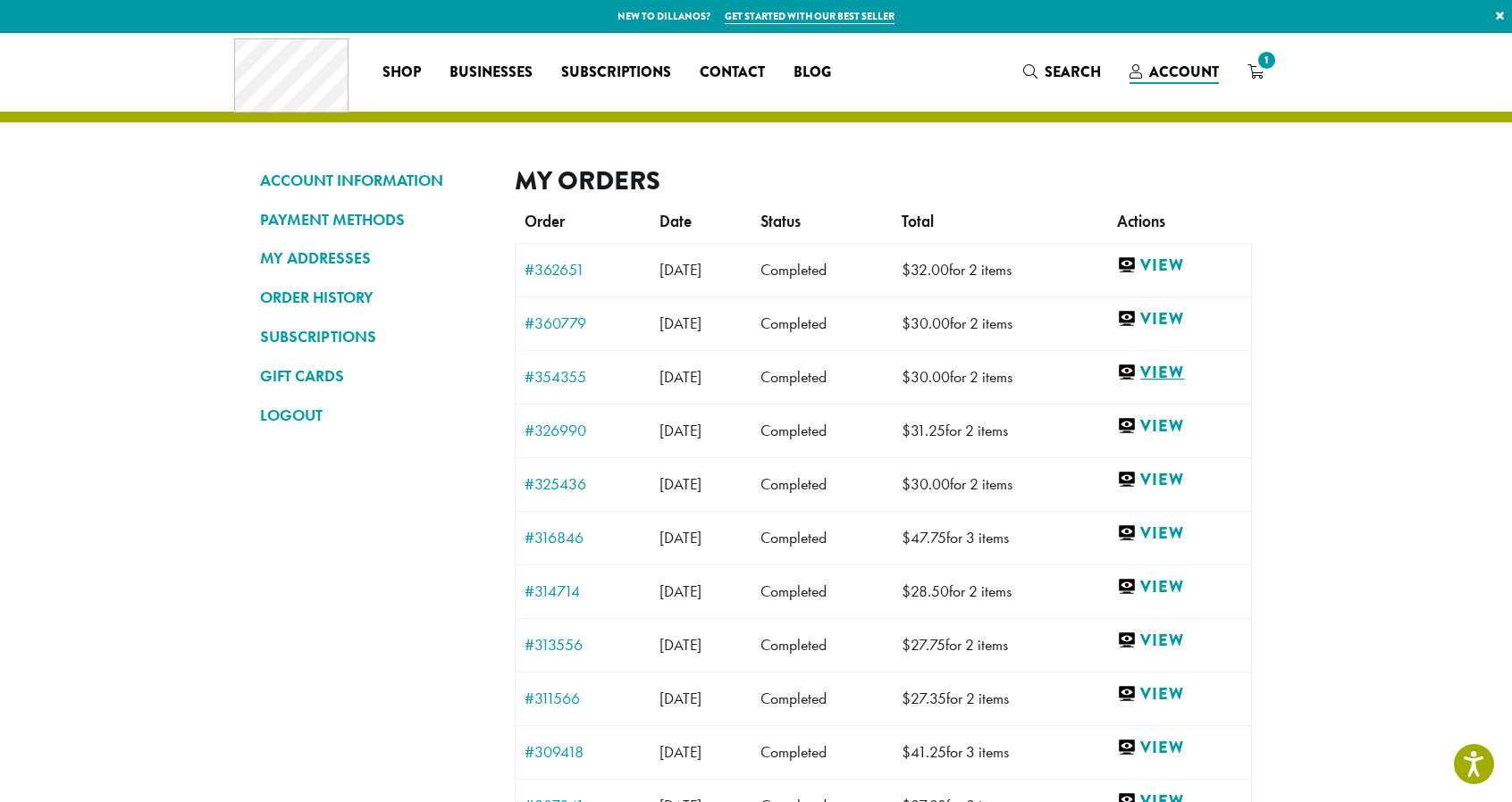
click at [1184, 379] on link "View" at bounding box center [1179, 372] width 125 height 22
click at [1182, 426] on link "View" at bounding box center [1179, 425] width 125 height 22
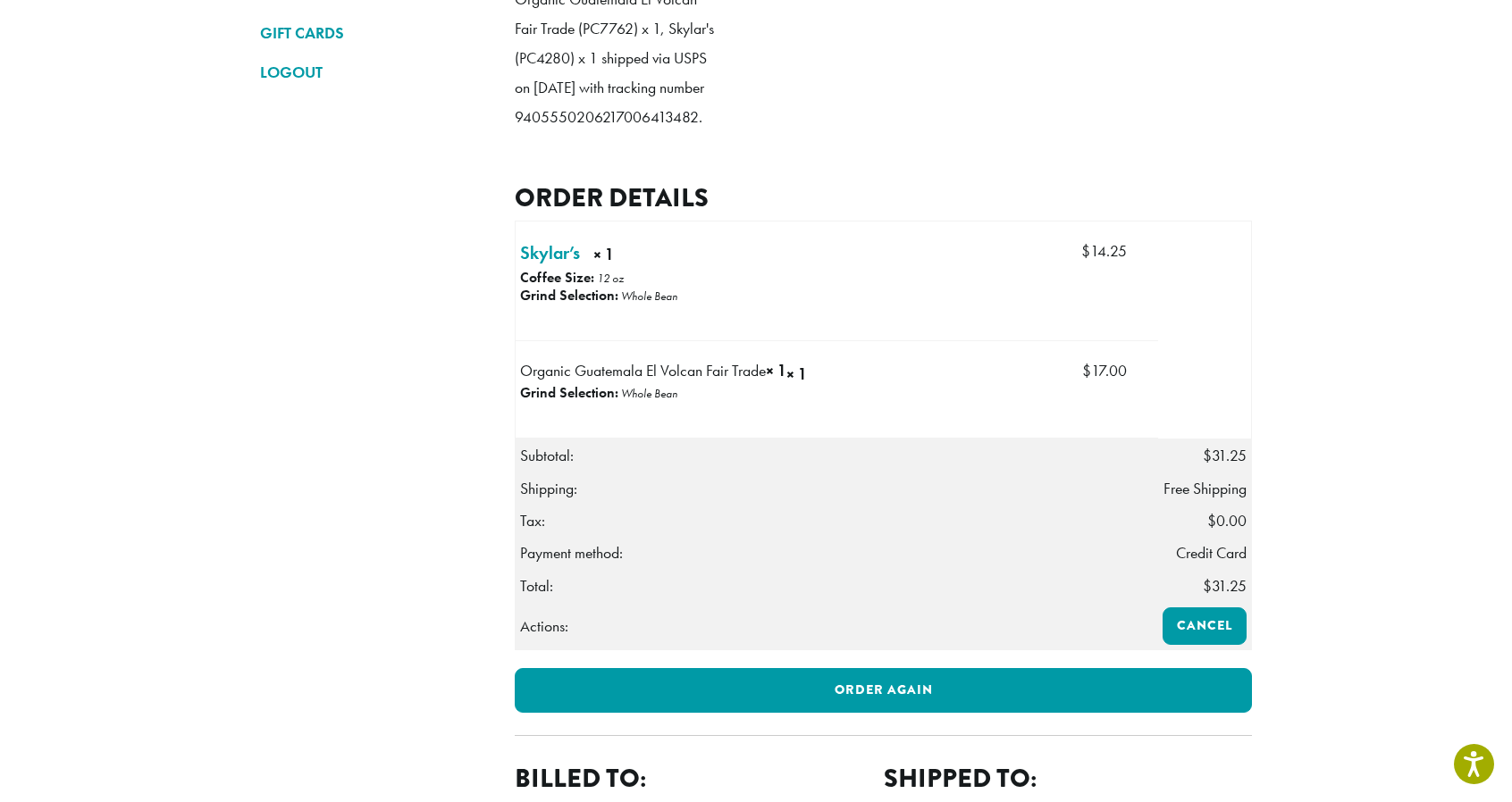
scroll to position [395, 0]
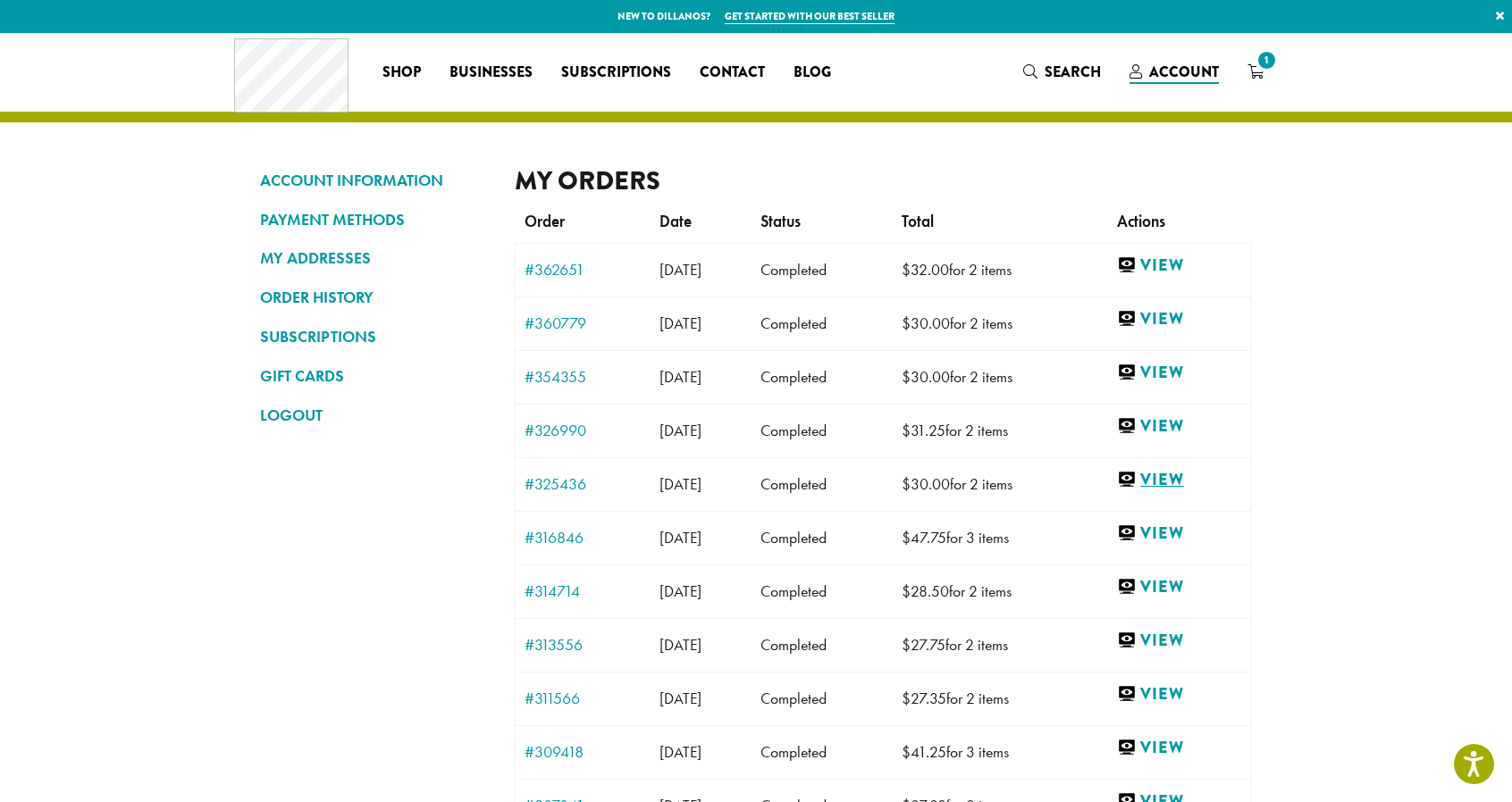
click at [1175, 483] on link "View" at bounding box center [1179, 480] width 125 height 22
click at [1172, 531] on link "View" at bounding box center [1179, 533] width 125 height 22
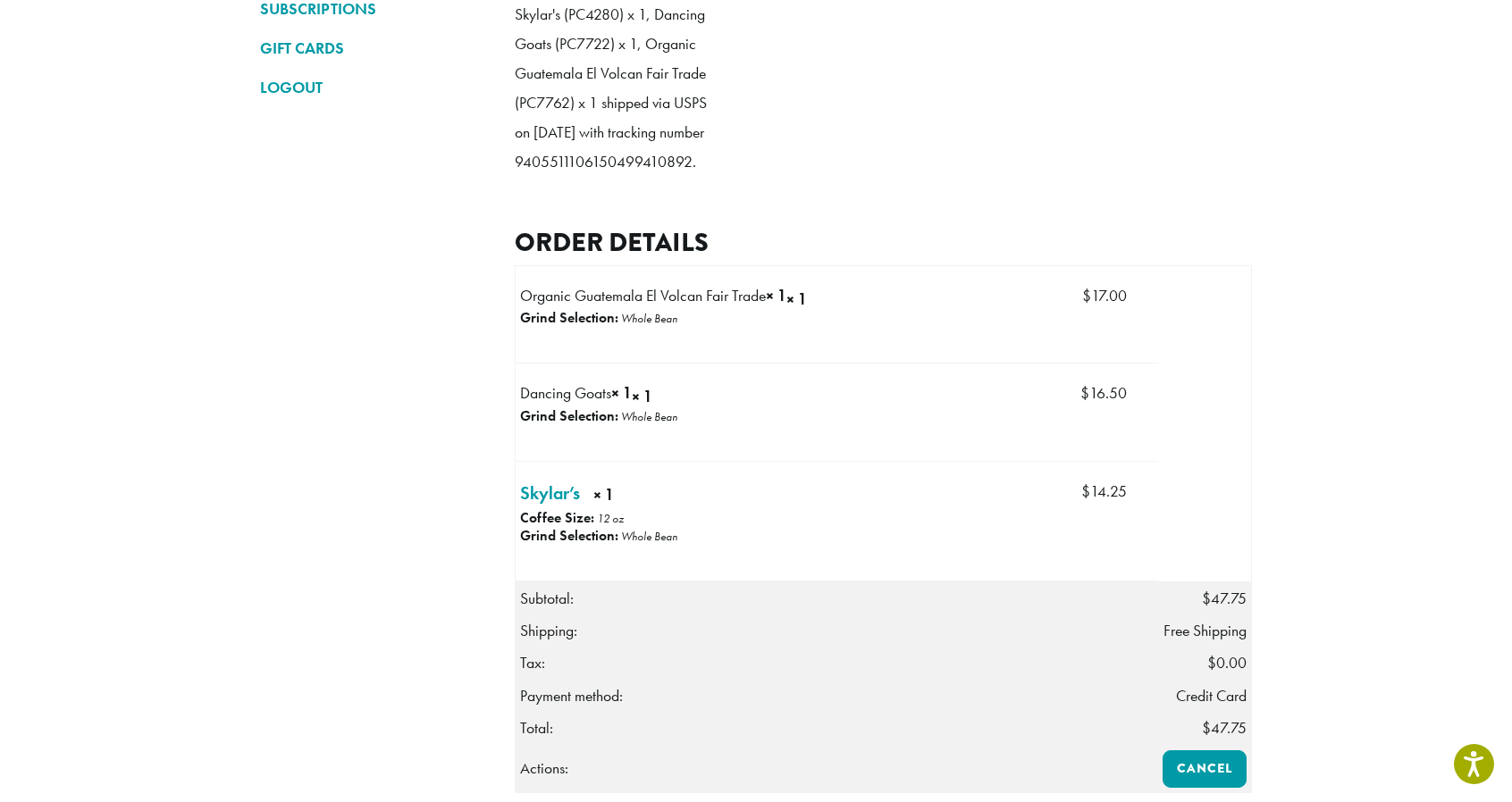
scroll to position [339, 0]
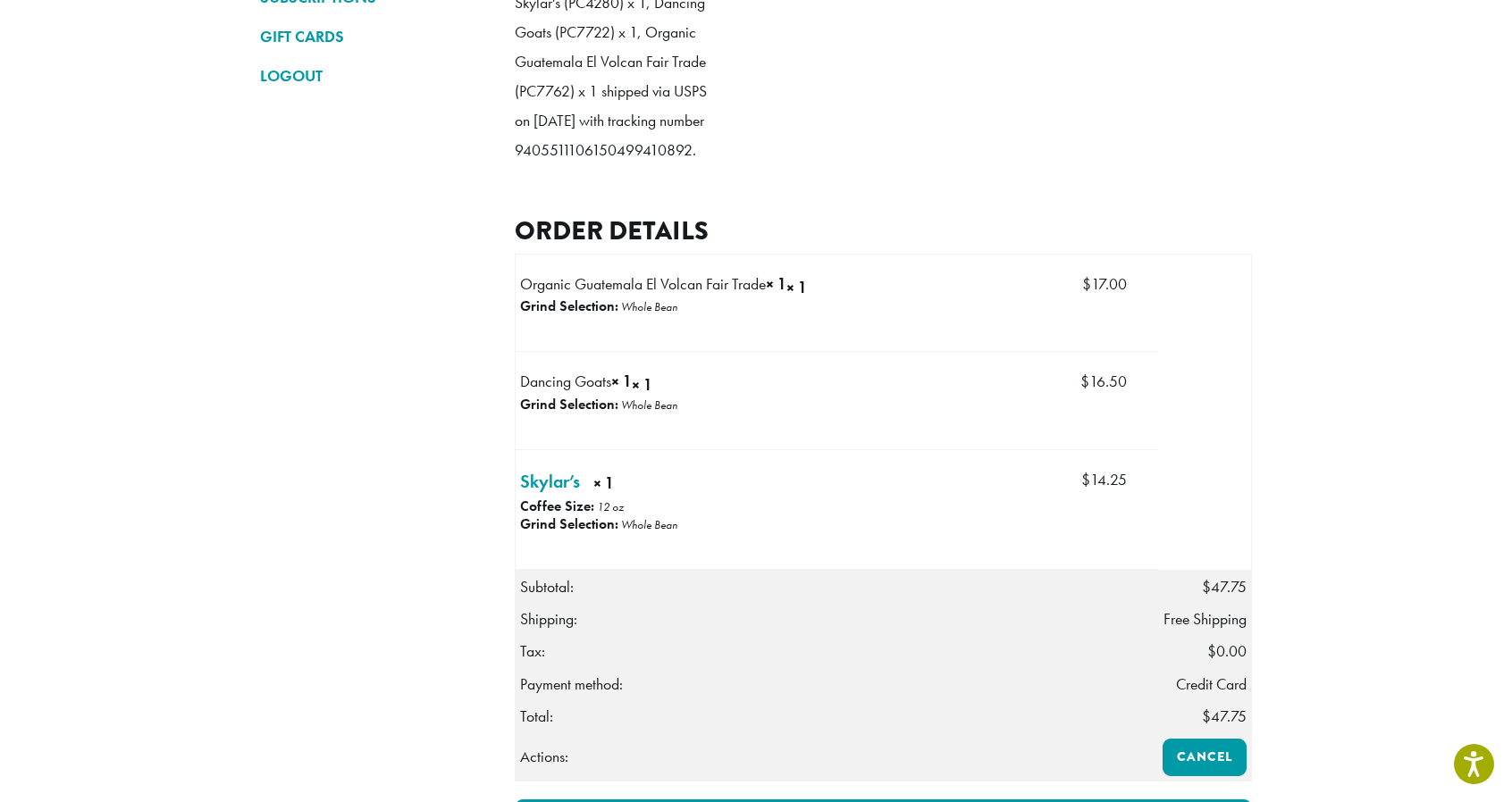
click at [586, 414] on strong "Grind Selection:" at bounding box center [569, 404] width 98 height 19
click at [637, 397] on strong "× 1" at bounding box center [674, 384] width 87 height 23
click at [645, 413] on p "Whole Bean" at bounding box center [649, 405] width 56 height 15
click at [565, 414] on strong "Grind Selection:" at bounding box center [569, 404] width 98 height 19
click at [543, 414] on strong "Grind Selection:" at bounding box center [569, 404] width 98 height 19
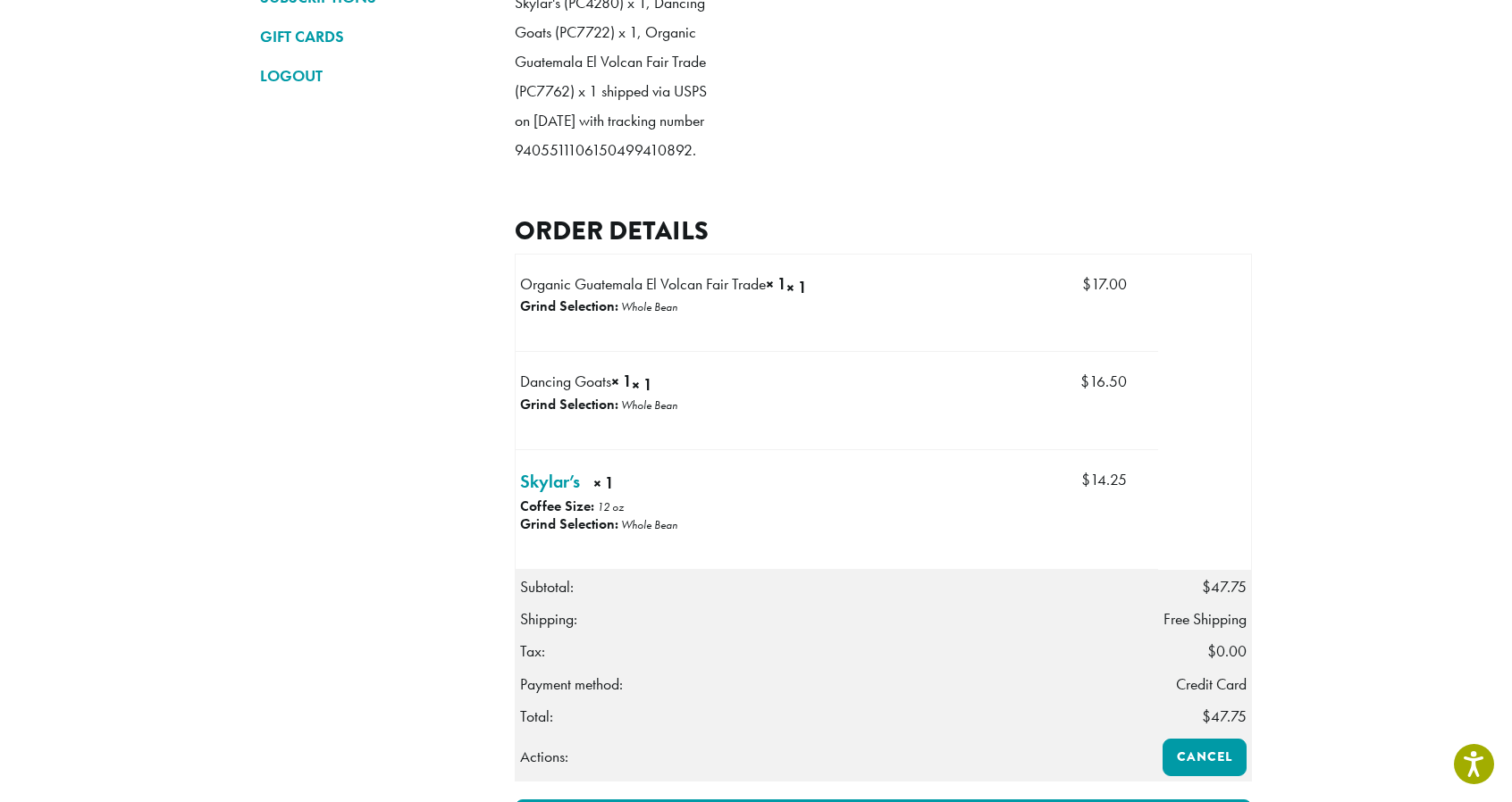
click at [564, 414] on strong "Grind Selection:" at bounding box center [569, 404] width 98 height 19
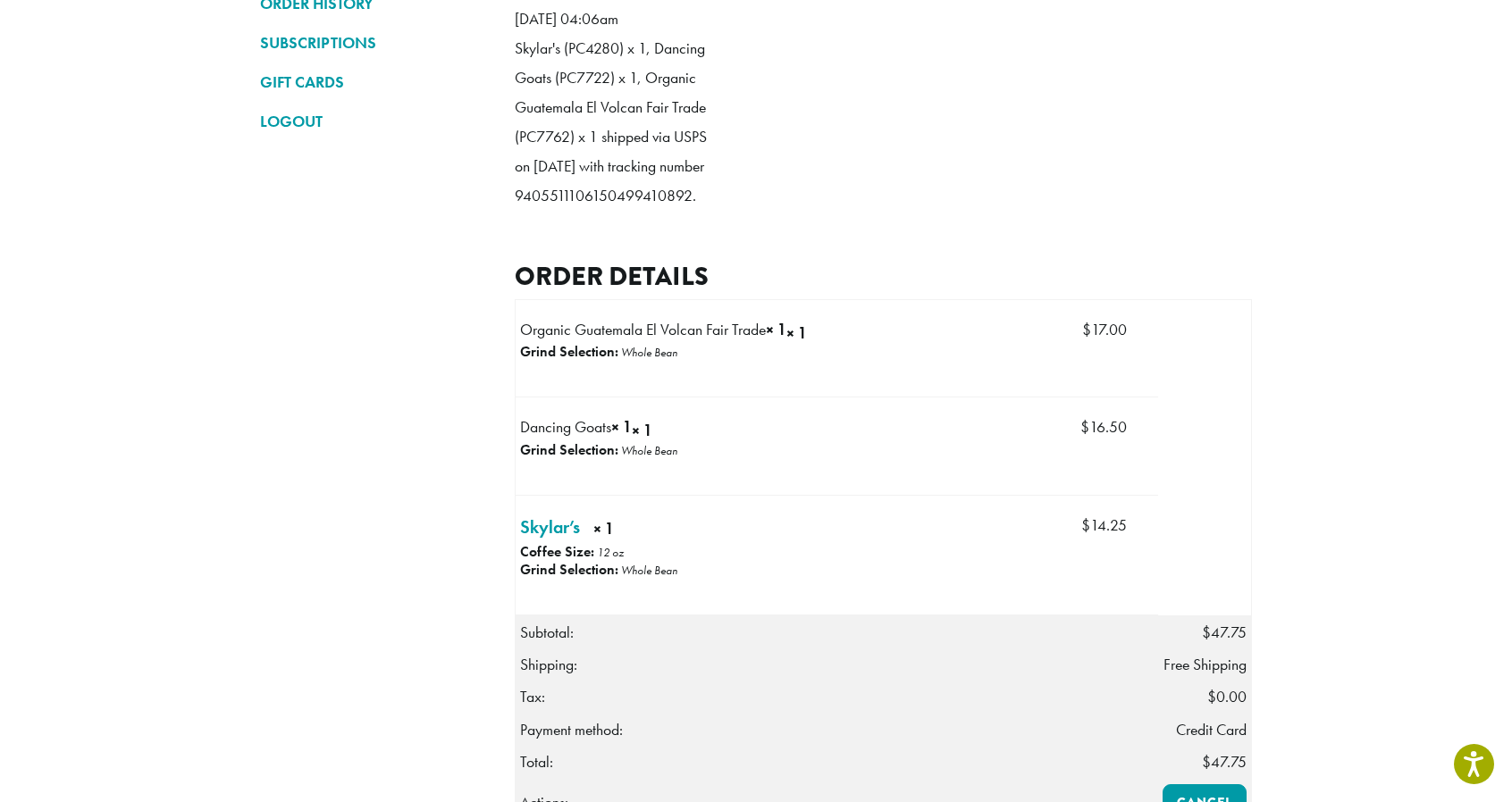
scroll to position [0, 0]
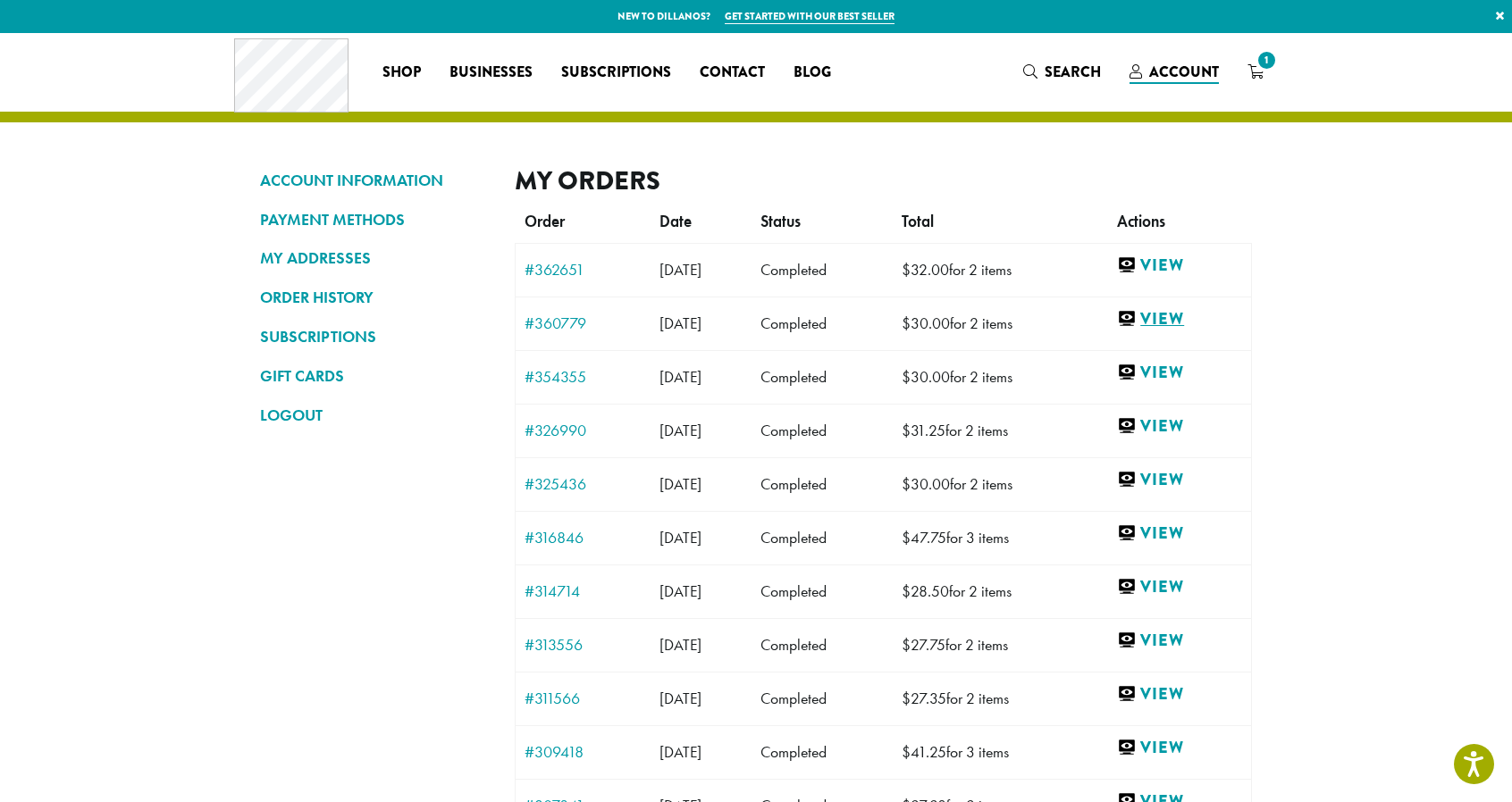
click at [1176, 315] on link "View" at bounding box center [1179, 319] width 125 height 22
click at [1177, 366] on link "View" at bounding box center [1179, 372] width 125 height 22
click at [1181, 321] on link "View" at bounding box center [1179, 319] width 125 height 22
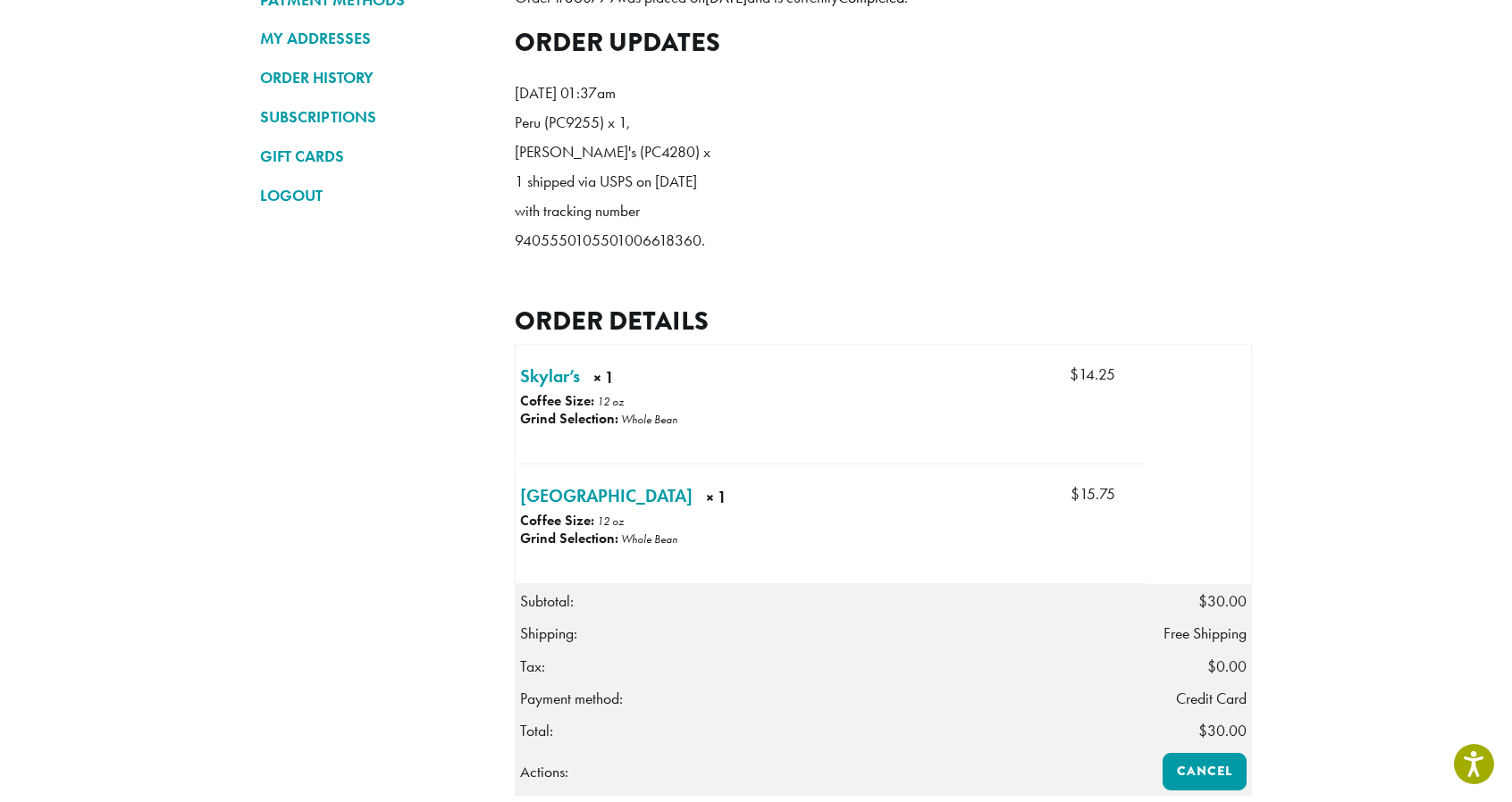
scroll to position [228, 0]
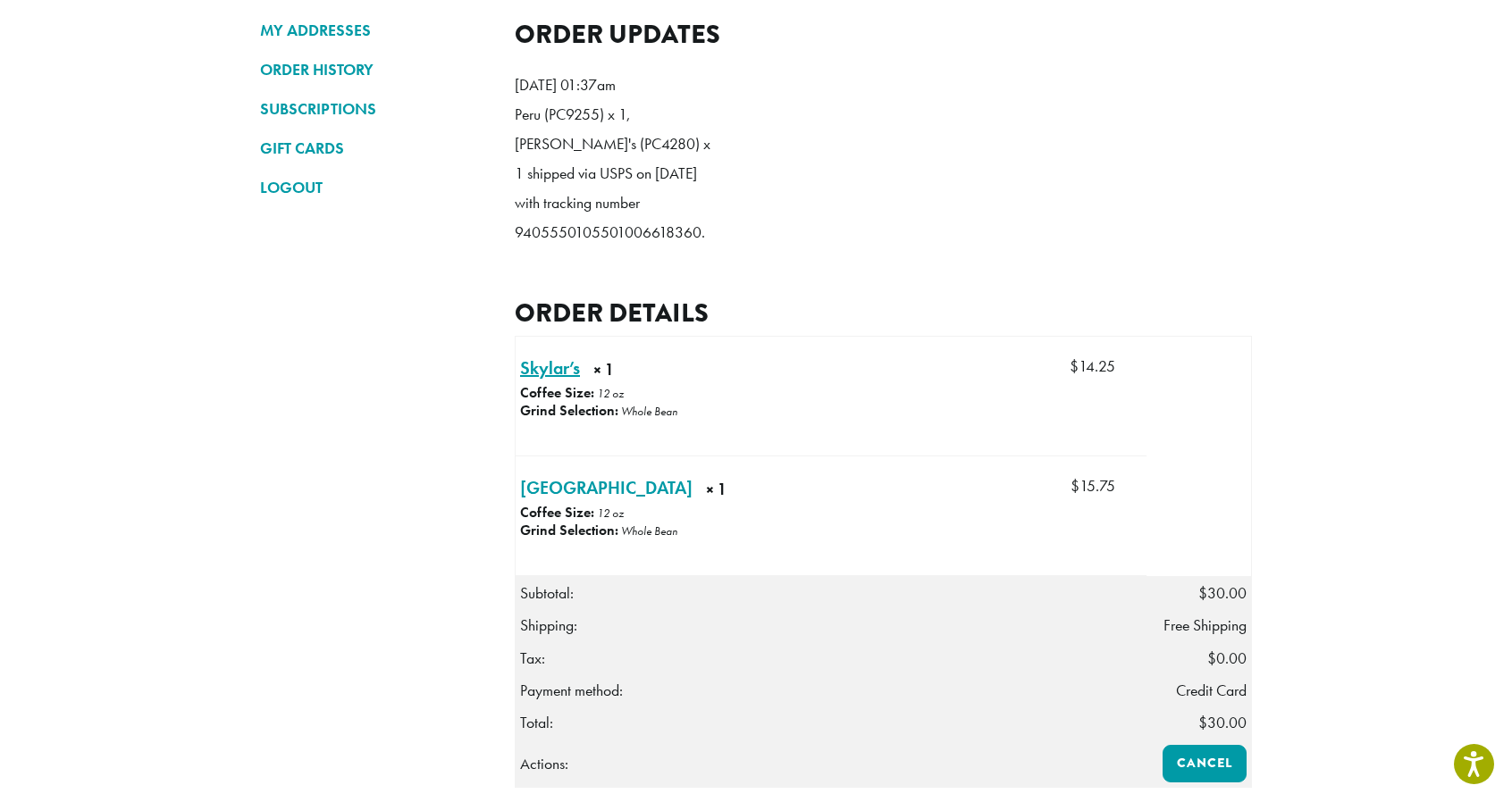
click at [543, 381] on link "Skylar’s × 1" at bounding box center [549, 368] width 60 height 27
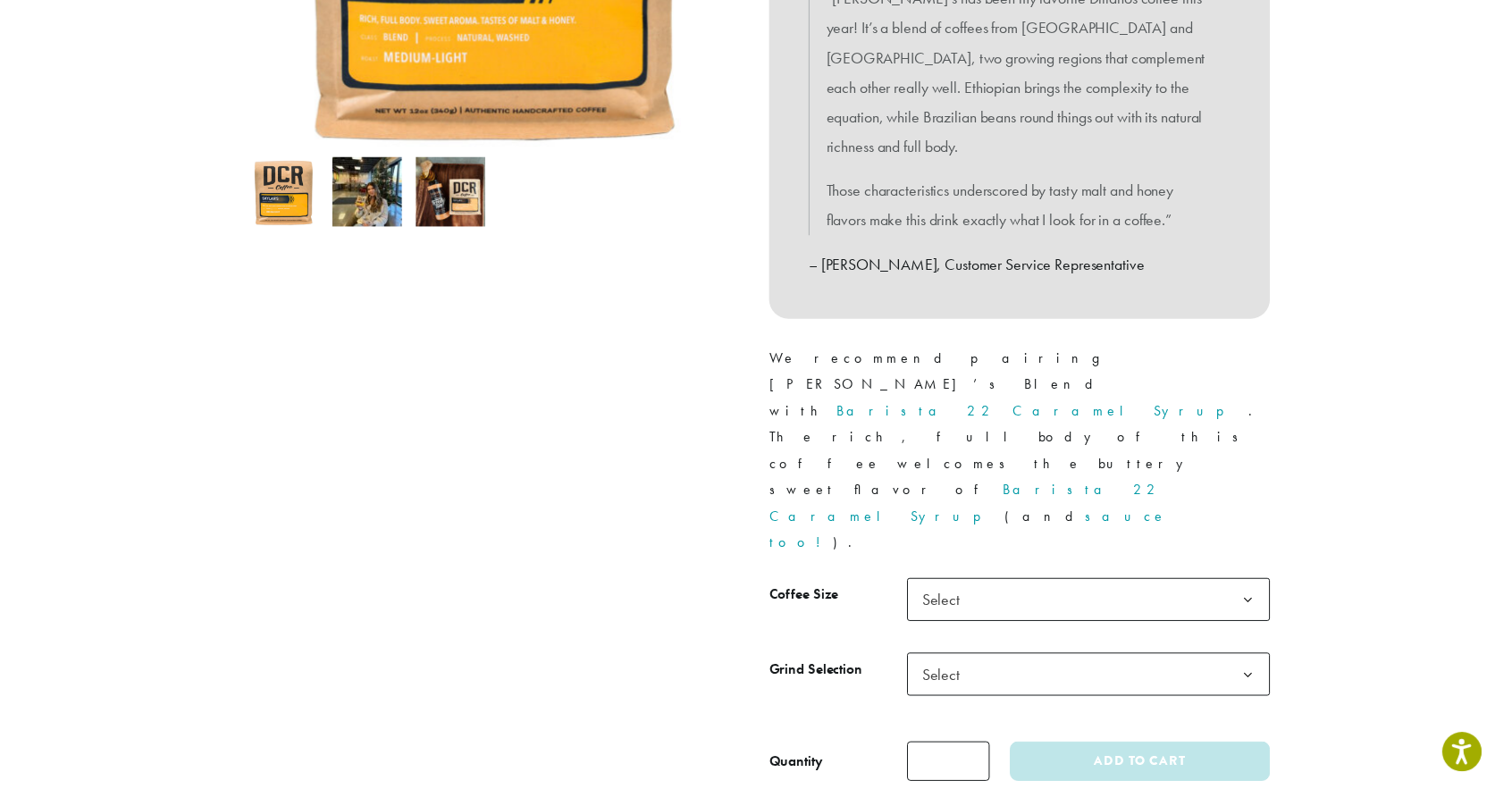
scroll to position [500, 0]
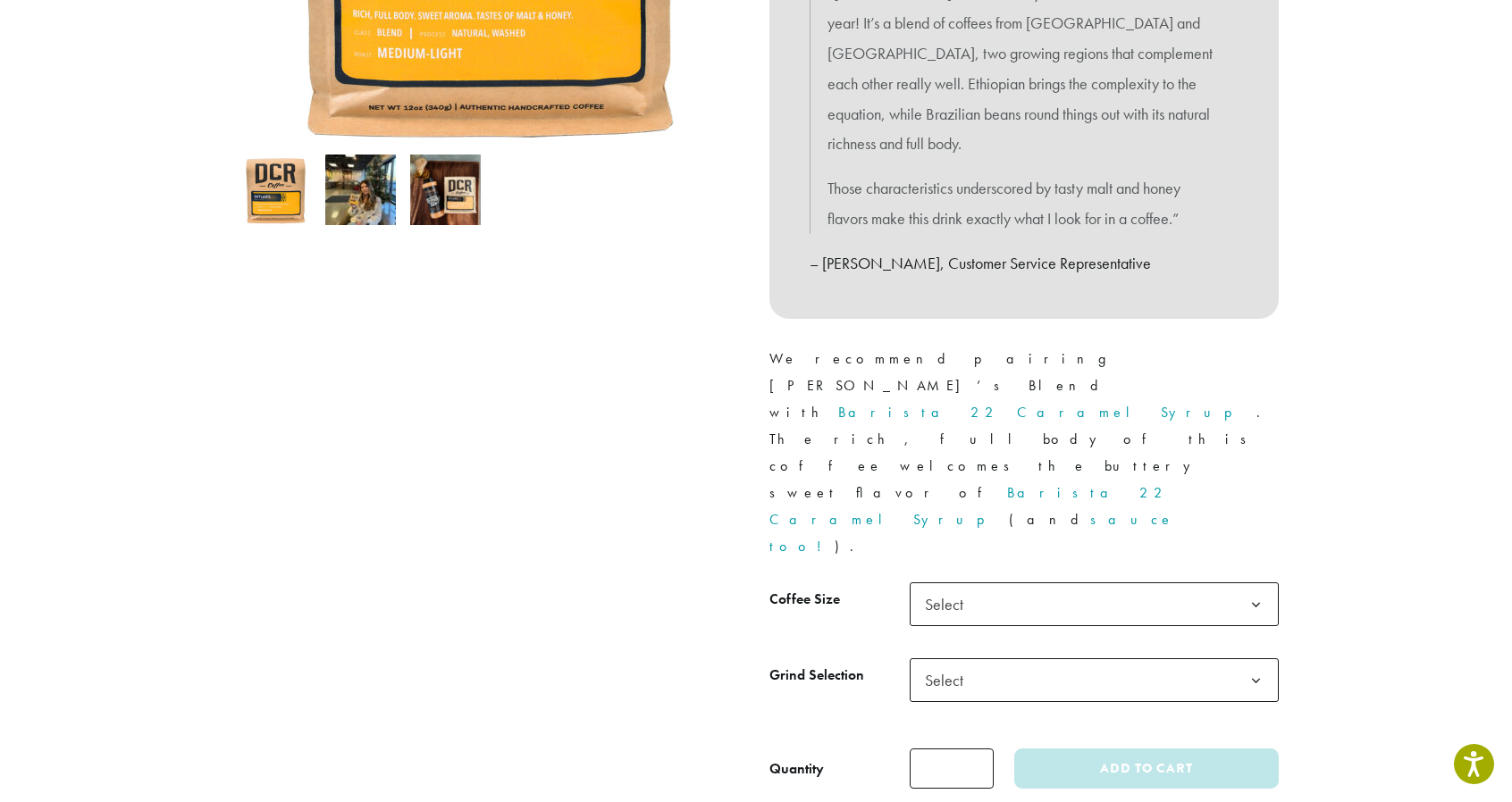
click at [1246, 584] on b at bounding box center [1255, 606] width 44 height 44
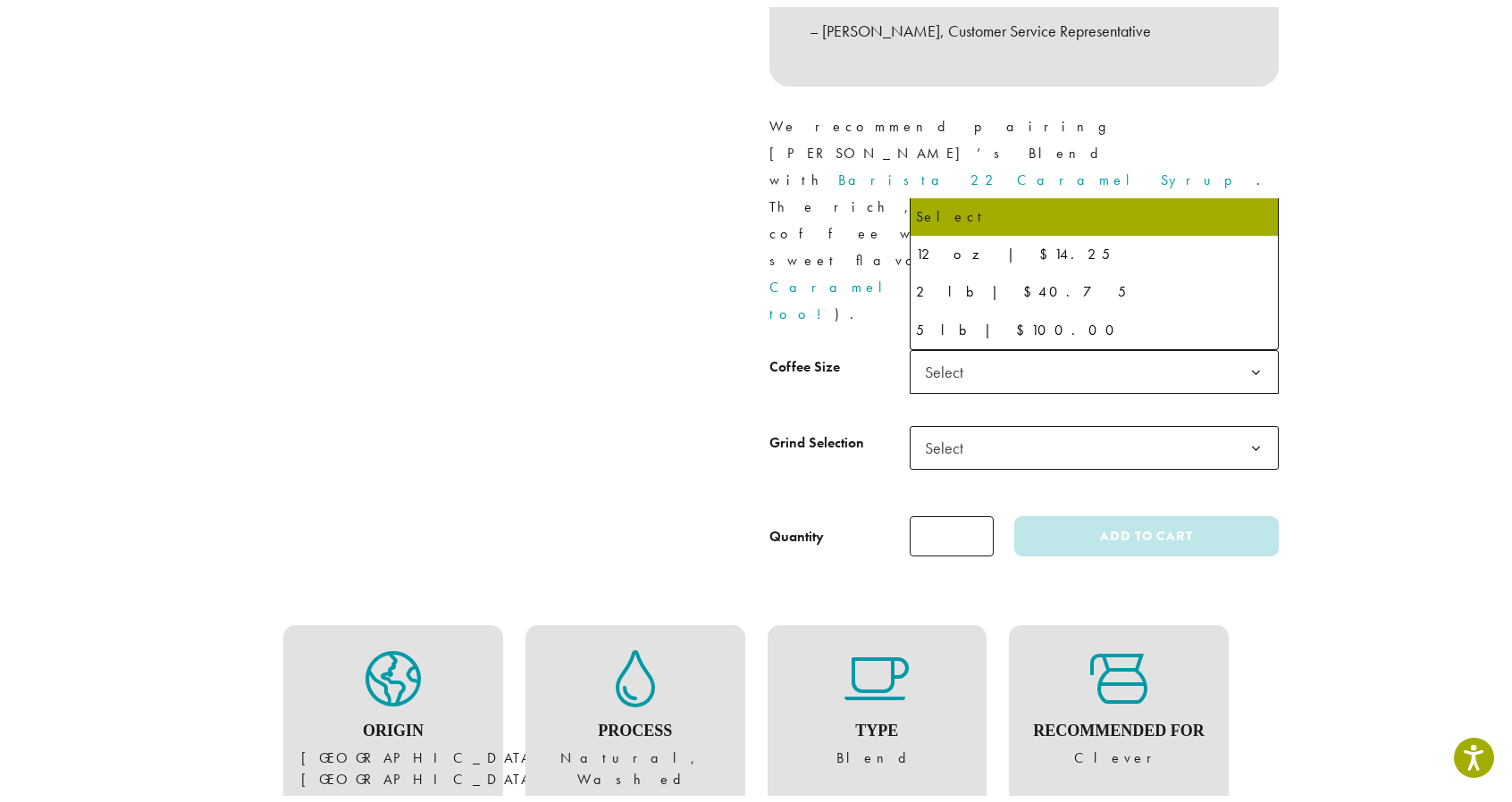
scroll to position [740, 0]
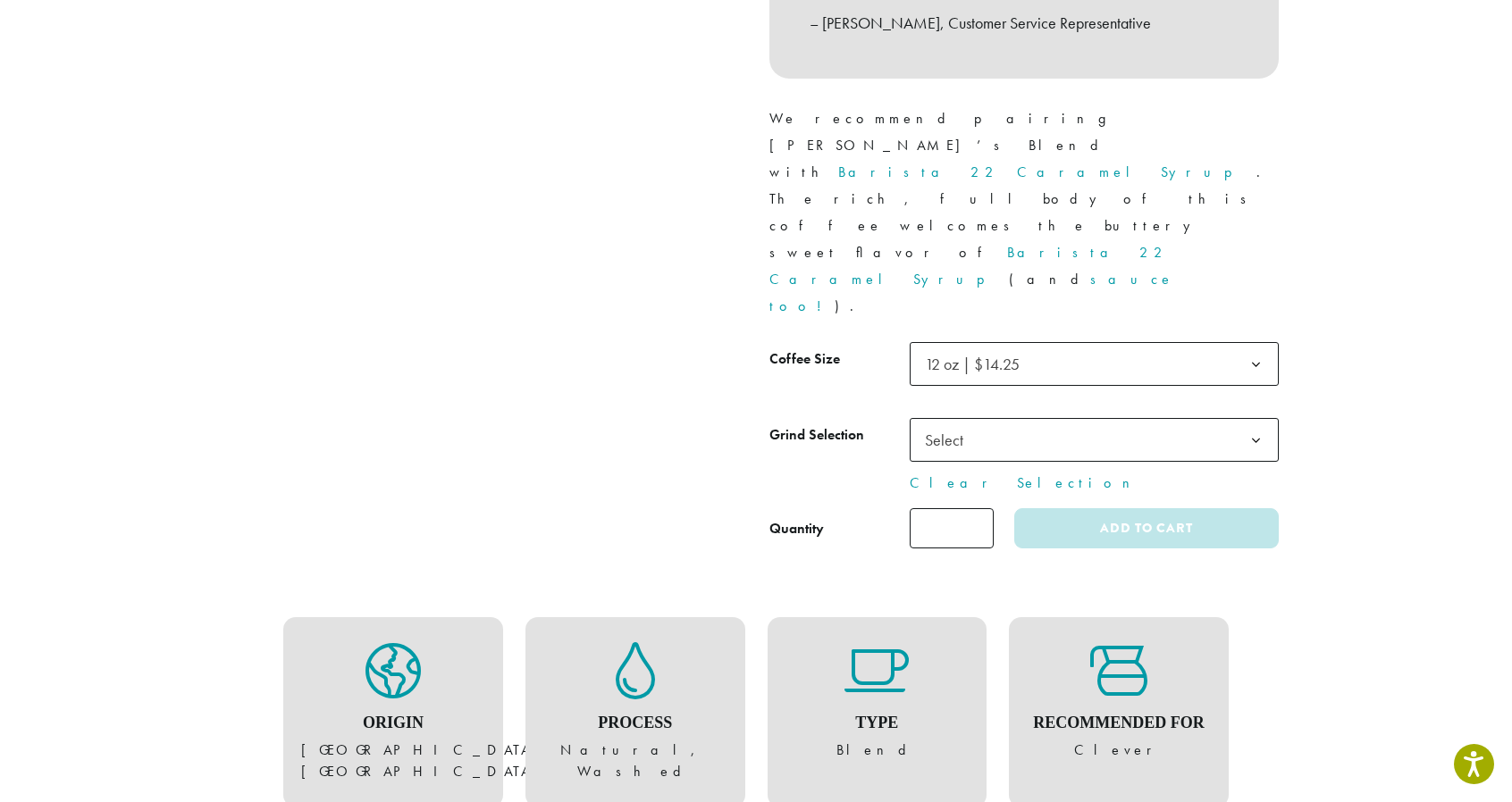
click at [1255, 419] on b at bounding box center [1255, 441] width 44 height 44
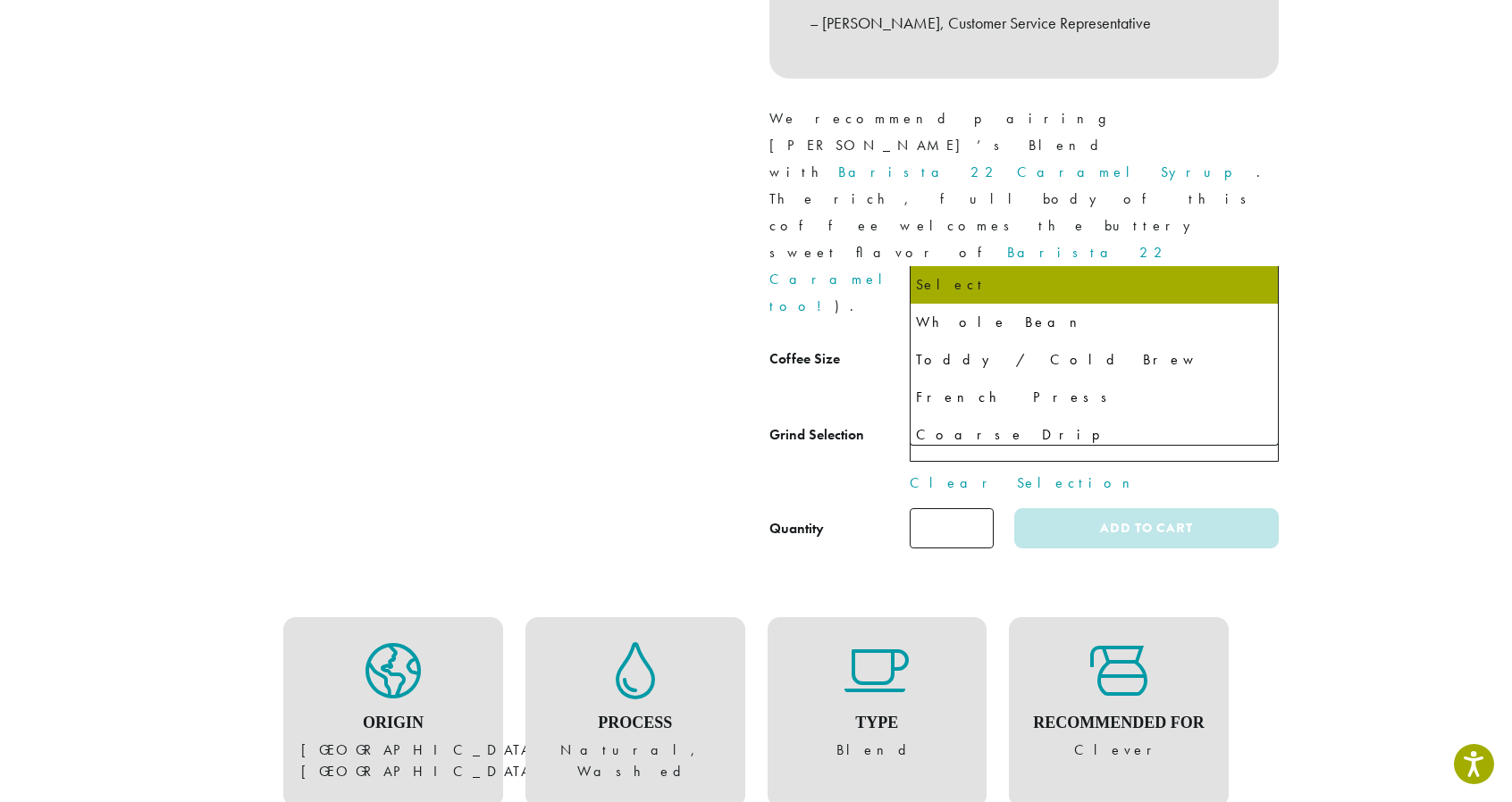
select select "*********"
select select "**********"
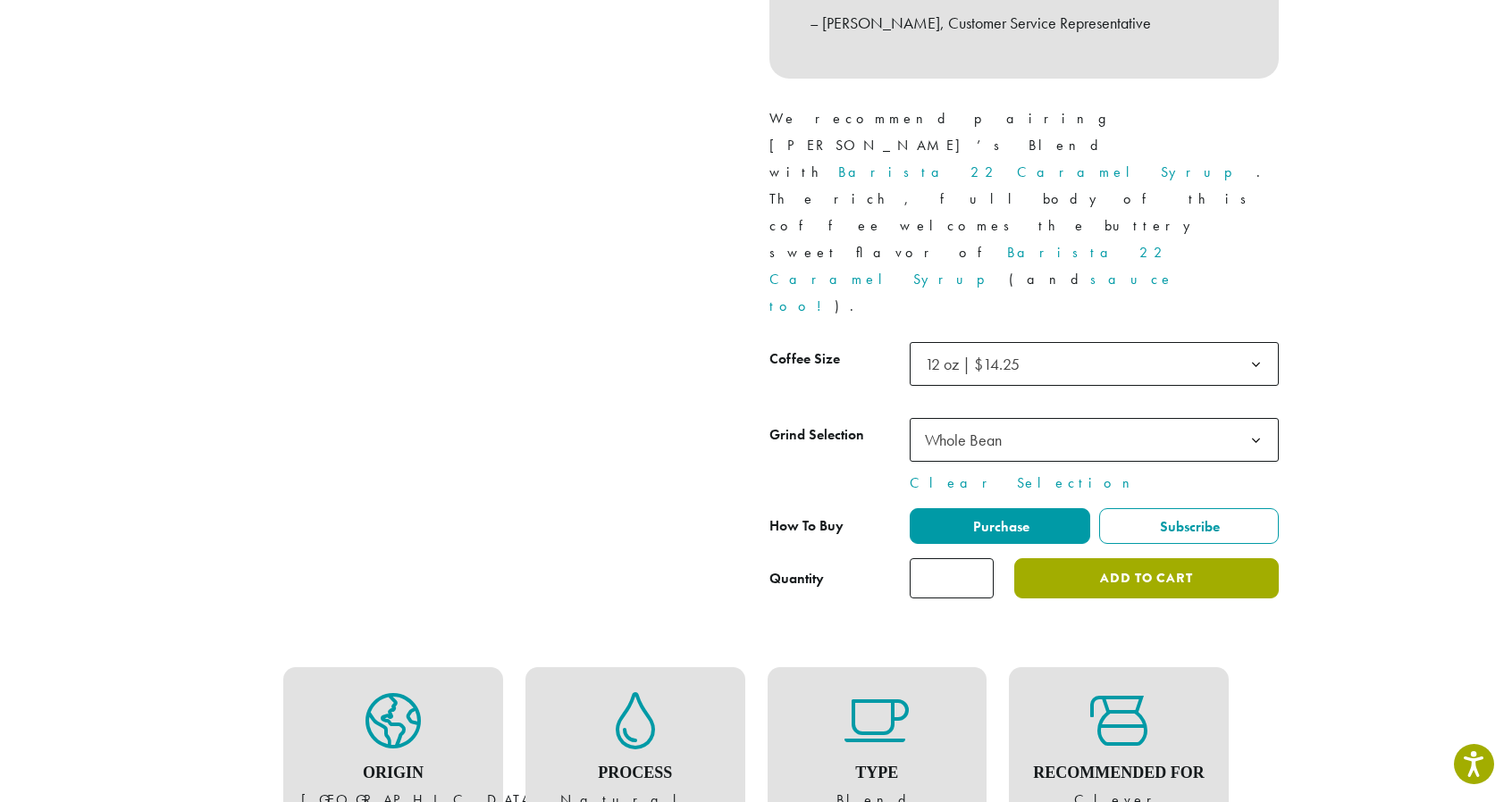
click at [1108, 558] on button "Add to cart" at bounding box center [1146, 578] width 264 height 40
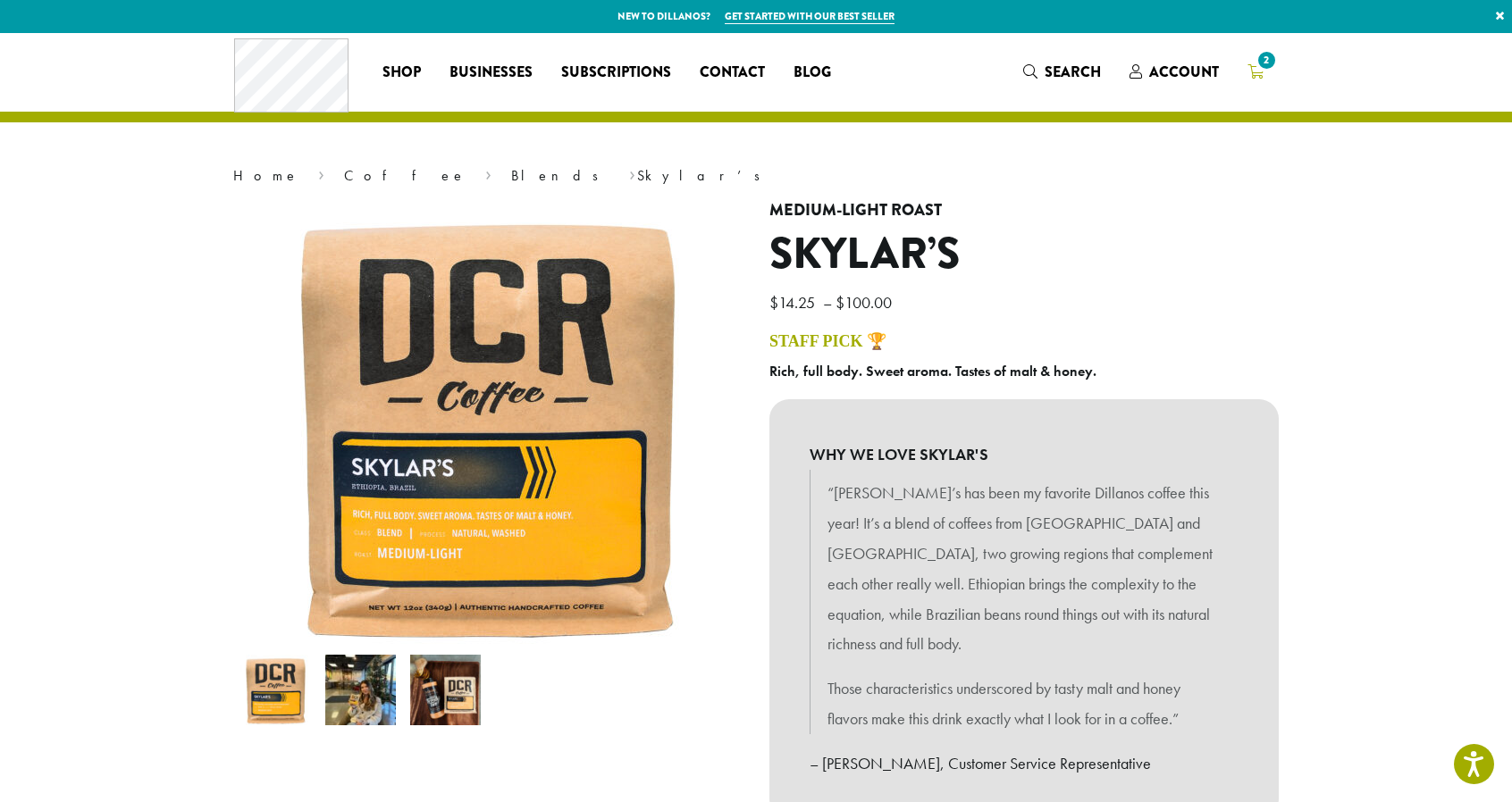
click at [1266, 62] on span "2" at bounding box center [1266, 60] width 24 height 24
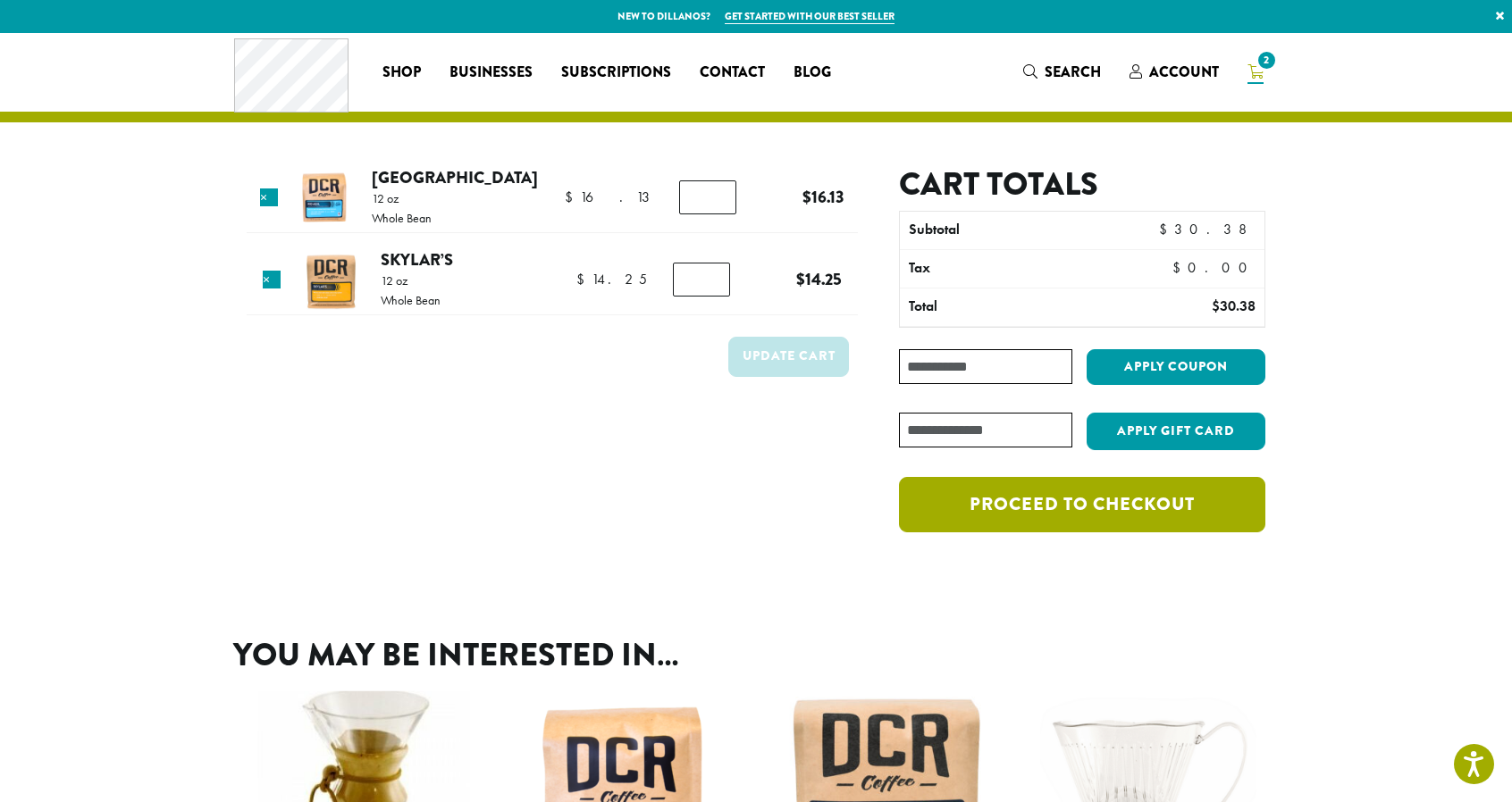
click at [1056, 504] on link "Proceed to checkout" at bounding box center [1082, 504] width 366 height 55
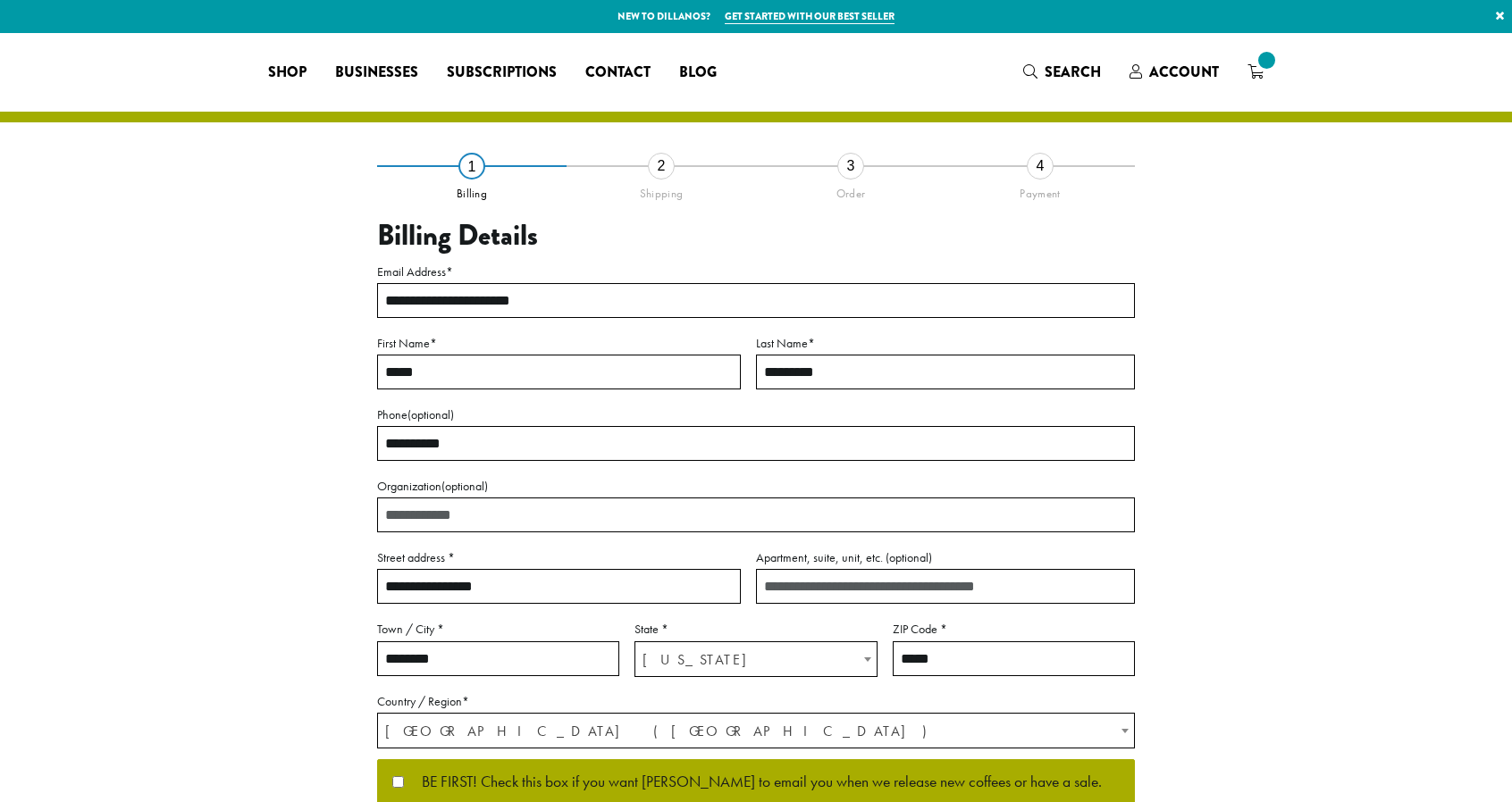
select select "**"
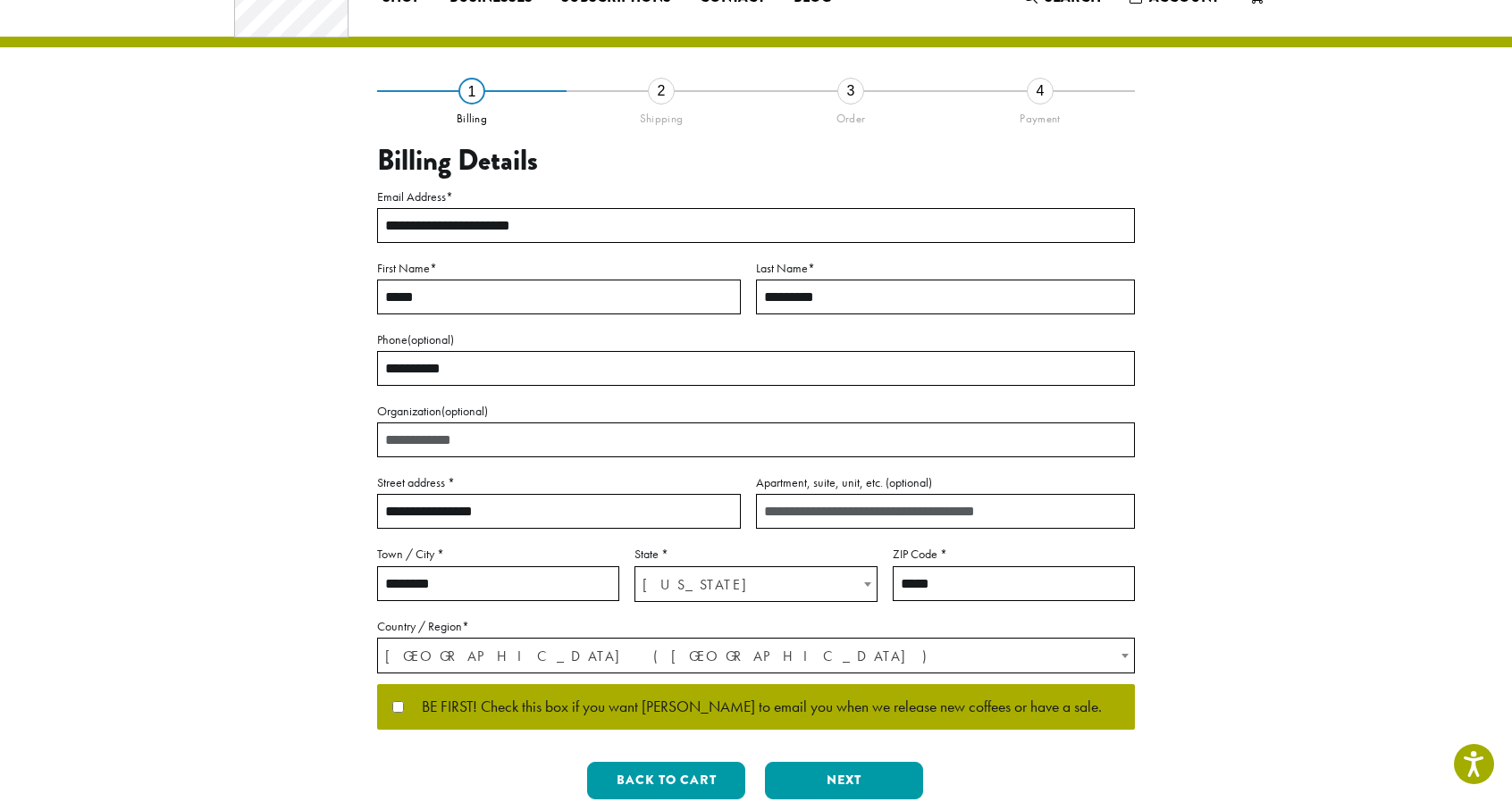
scroll to position [358, 0]
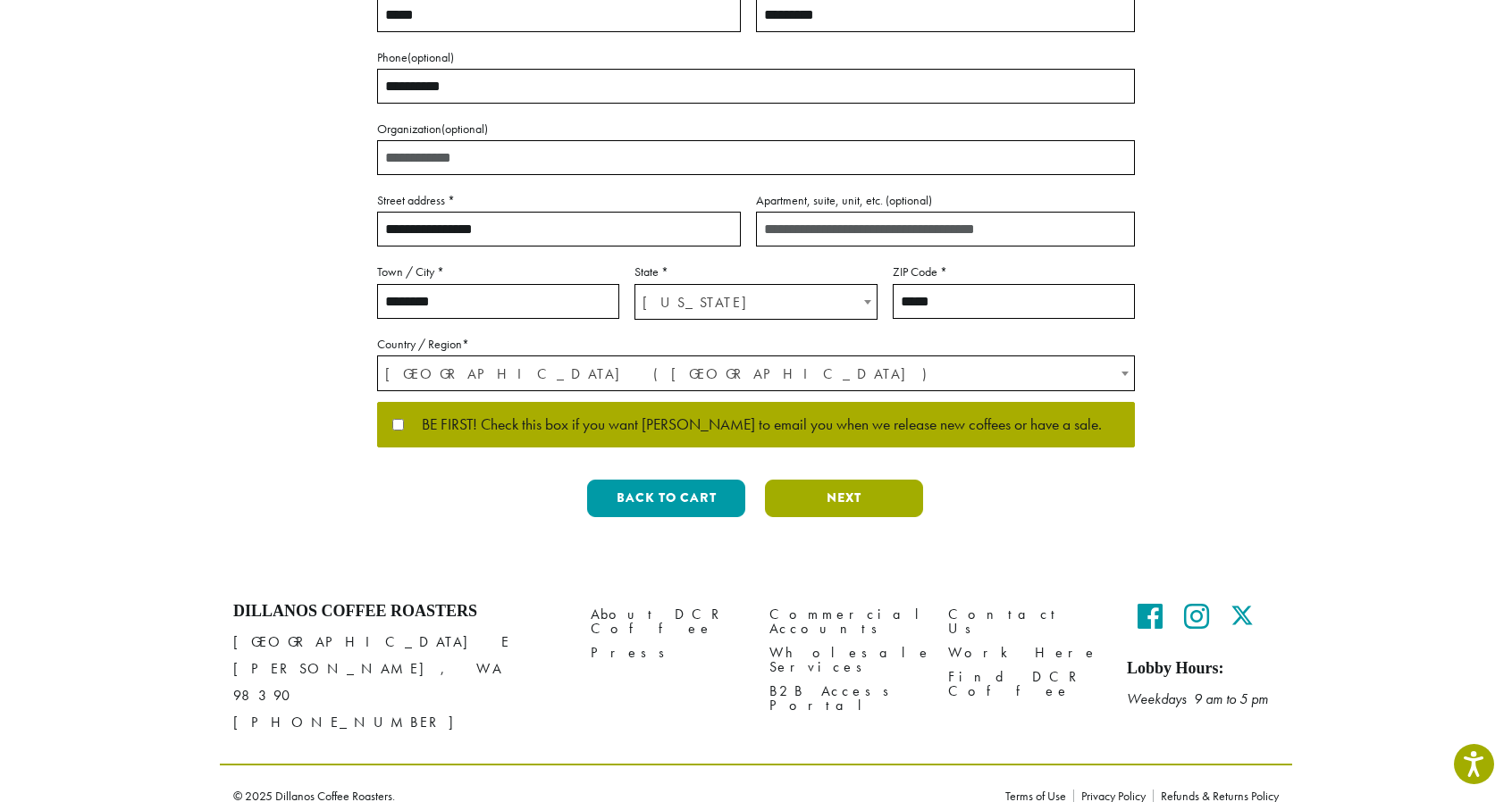
click at [833, 502] on button "Next" at bounding box center [844, 498] width 158 height 37
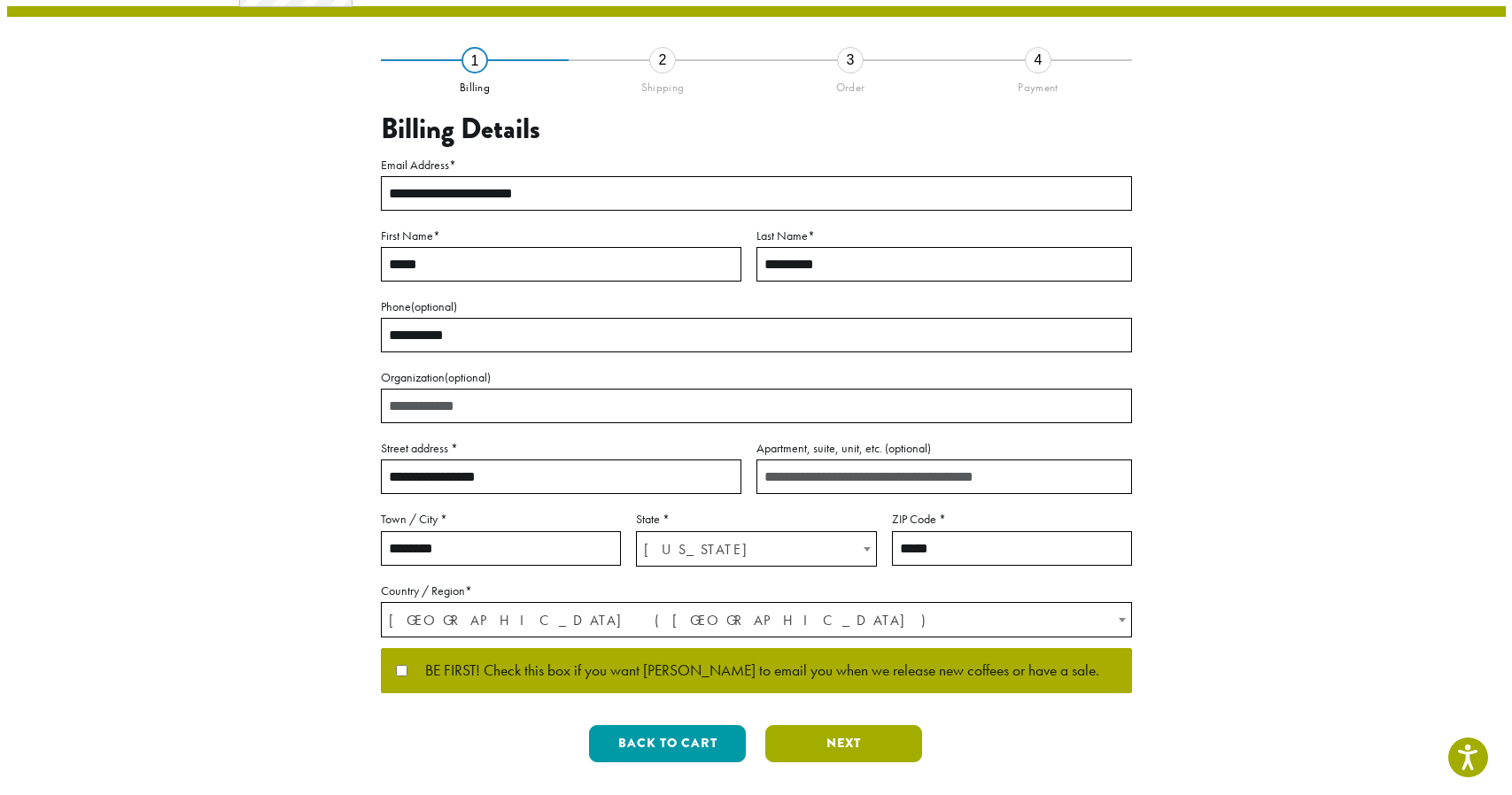
scroll to position [0, 0]
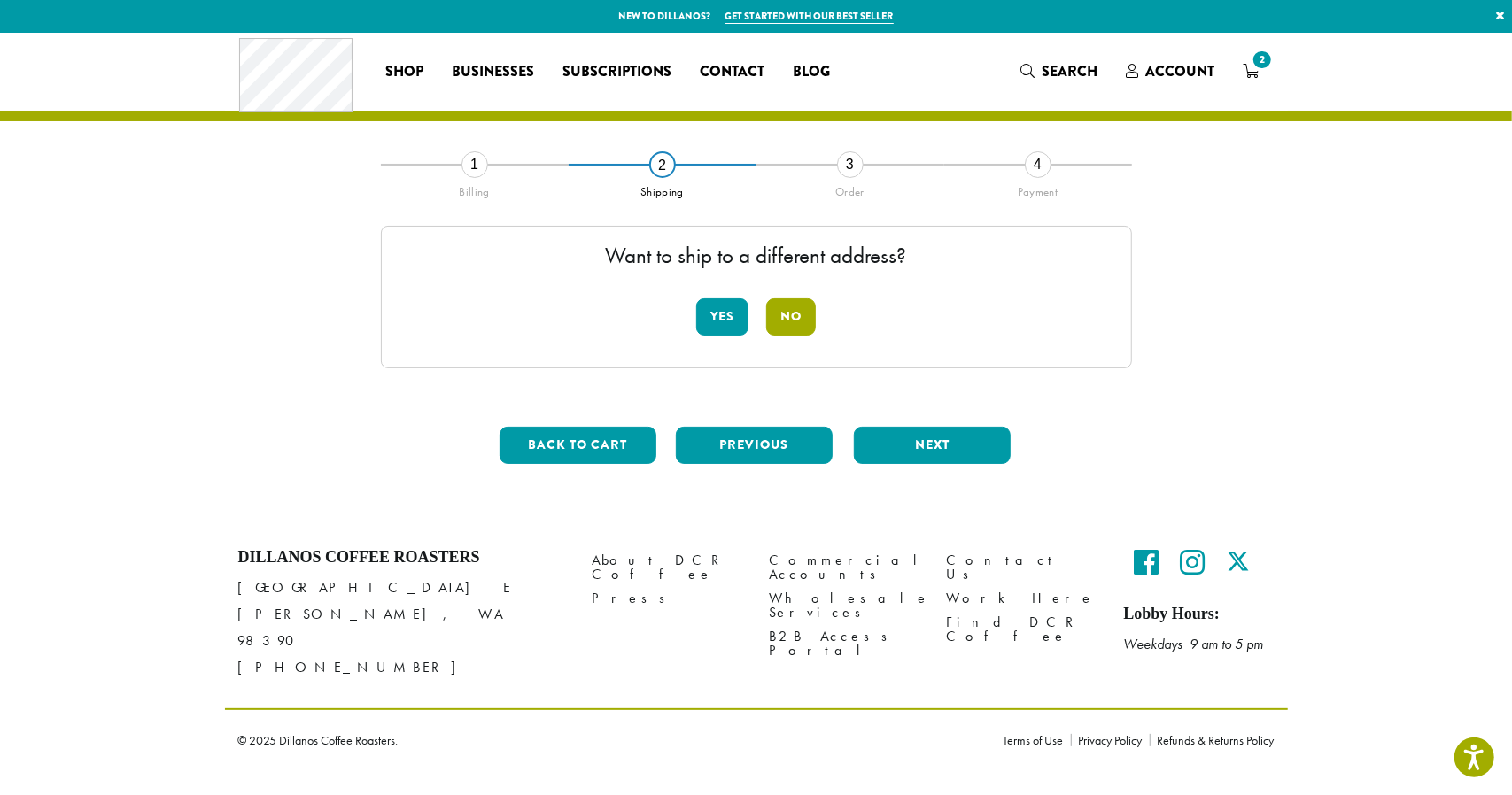
click at [799, 324] on button "No" at bounding box center [791, 317] width 49 height 37
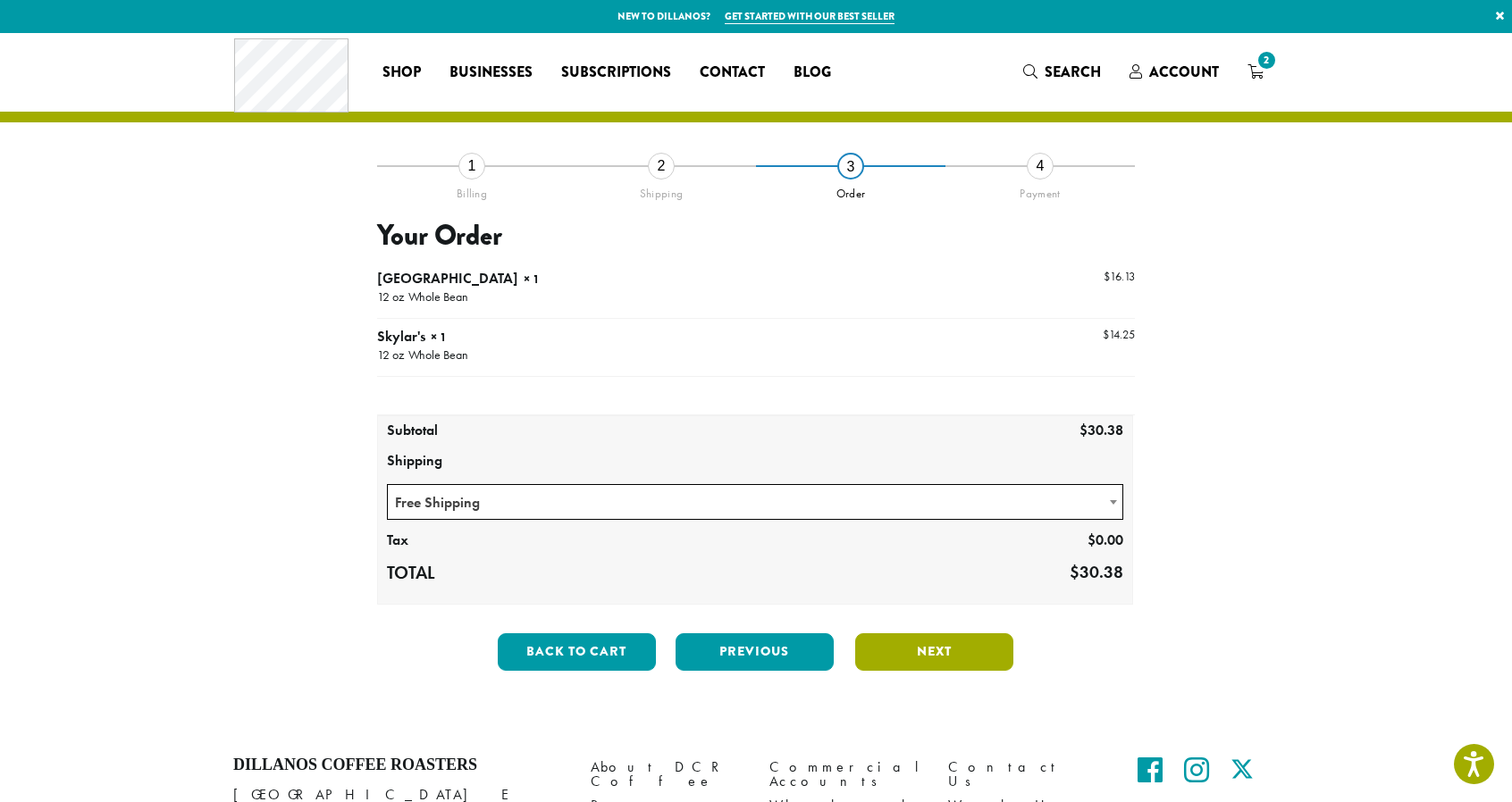
click at [903, 644] on button "Next" at bounding box center [934, 651] width 158 height 37
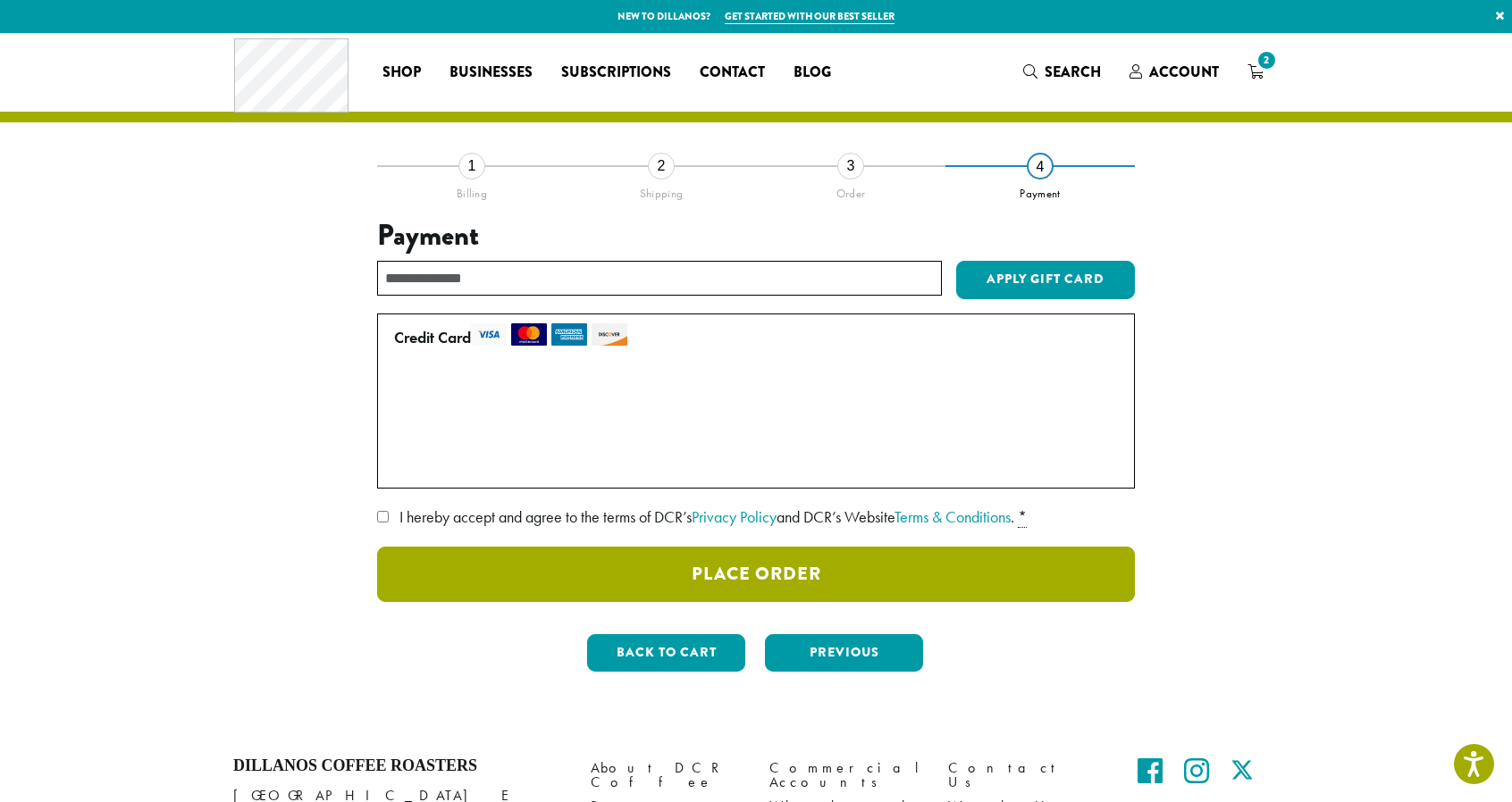
click at [753, 581] on button "Place Order" at bounding box center [756, 574] width 757 height 55
